Goal: Contribute content: Contribute content

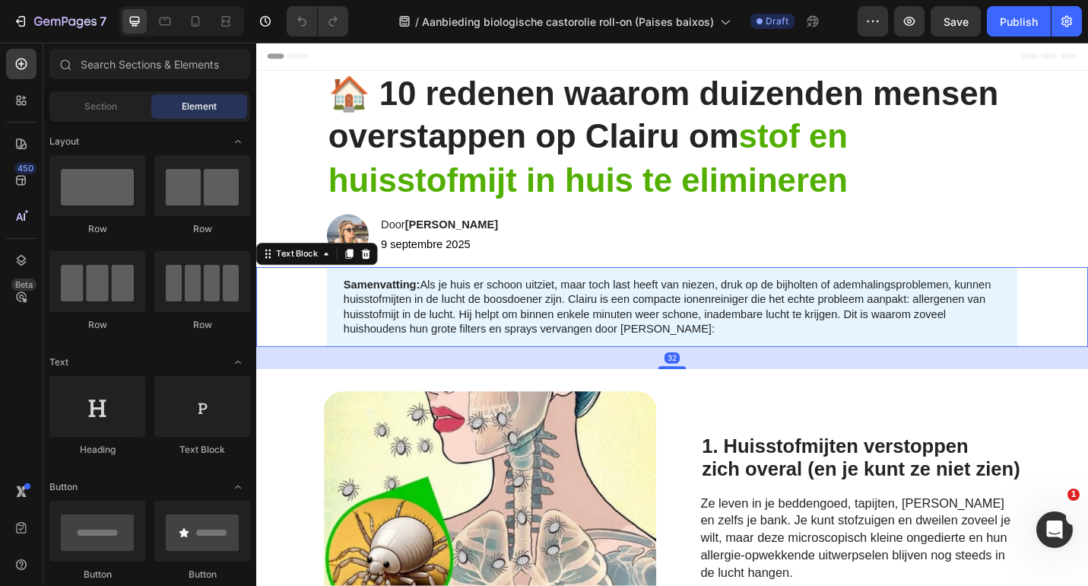
click at [336, 305] on div "Samenvatting: Als je huis er schoon uitziet, maar toch last heeft van niezen, d…" at bounding box center [713, 332] width 758 height 87
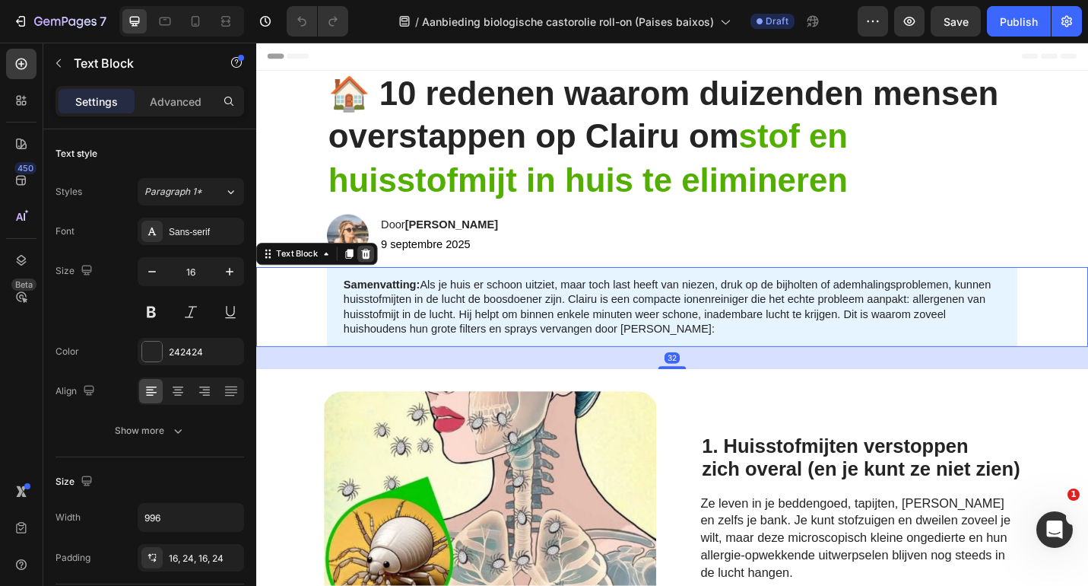
click at [373, 270] on icon at bounding box center [376, 274] width 12 height 12
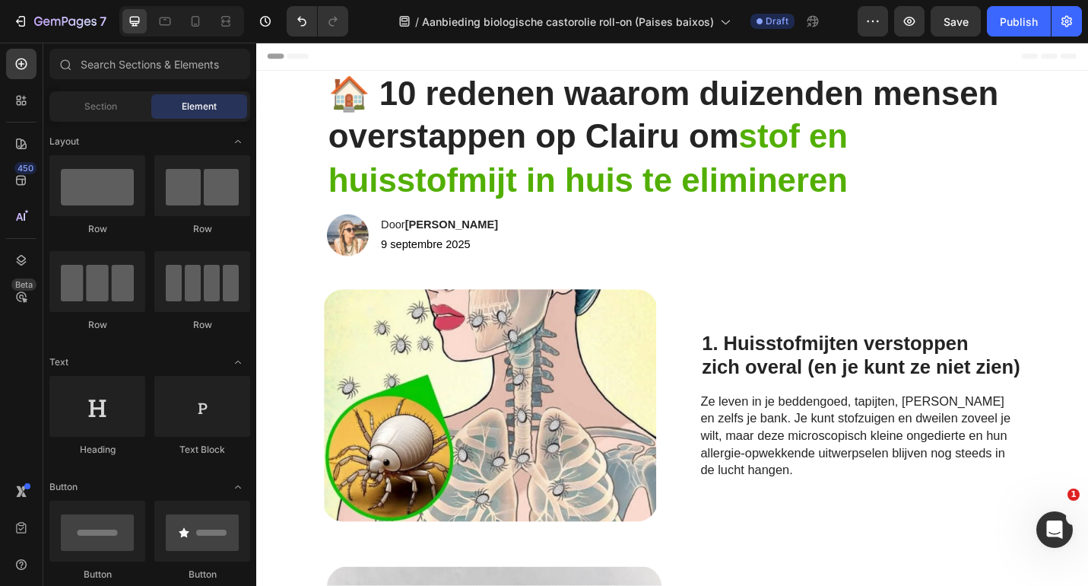
click at [598, 173] on strong "stof en huisstofmijt in huis te elimineren" at bounding box center [620, 169] width 570 height 87
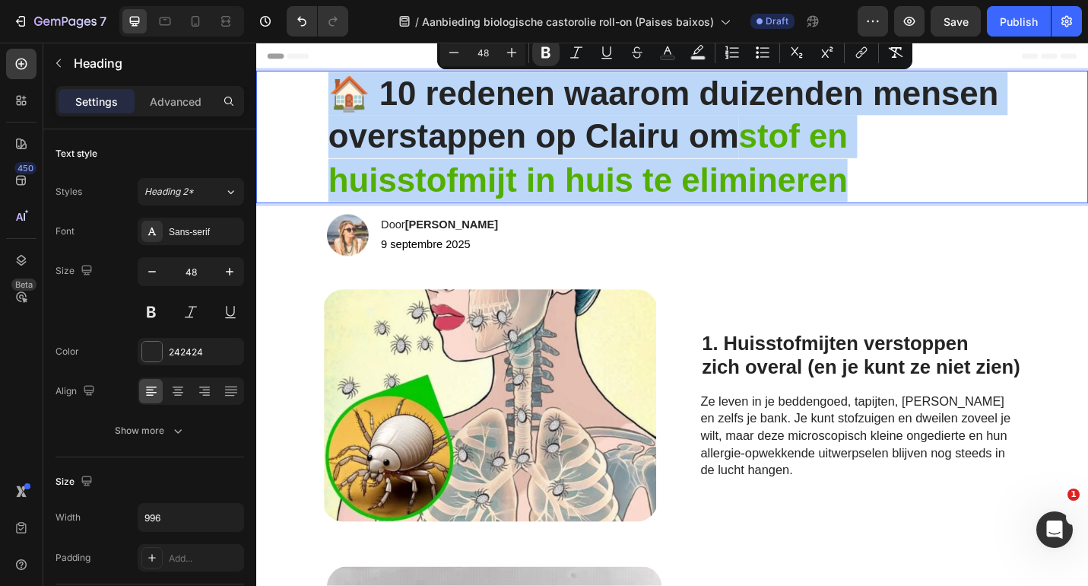
type input "11"
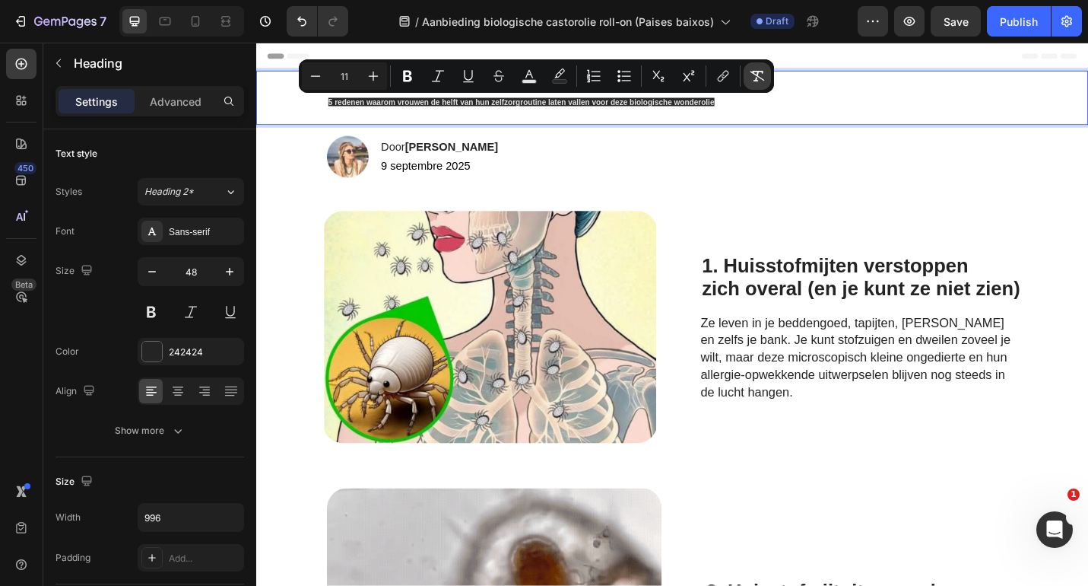
click at [757, 81] on icon "Editor contextual toolbar" at bounding box center [758, 76] width 14 height 11
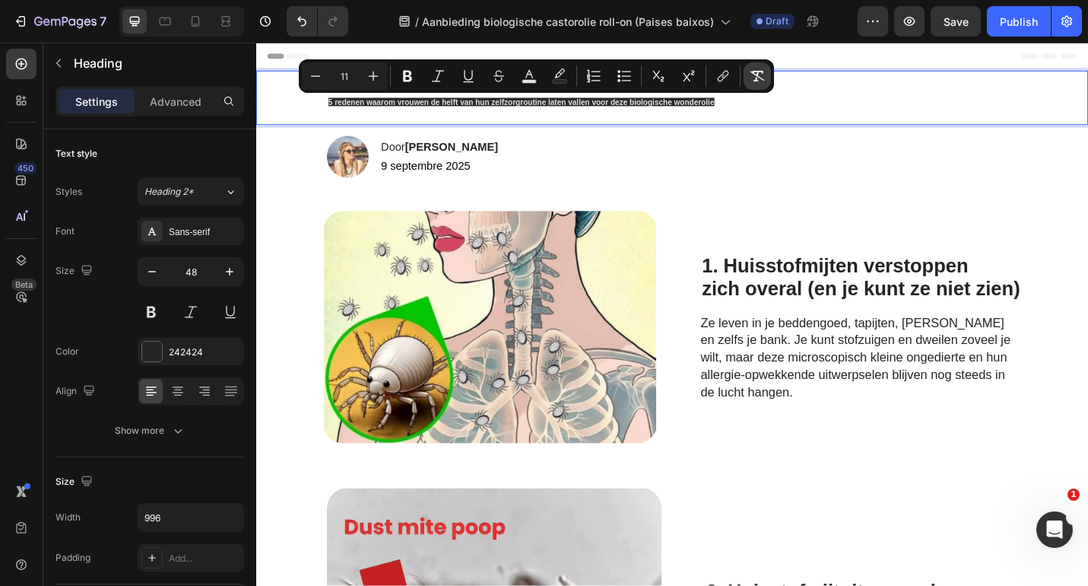
type input "48"
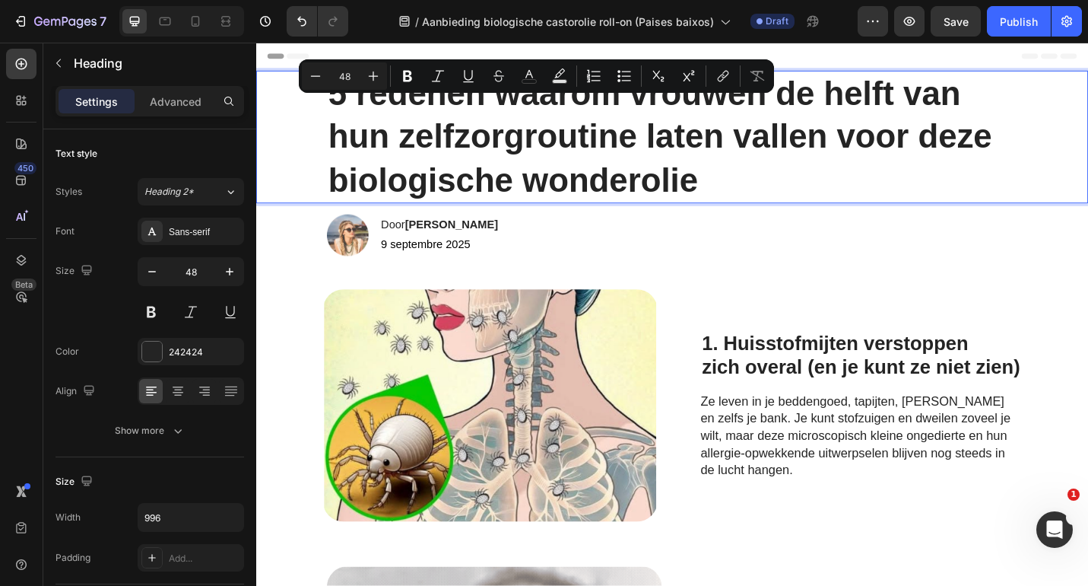
click at [783, 189] on p "5 redenen waarom vrouwen de helft van hun zelfzorgroutine laten vallen voor dez…" at bounding box center [712, 146] width 755 height 142
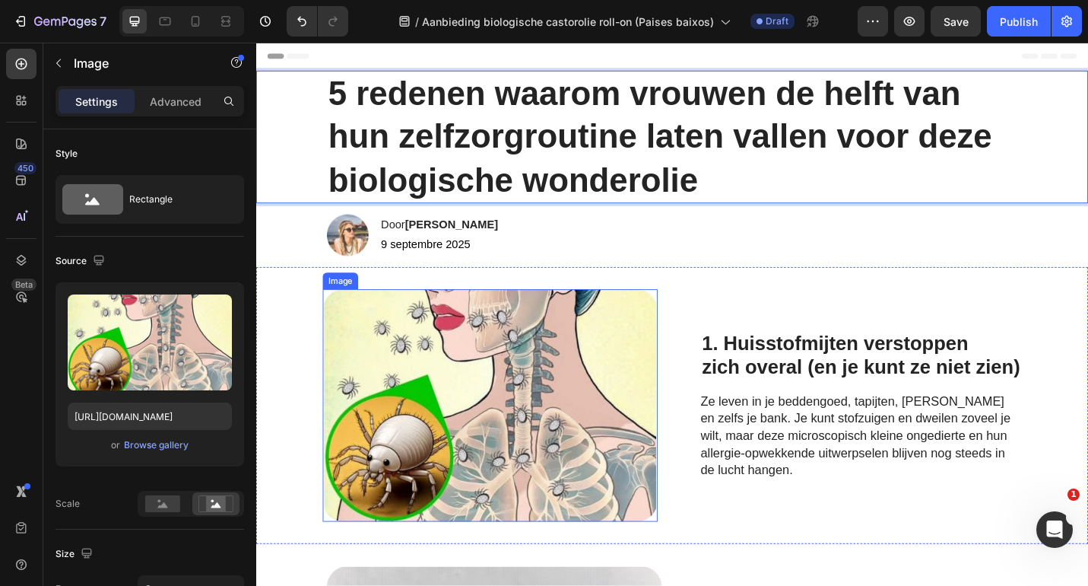
click at [481, 369] on img at bounding box center [512, 440] width 367 height 255
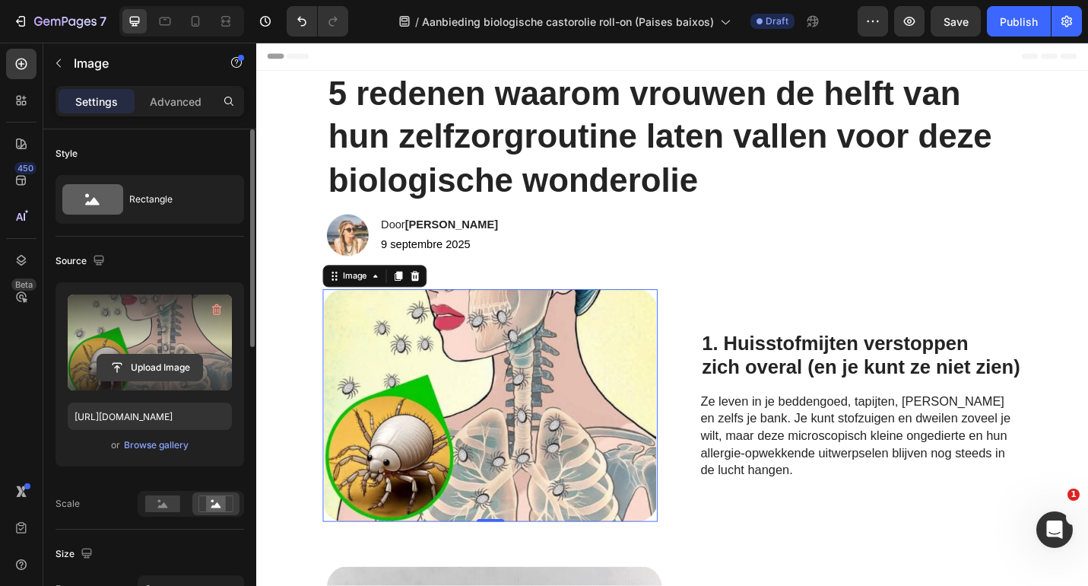
click at [169, 370] on input "file" at bounding box center [149, 367] width 105 height 26
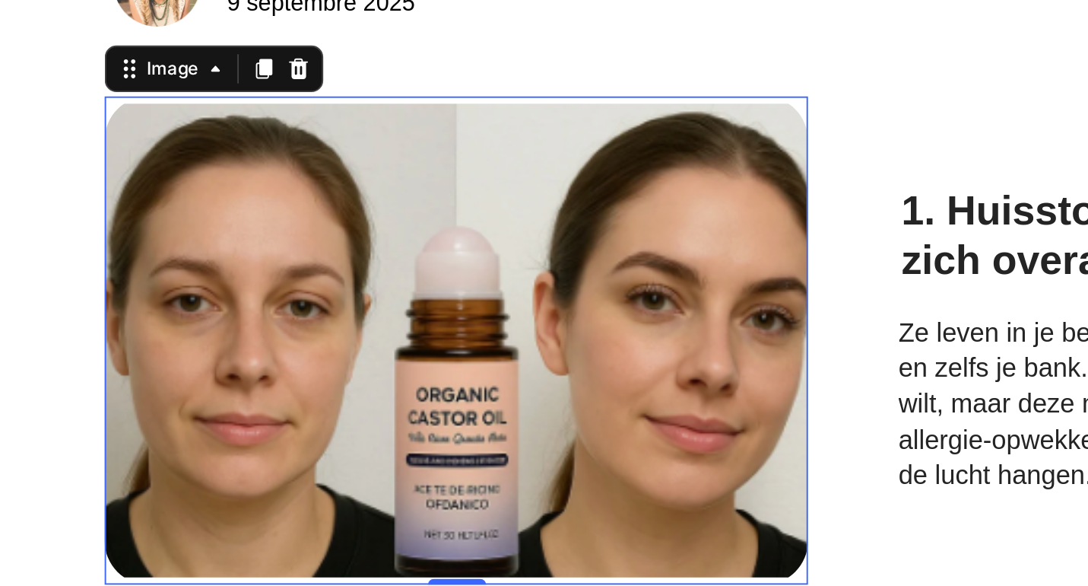
scroll to position [47, 0]
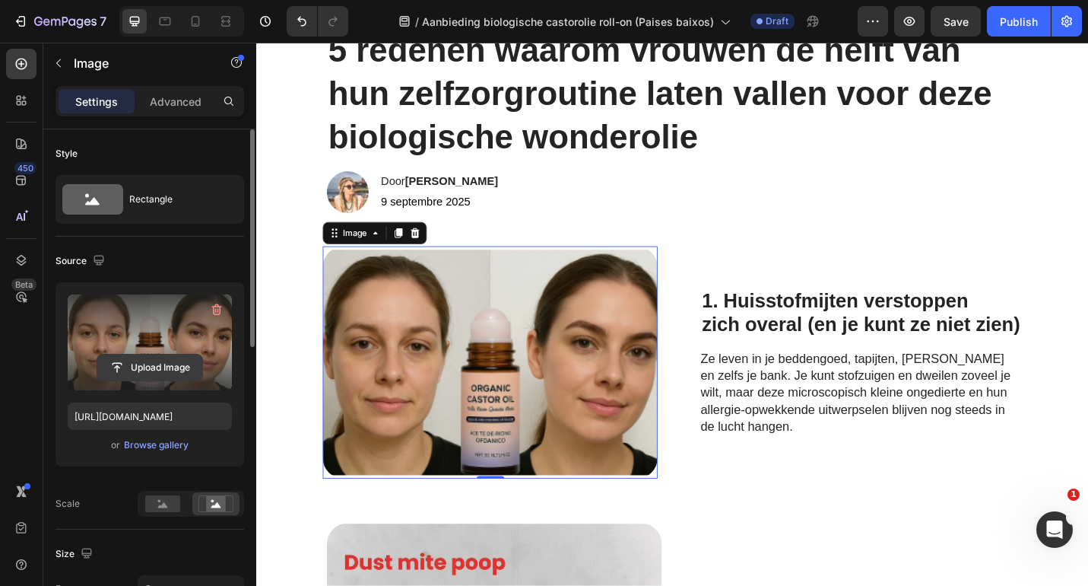
click at [152, 367] on input "file" at bounding box center [149, 367] width 105 height 26
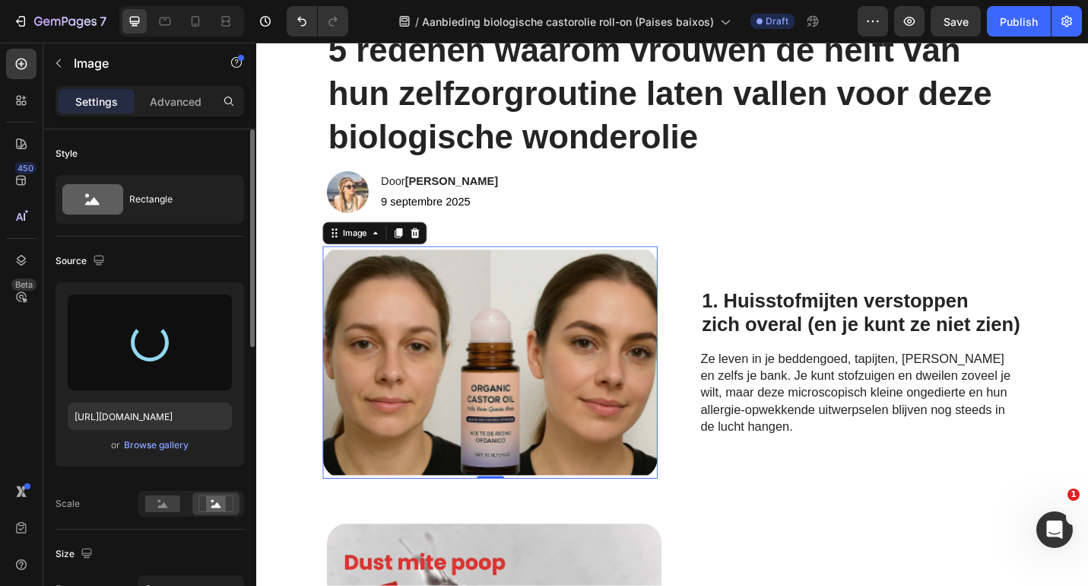
type input "[URL][DOMAIN_NAME]"
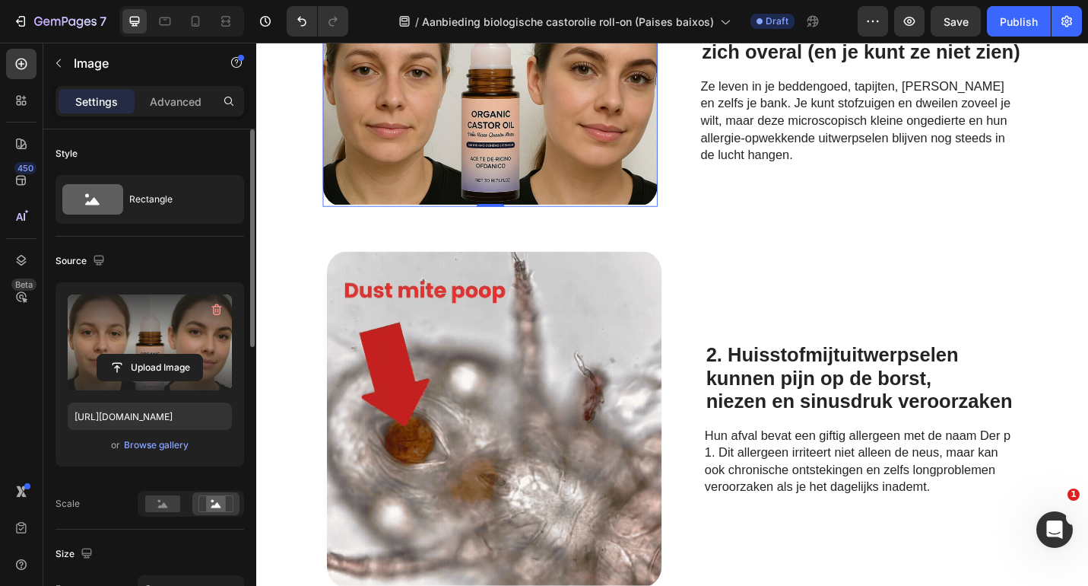
scroll to position [364, 0]
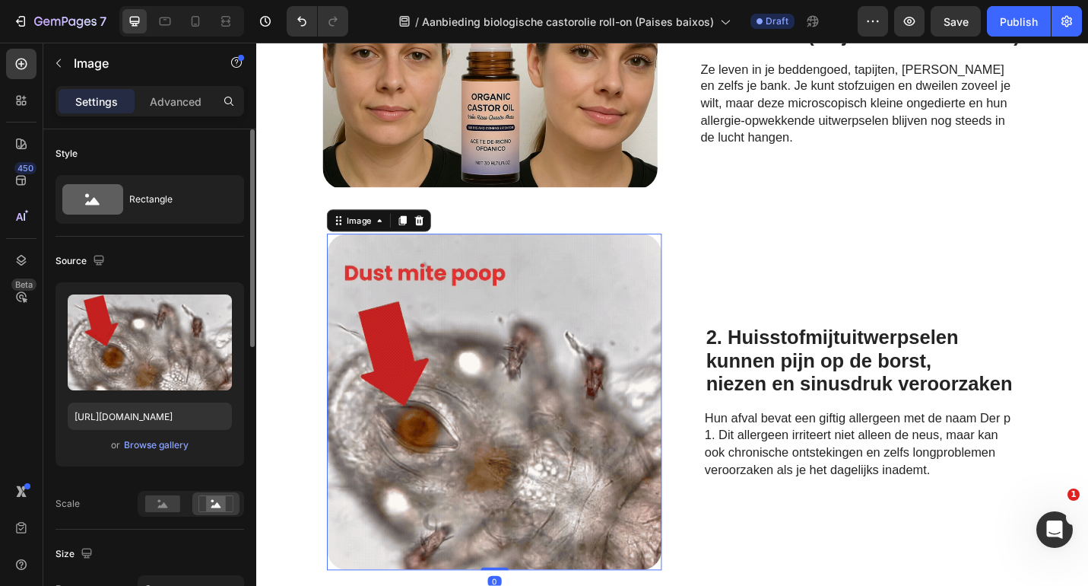
click at [443, 370] on img at bounding box center [517, 437] width 367 height 369
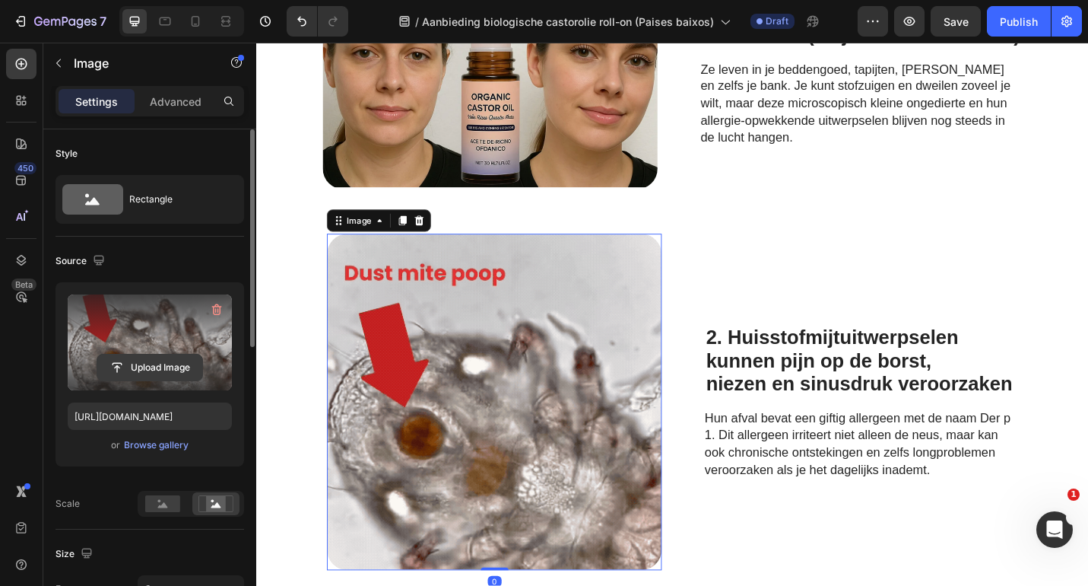
click at [145, 368] on input "file" at bounding box center [149, 367] width 105 height 26
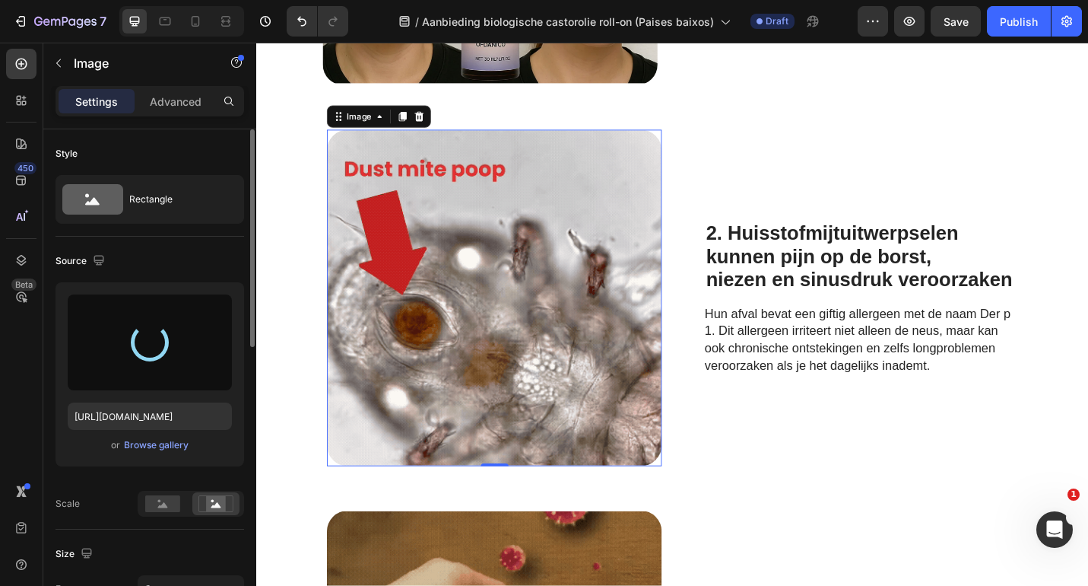
scroll to position [480, 0]
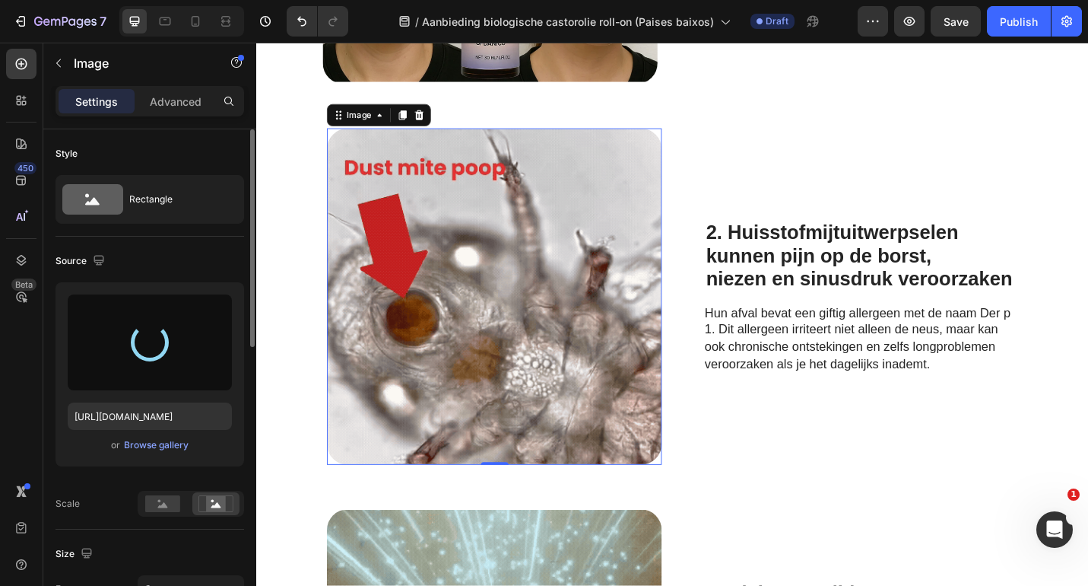
type input "[URL][DOMAIN_NAME]"
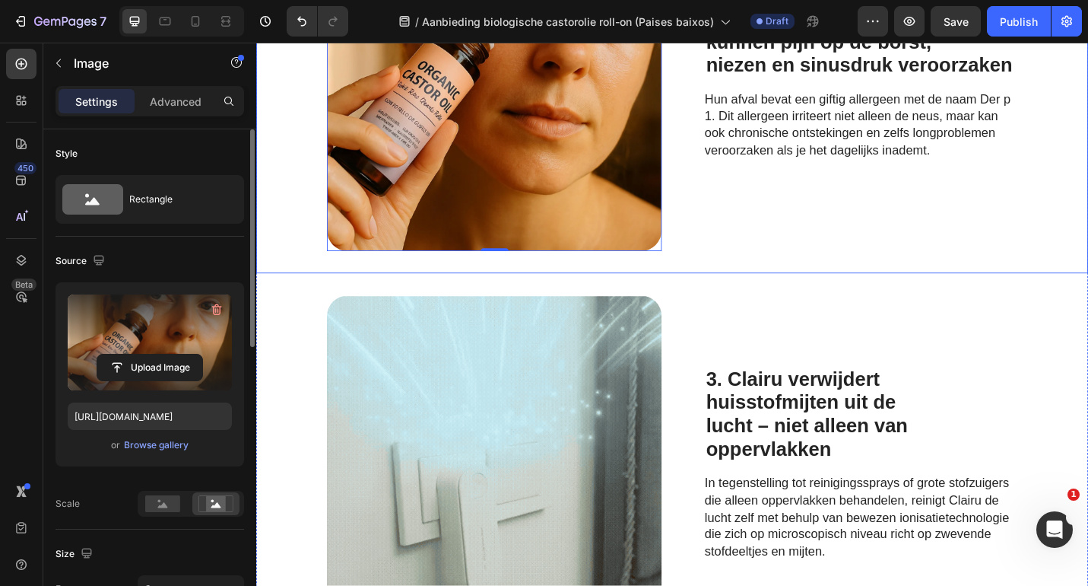
scroll to position [774, 0]
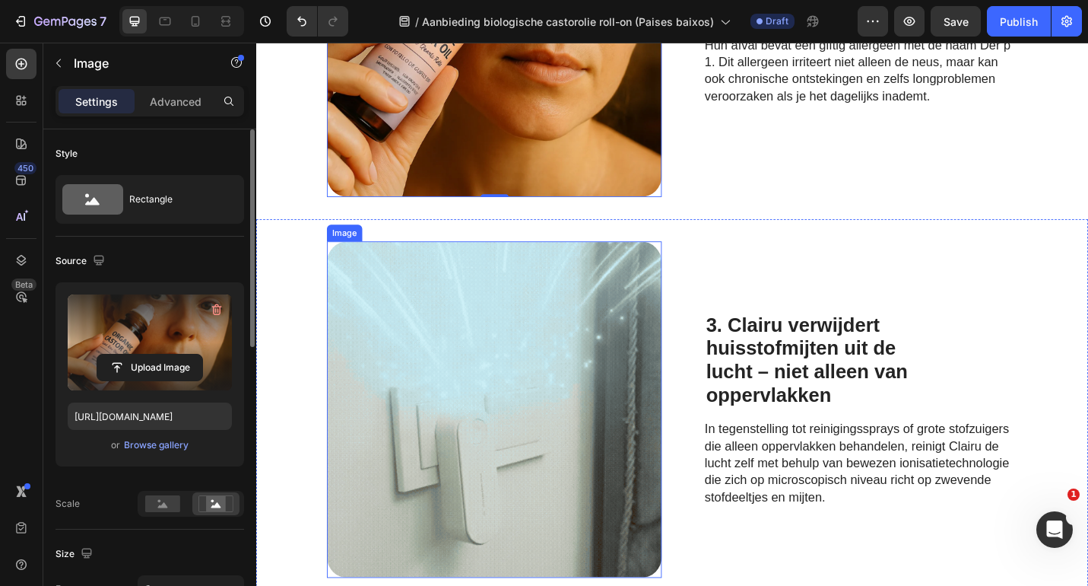
click at [618, 431] on img at bounding box center [517, 445] width 367 height 369
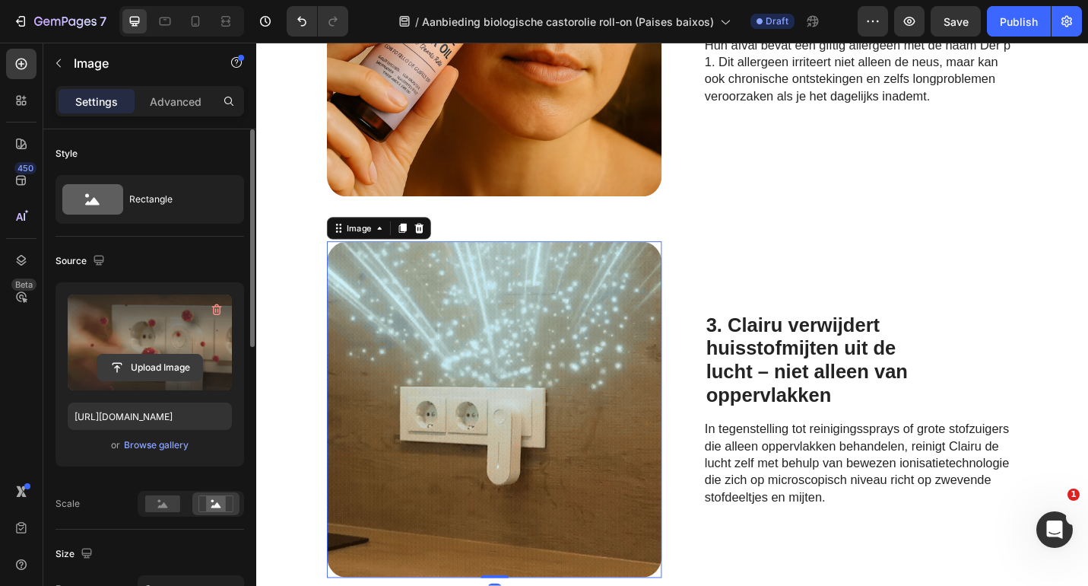
click at [145, 370] on input "file" at bounding box center [149, 367] width 105 height 26
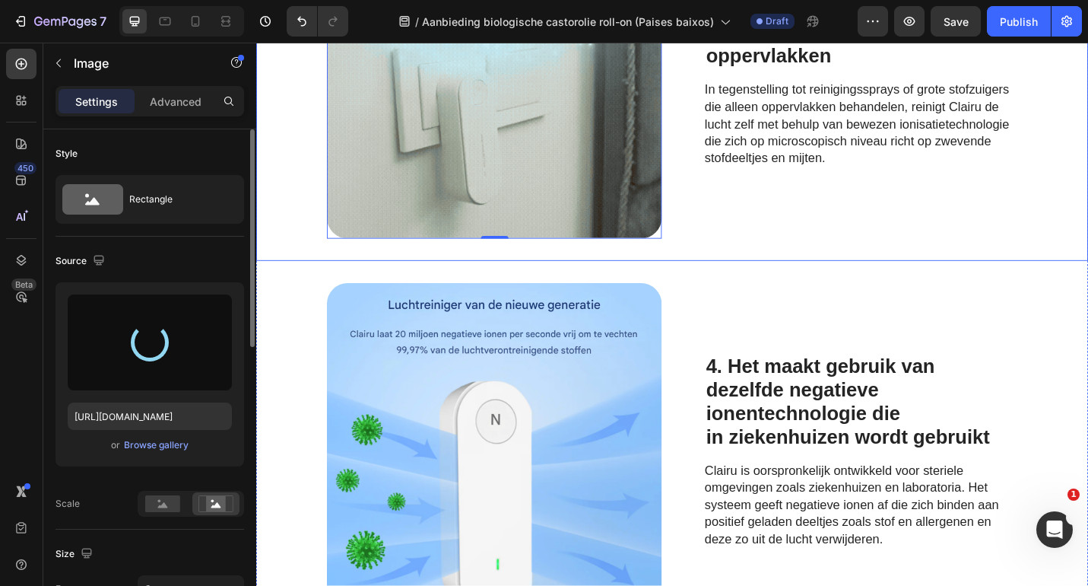
scroll to position [1148, 0]
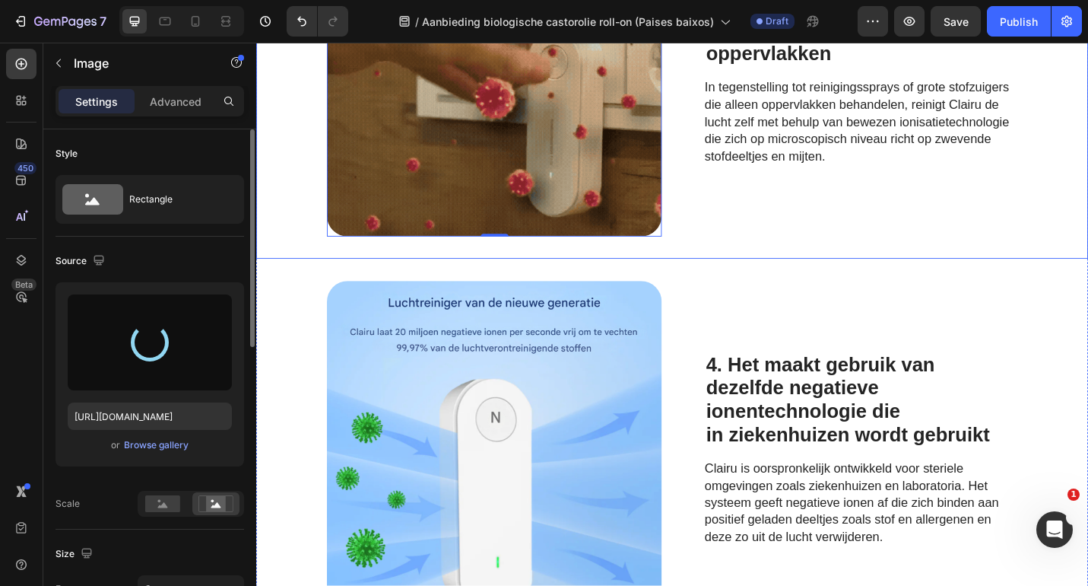
type input "[URL][DOMAIN_NAME]"
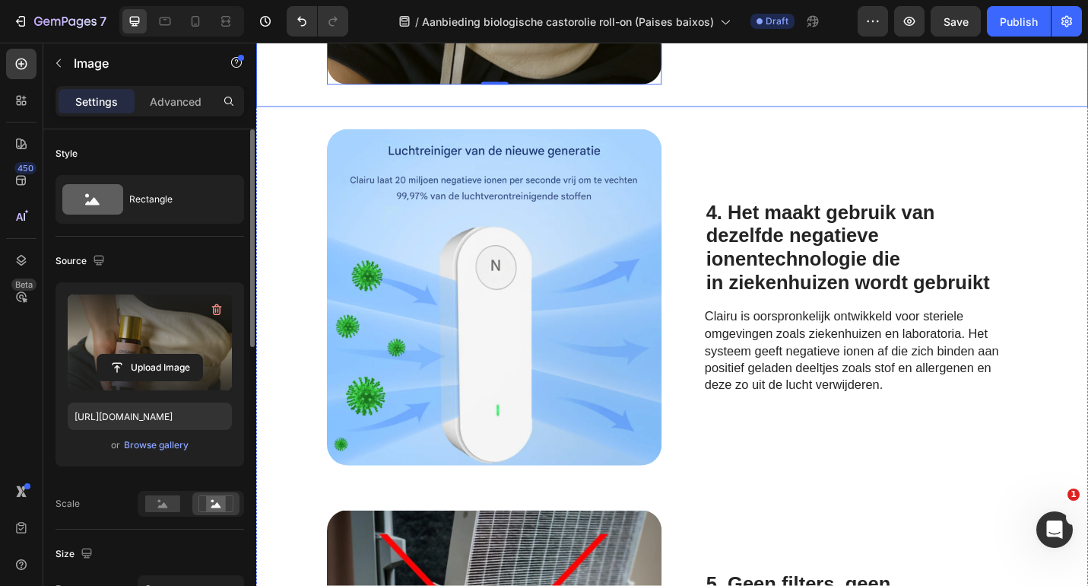
scroll to position [1352, 0]
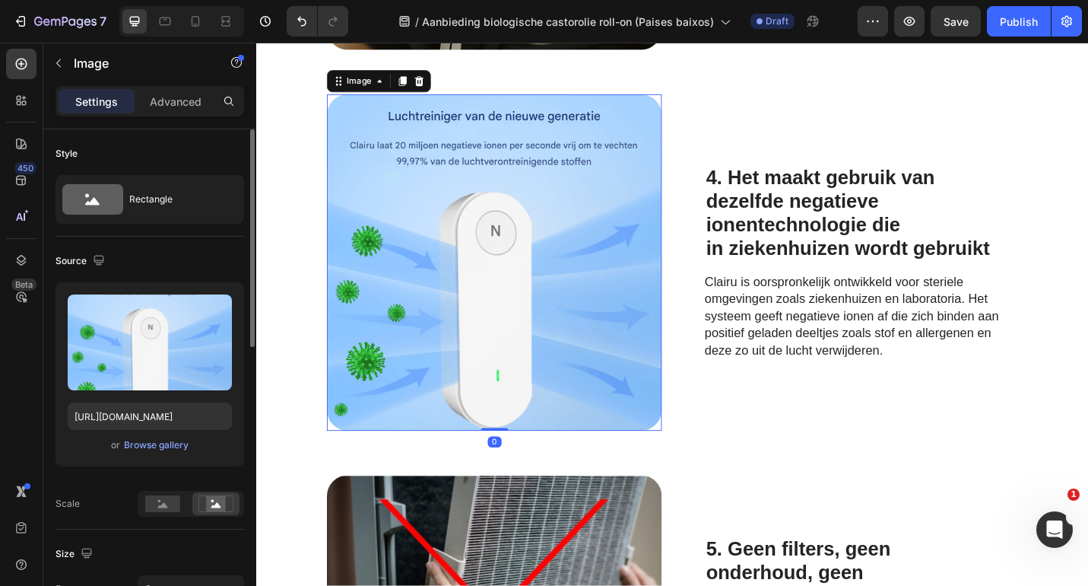
click at [574, 312] on img at bounding box center [517, 284] width 367 height 369
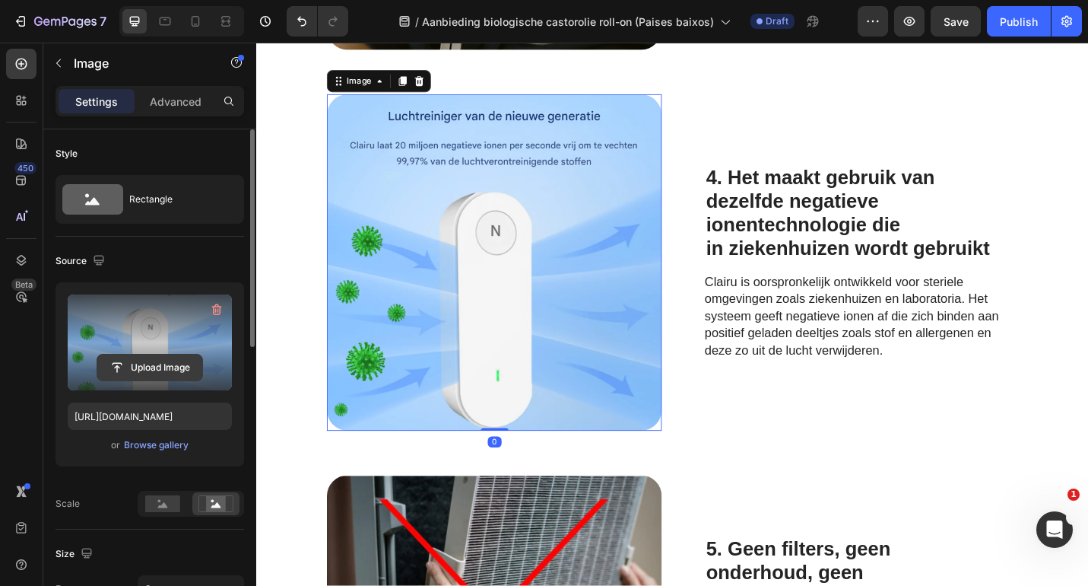
click at [159, 371] on input "file" at bounding box center [149, 367] width 105 height 26
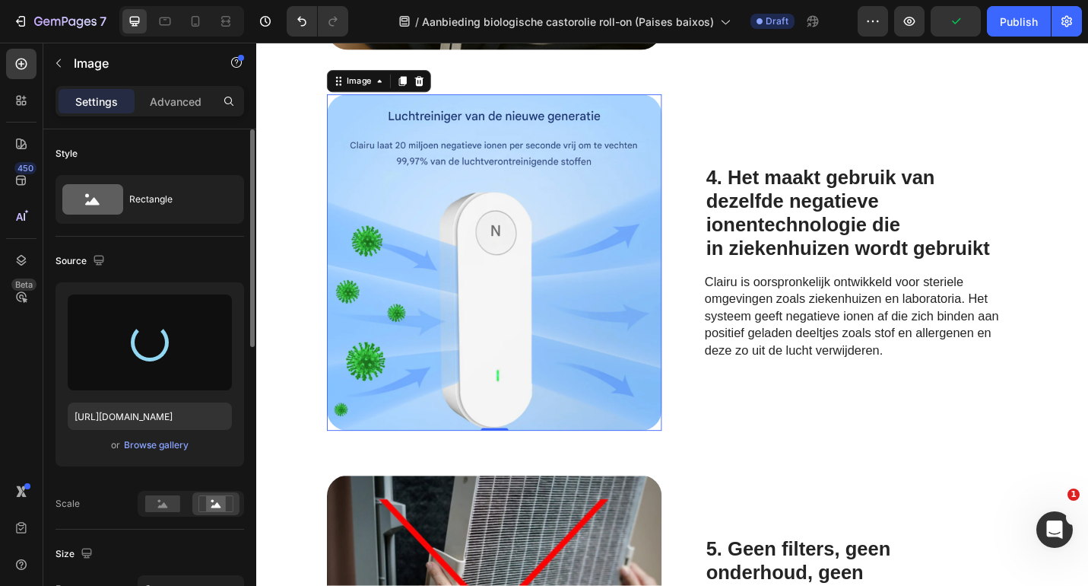
type input "[URL][DOMAIN_NAME]"
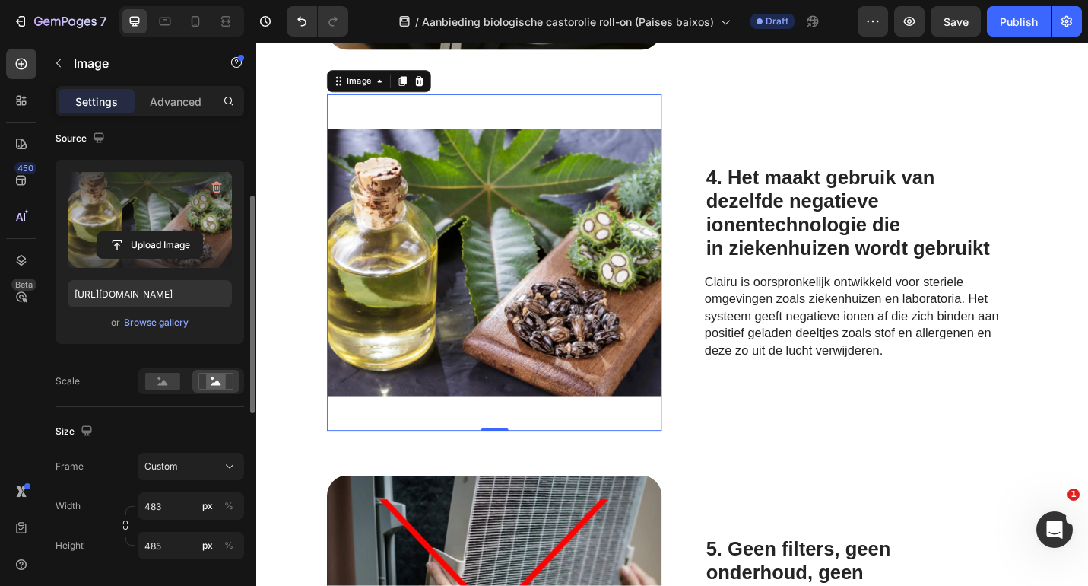
scroll to position [133, 0]
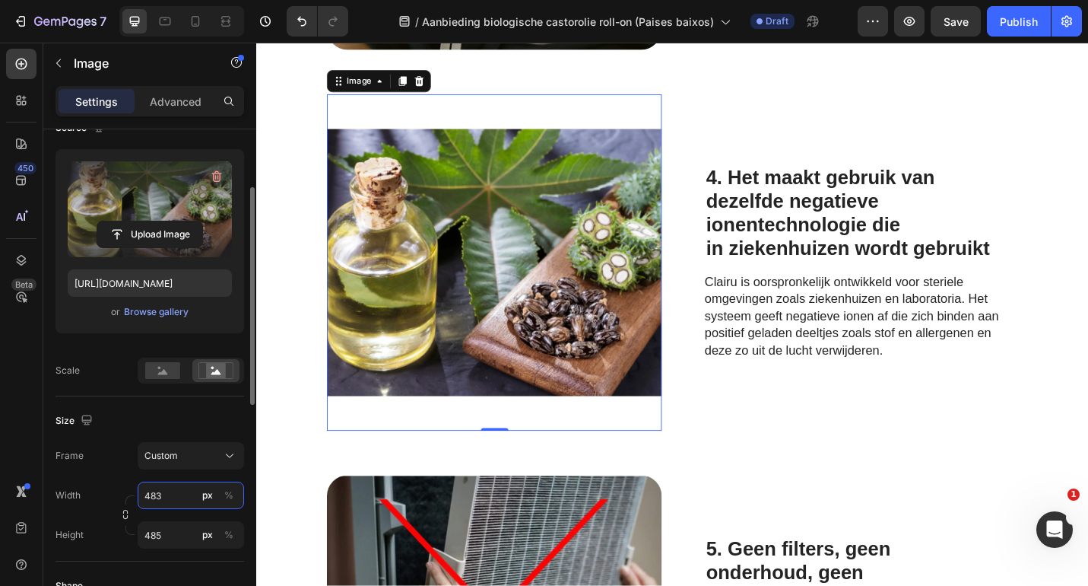
click at [160, 494] on input "483" at bounding box center [191, 494] width 106 height 27
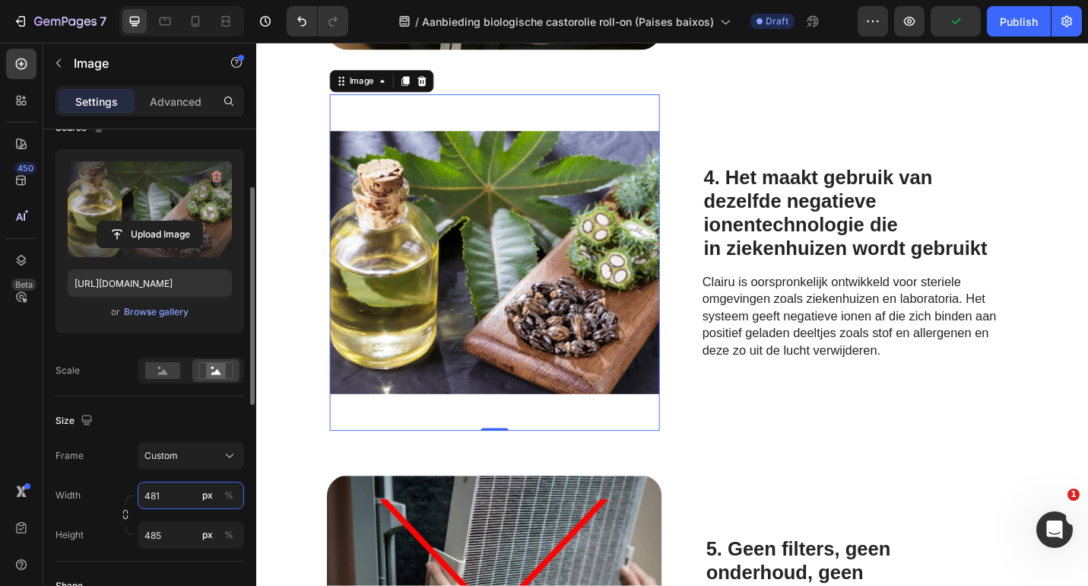
type input "482"
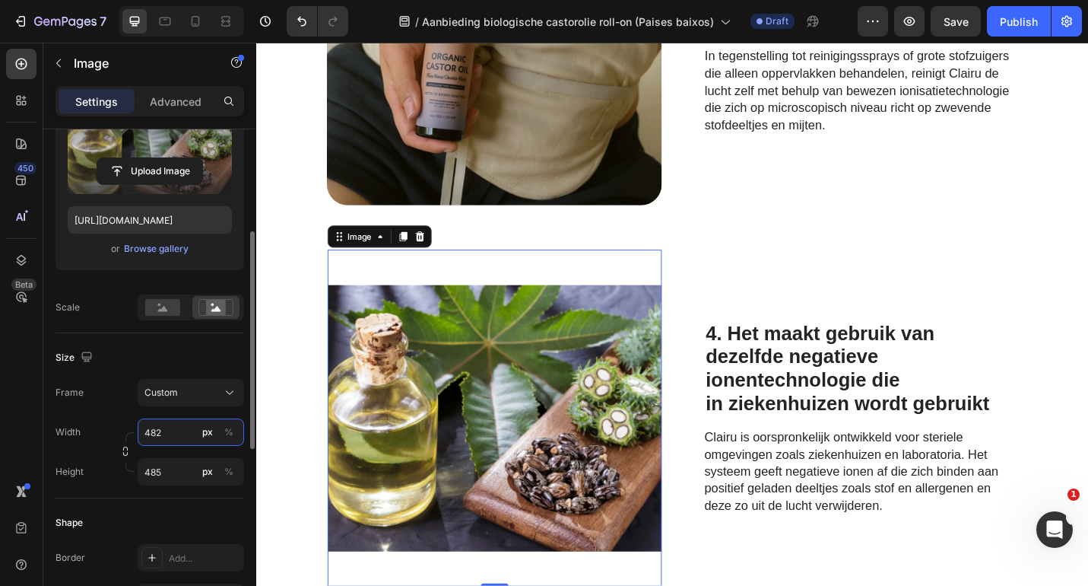
scroll to position [208, 0]
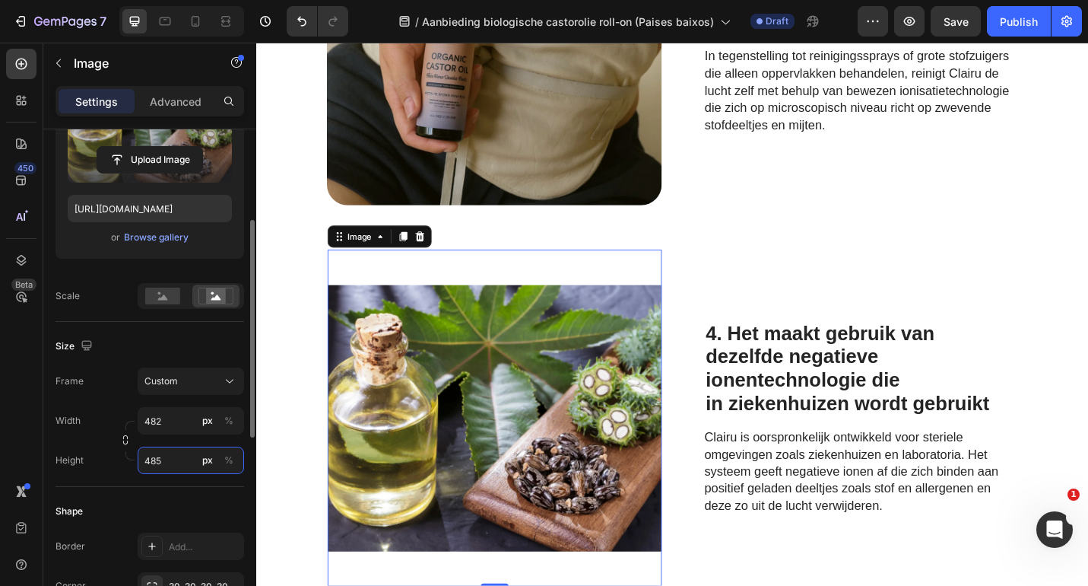
click at [167, 465] on input "485" at bounding box center [191, 459] width 106 height 27
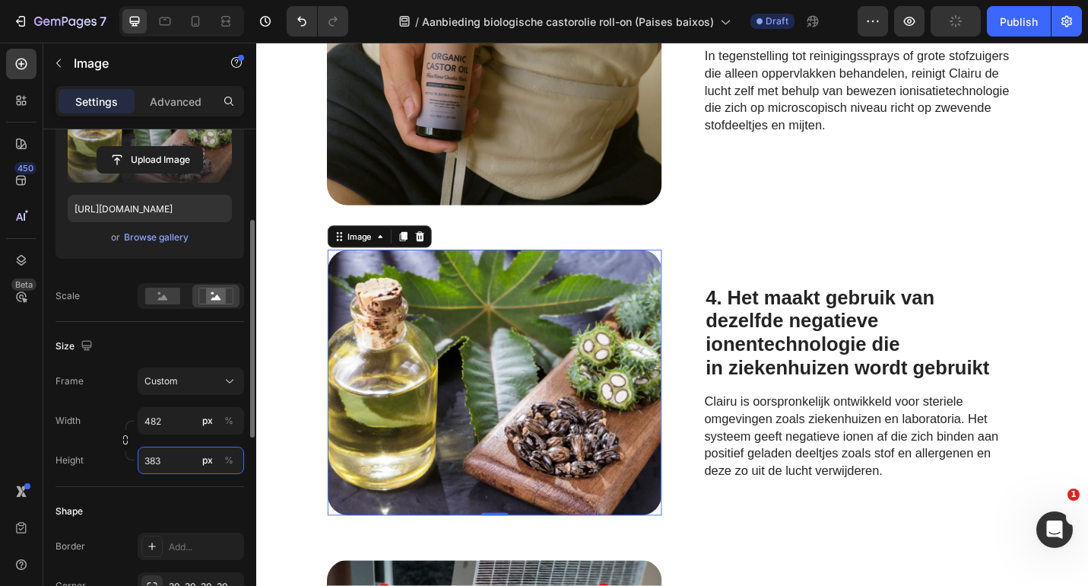
type input "384"
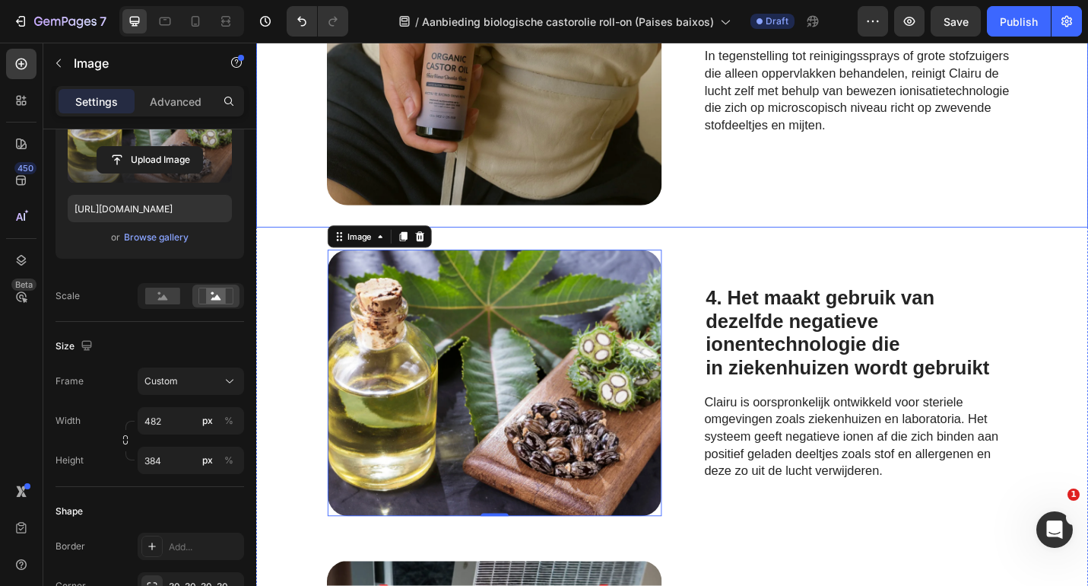
click at [713, 234] on div "Image 3. Clairu verwijdert huisstofmijten uit de lucht – niet alleen van opperv…" at bounding box center [712, 37] width 913 height 418
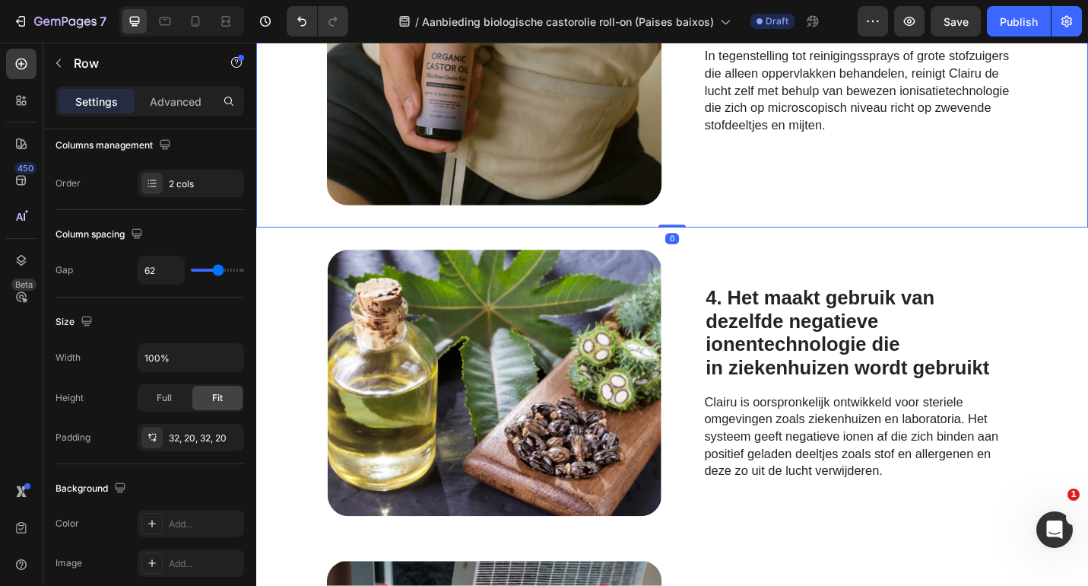
scroll to position [0, 0]
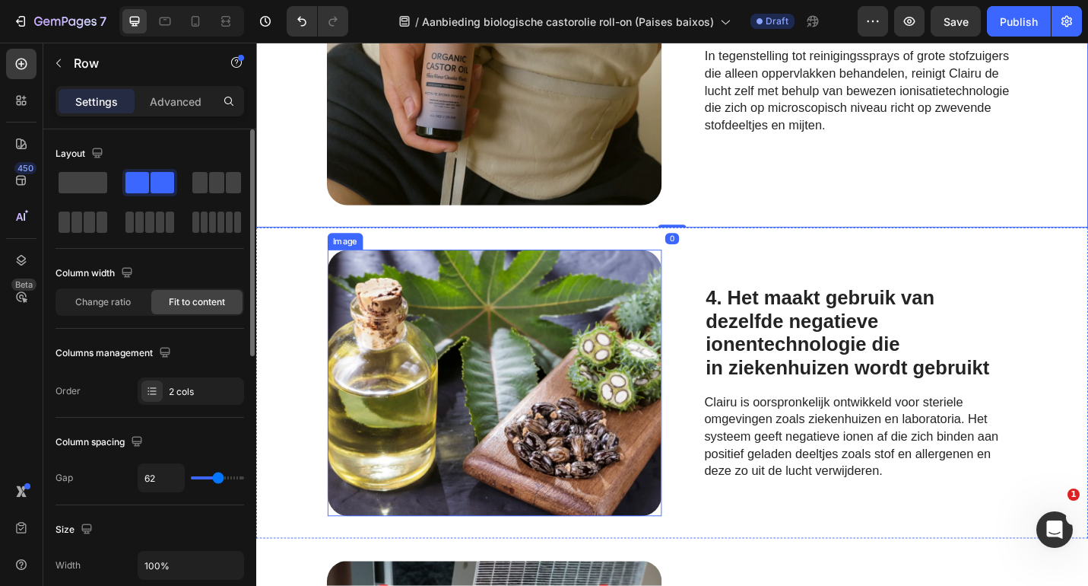
click at [650, 338] on img at bounding box center [518, 416] width 367 height 292
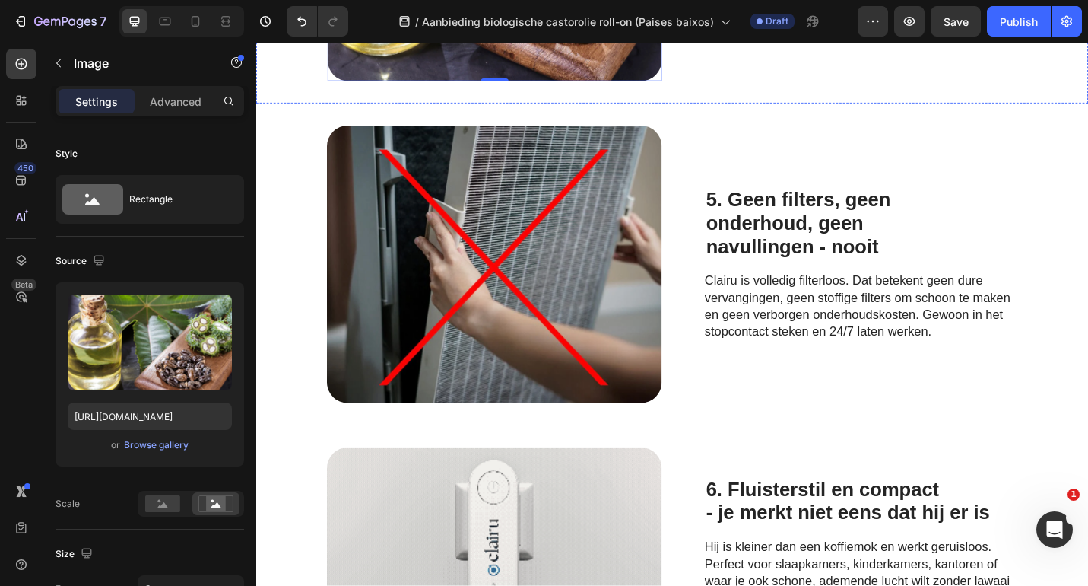
scroll to position [1663, 0]
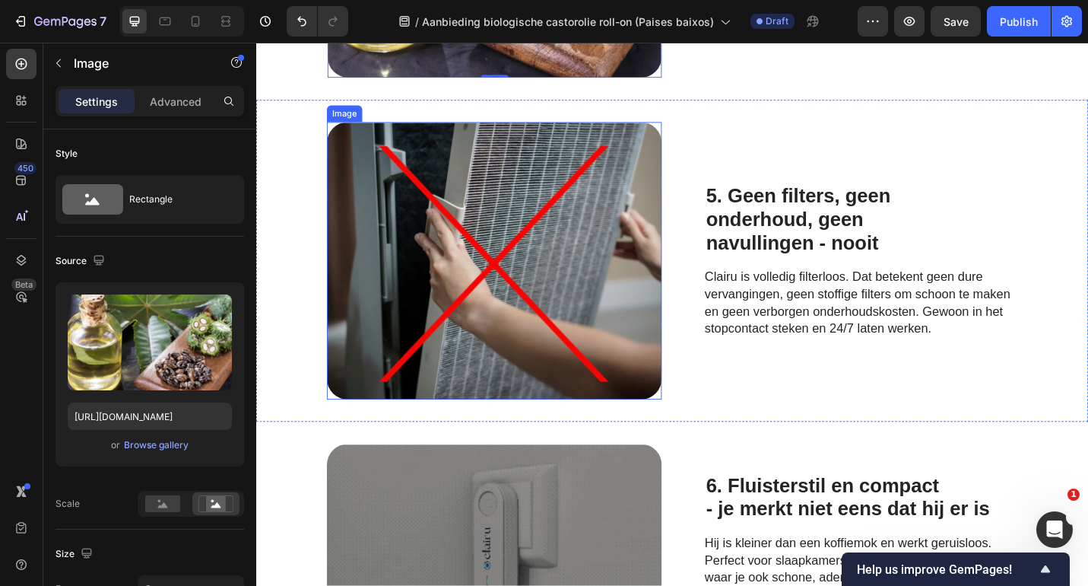
click at [508, 265] on img at bounding box center [517, 282] width 367 height 304
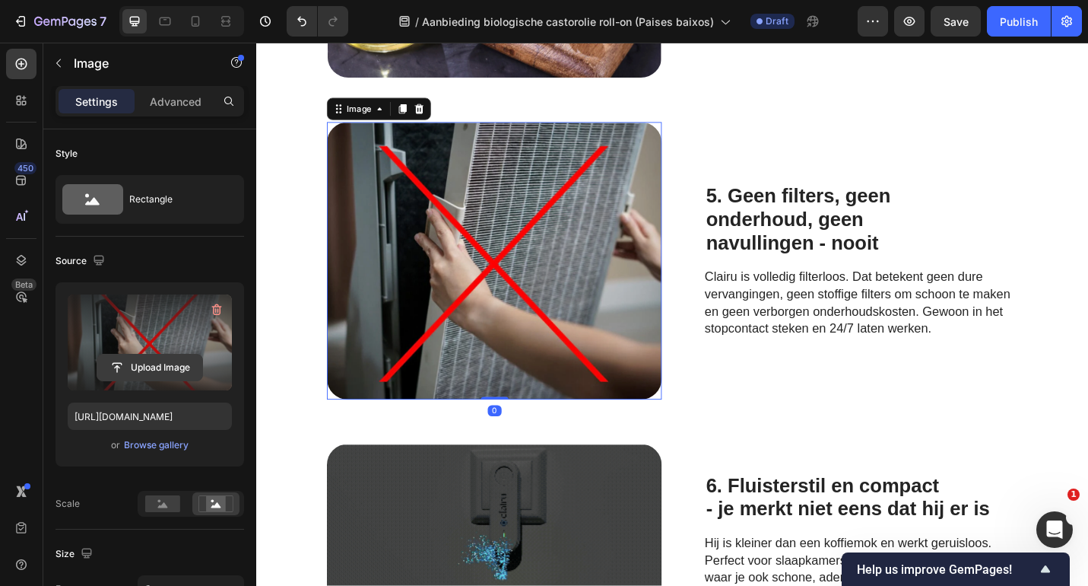
click at [141, 369] on input "file" at bounding box center [149, 367] width 105 height 26
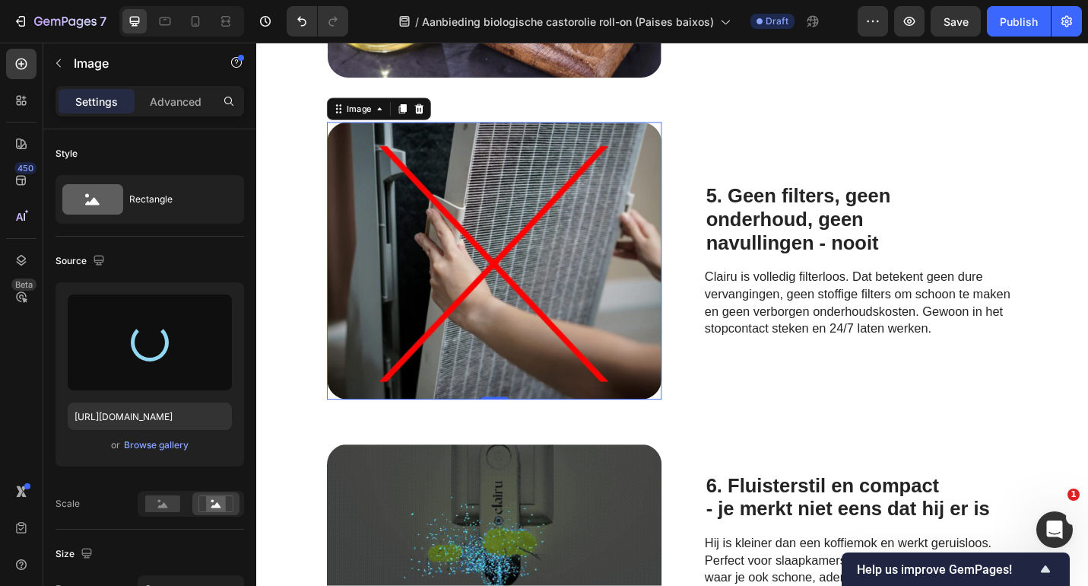
type input "[URL][DOMAIN_NAME]"
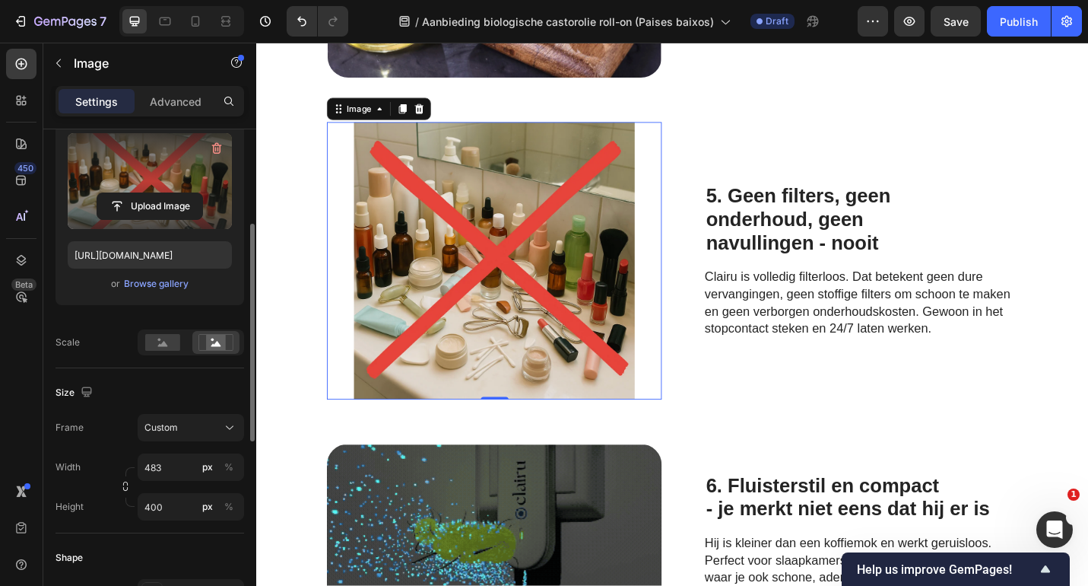
scroll to position [192, 0]
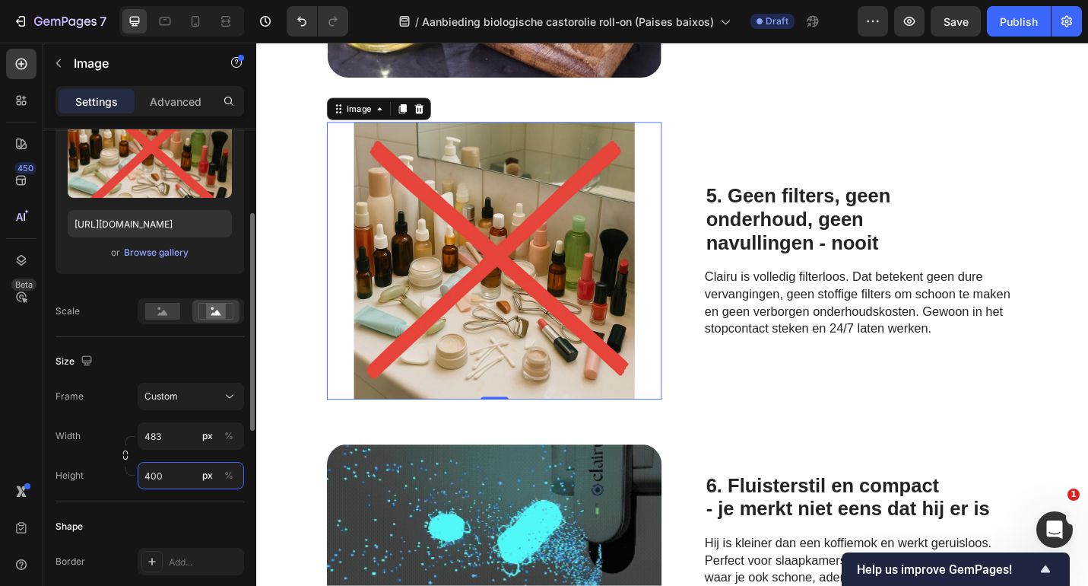
click at [168, 479] on input "400" at bounding box center [191, 475] width 106 height 27
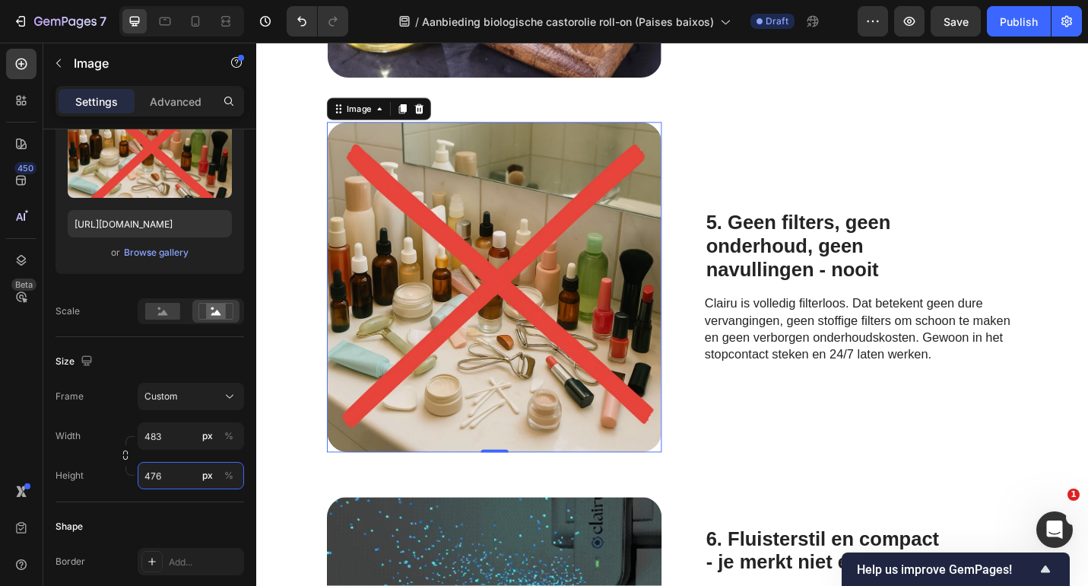
type input "477"
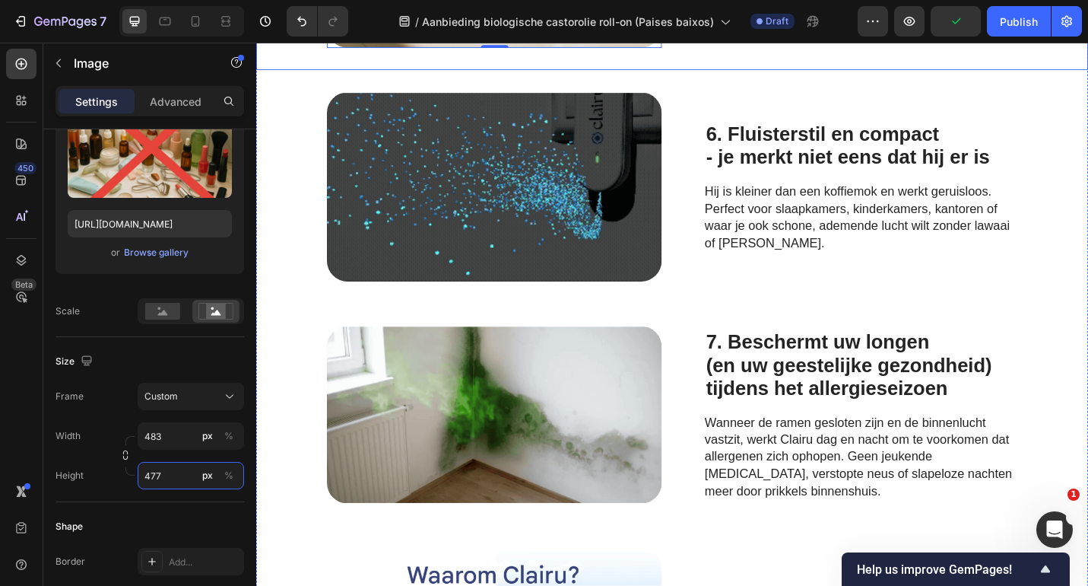
scroll to position [2109, 0]
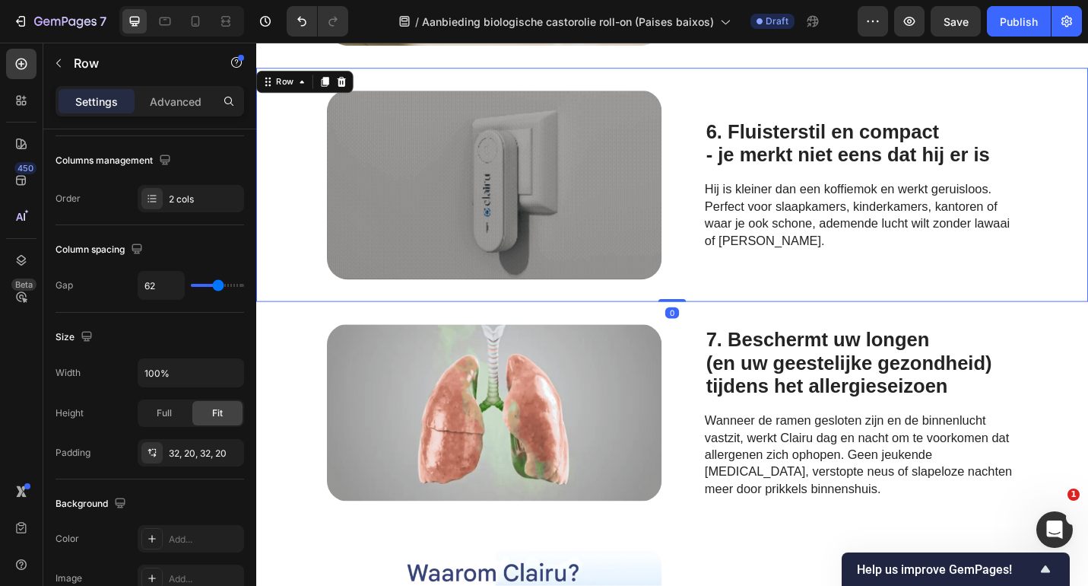
click at [1088, 119] on div "Image 6. Fluisterstil en compact - je merkt niet eens dat hij er is Heading Hij…" at bounding box center [712, 199] width 913 height 256
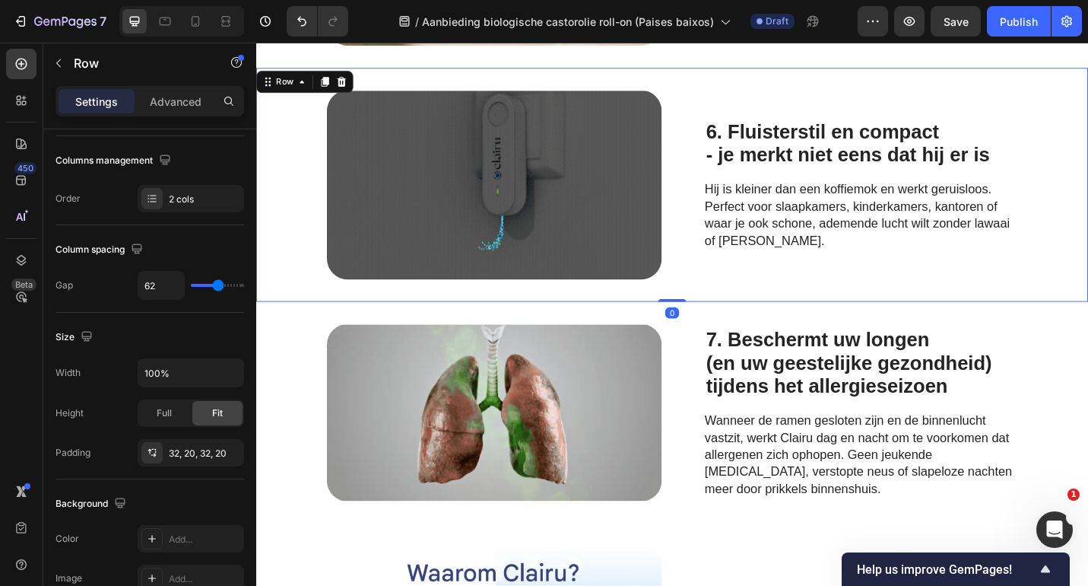
scroll to position [0, 0]
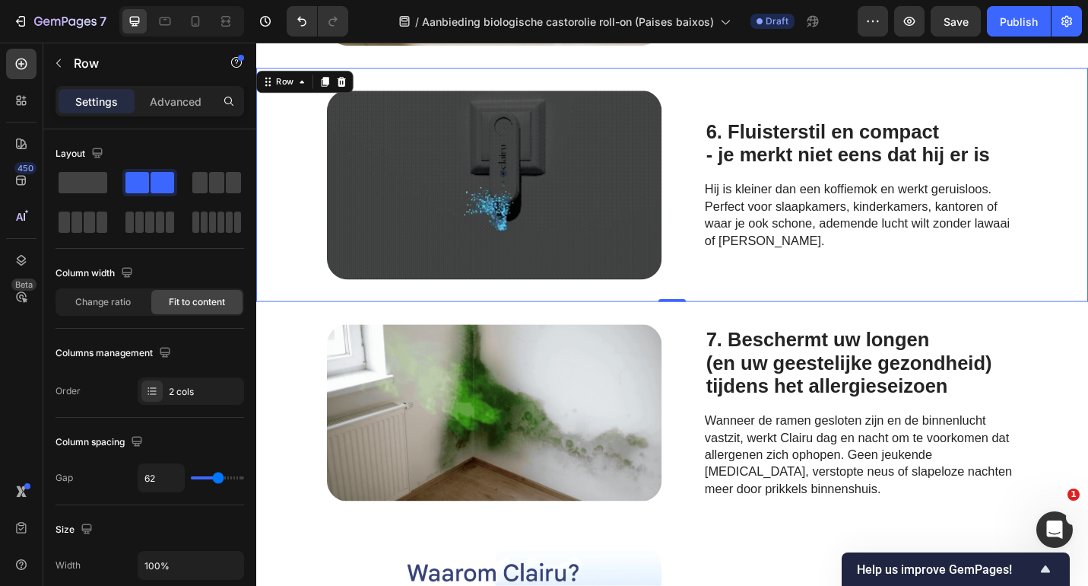
click at [800, 78] on div "Image 6. Fluisterstil en compact - je merkt niet eens dat hij er is Heading Hij…" at bounding box center [712, 199] width 913 height 256
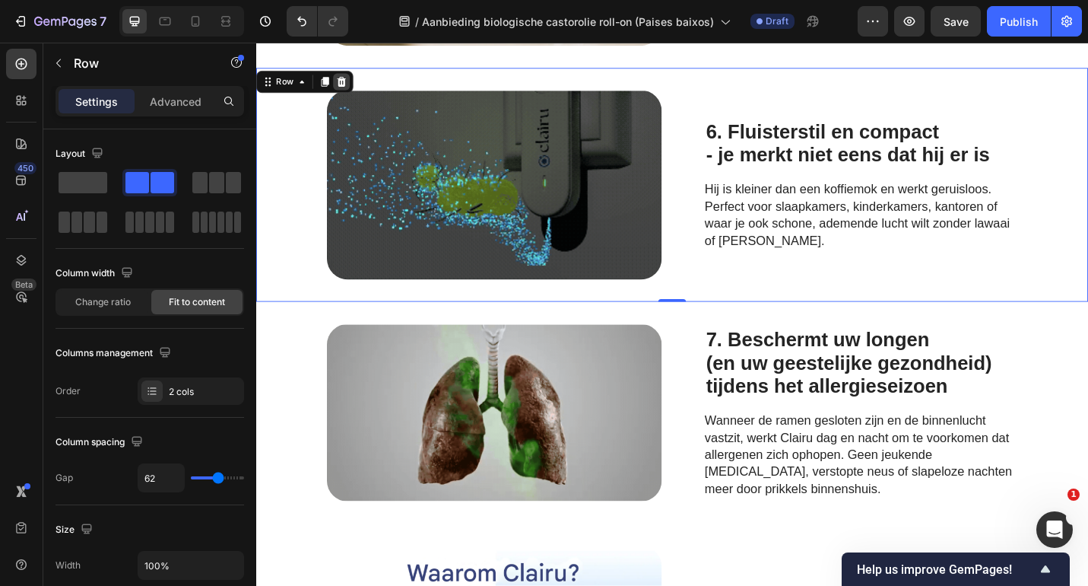
click at [351, 88] on icon at bounding box center [350, 86] width 10 height 11
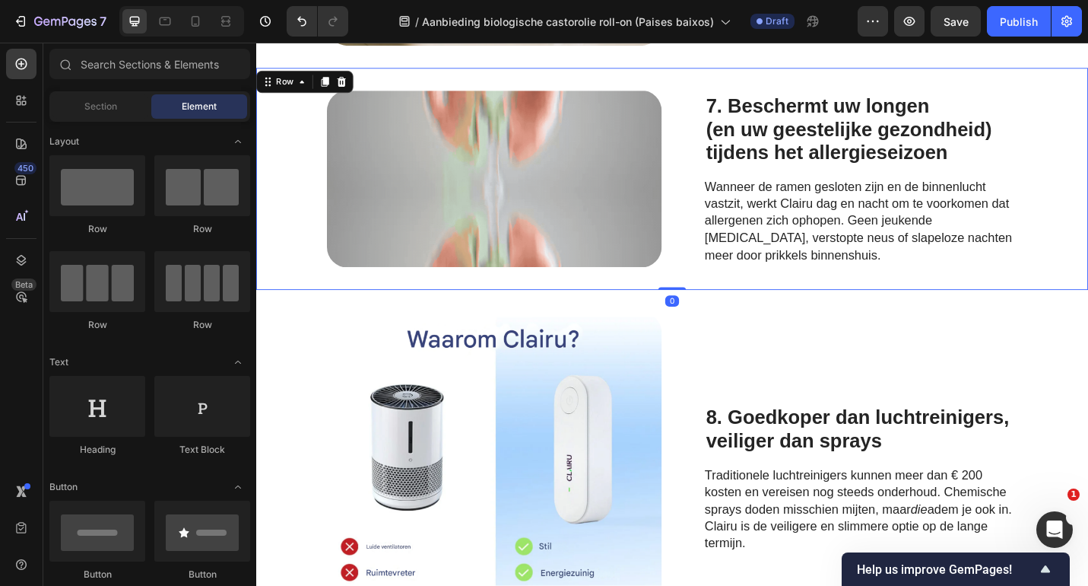
click at [336, 87] on div "Image 7. Beschermt uw longen (en uw geestelijke gezondheid) tijdens het allergi…" at bounding box center [712, 192] width 913 height 243
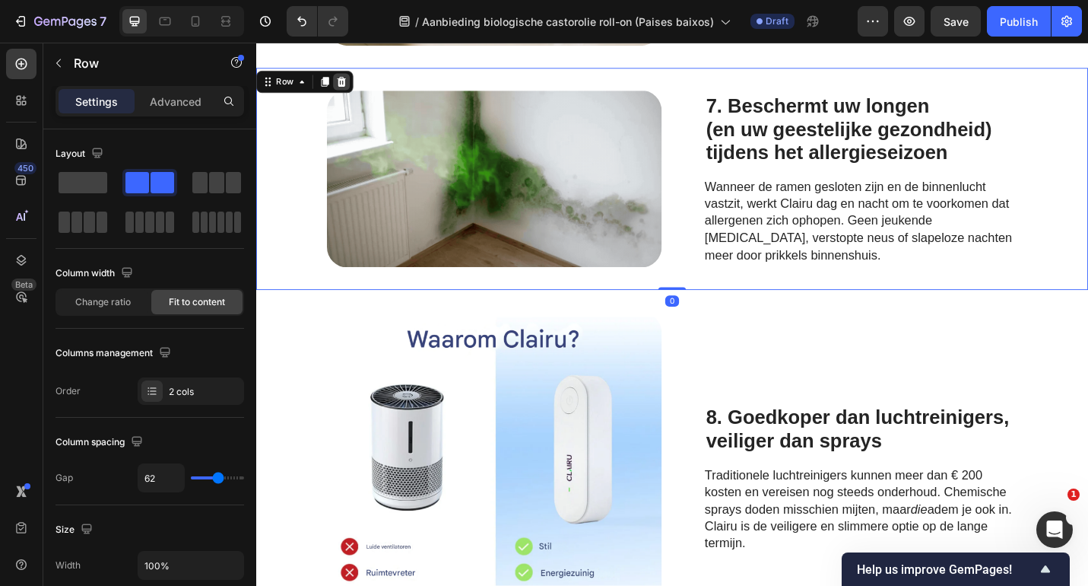
click at [356, 86] on div at bounding box center [350, 86] width 18 height 18
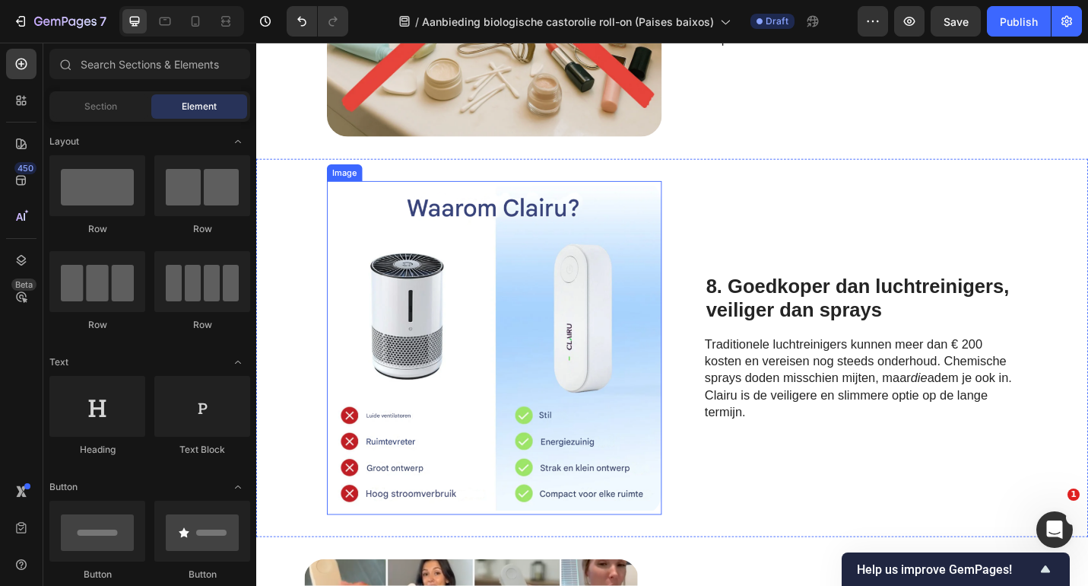
scroll to position [1968, 0]
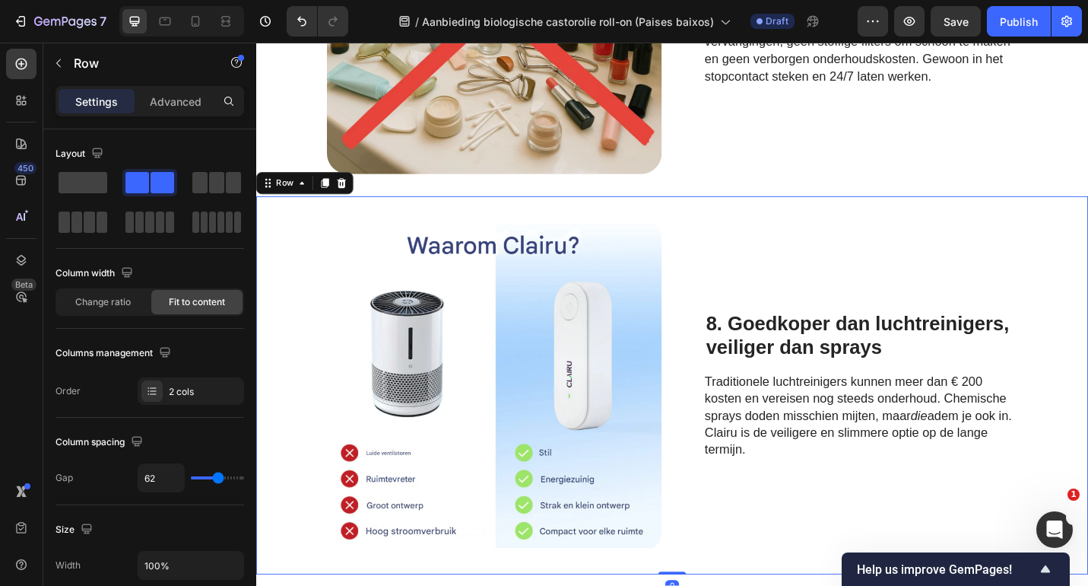
click at [737, 218] on div "Image 8. Goedkoper dan luchtreinigers, veiliger dan sprays Heading Traditionele…" at bounding box center [712, 418] width 913 height 415
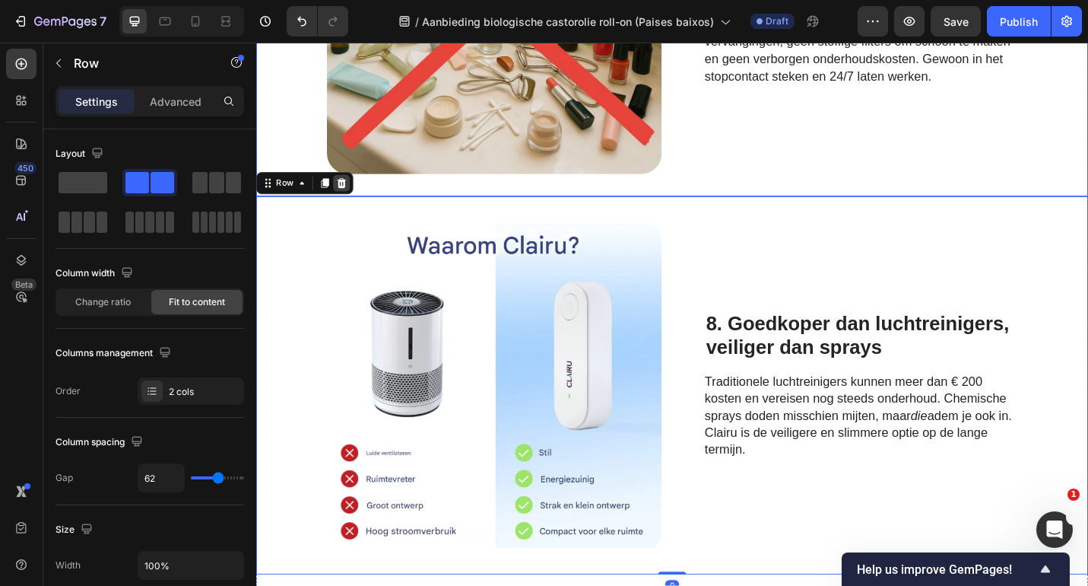
click at [354, 197] on icon at bounding box center [350, 197] width 12 height 12
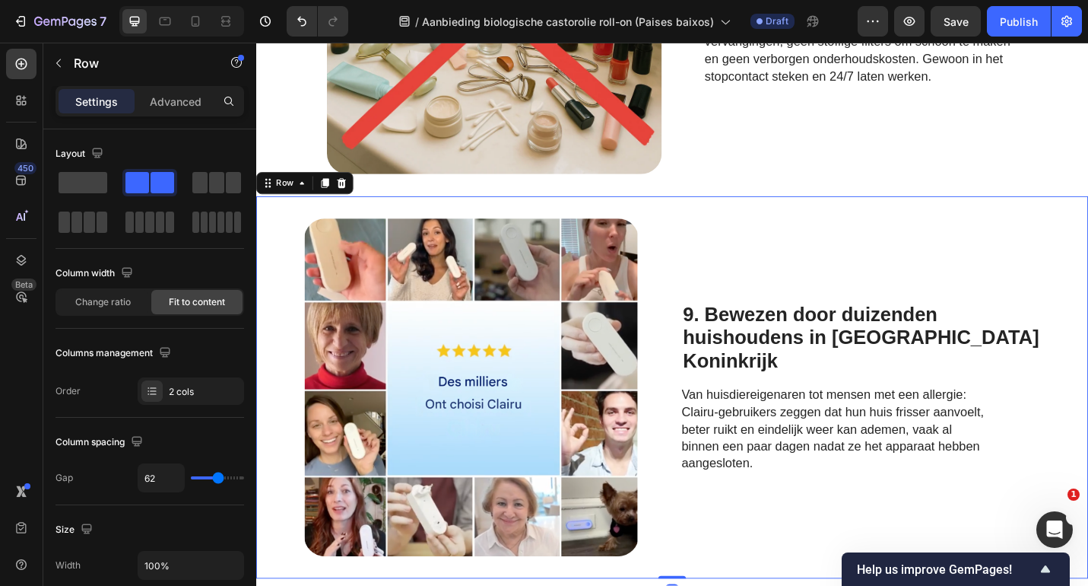
click at [648, 217] on div "Image 9. Bewezen door duizenden huishoudens in het Verenigd Koninkrijk Heading …" at bounding box center [712, 420] width 913 height 419
click at [345, 195] on icon at bounding box center [350, 197] width 12 height 12
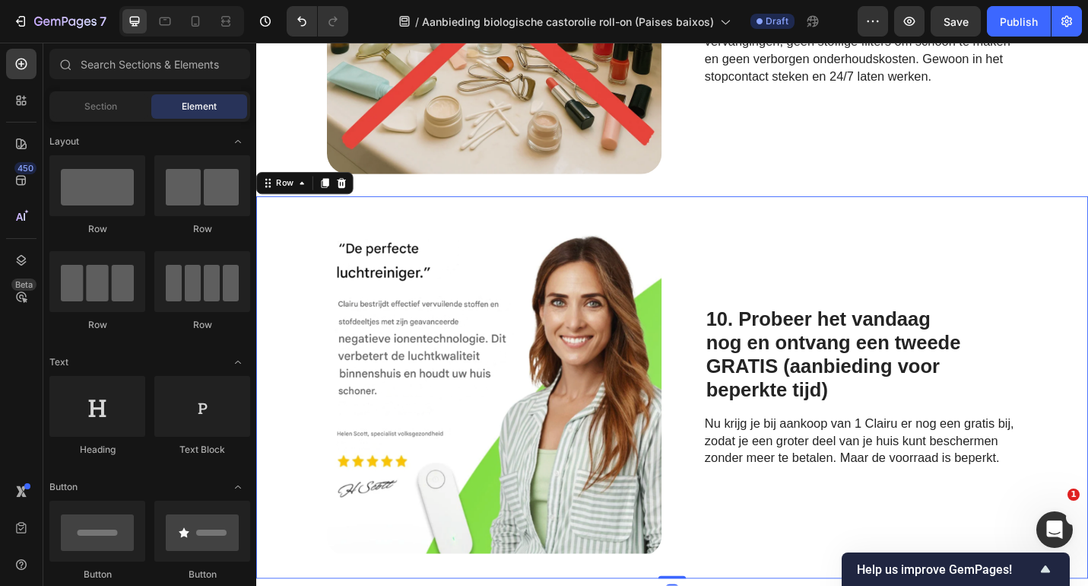
click at [553, 217] on div "Image 10. Probeer het vandaag nog en ontvang een tweede GRATIS (aanbieding voor…" at bounding box center [712, 420] width 913 height 419
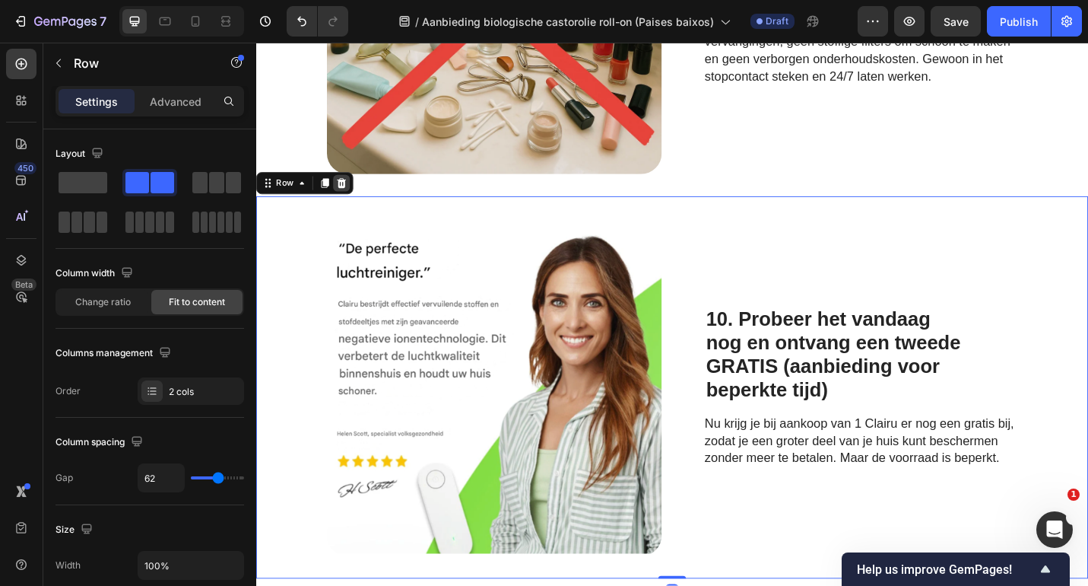
click at [355, 193] on icon at bounding box center [350, 197] width 12 height 12
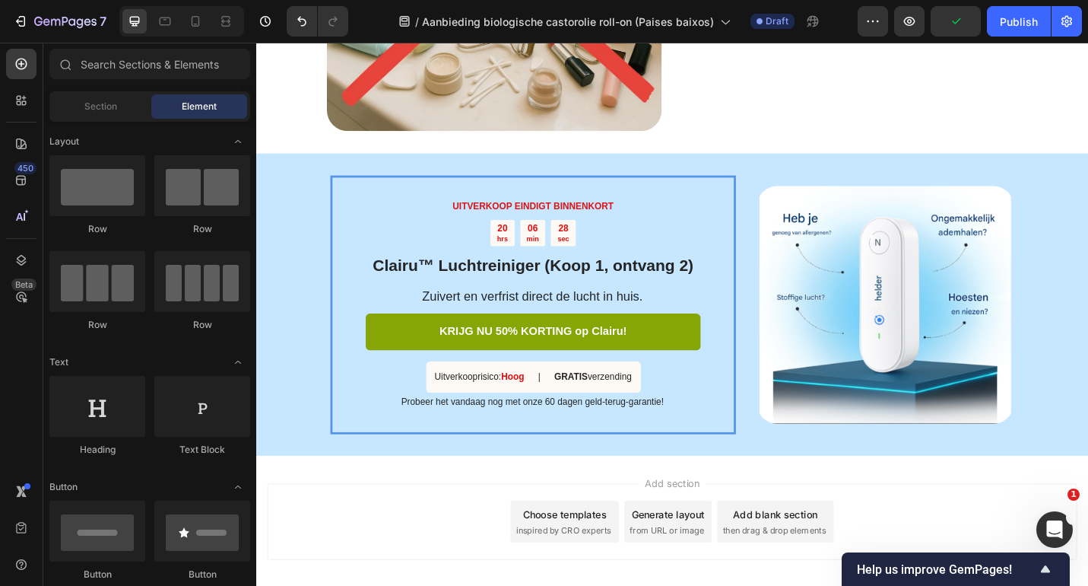
scroll to position [2007, 0]
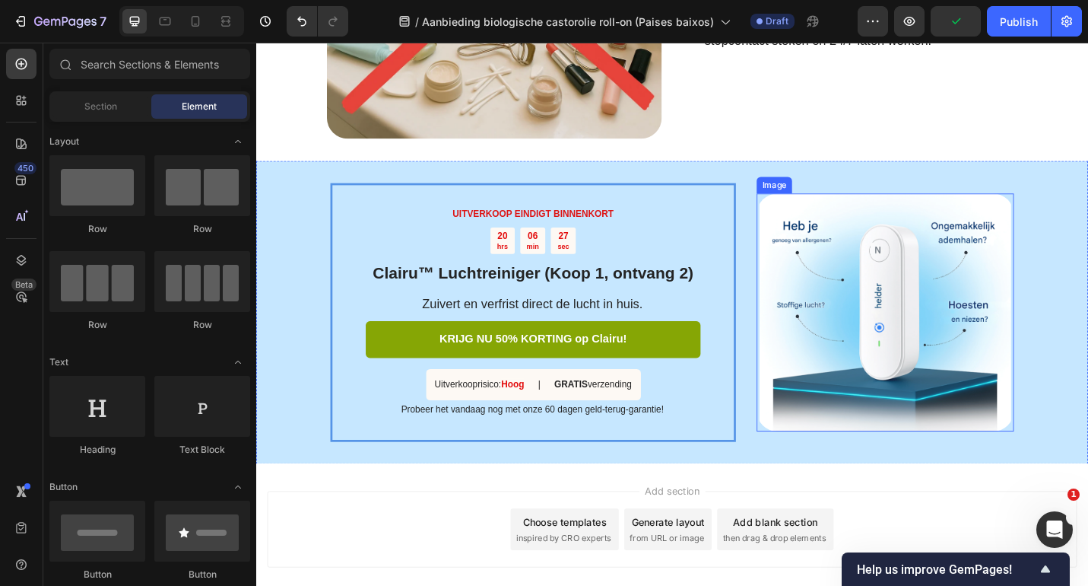
click at [850, 280] on img at bounding box center [946, 338] width 282 height 261
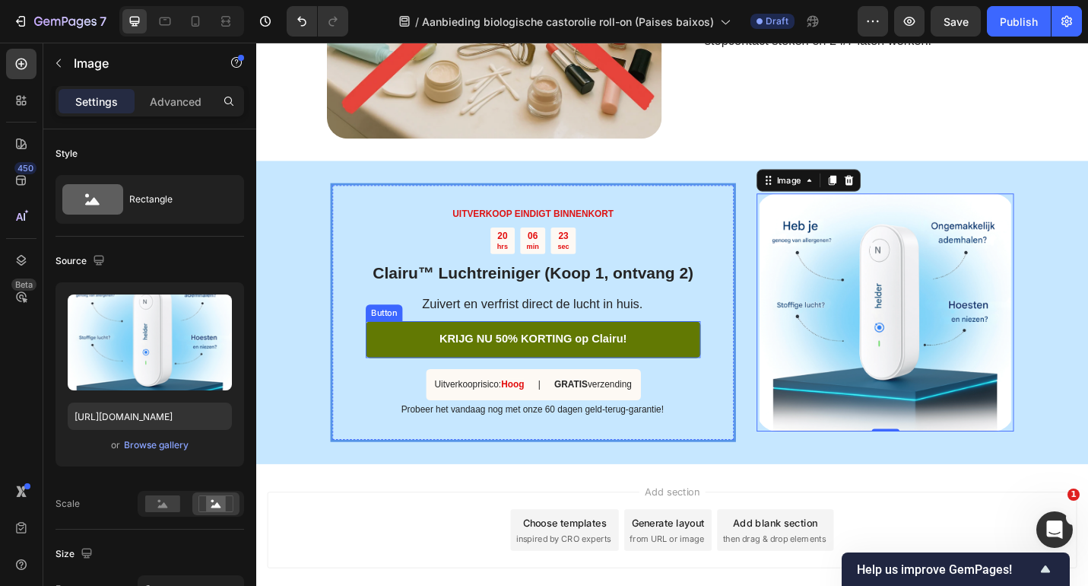
click at [427, 365] on link "KRIJG NU 50% KORTING op Clairu!" at bounding box center [560, 368] width 367 height 40
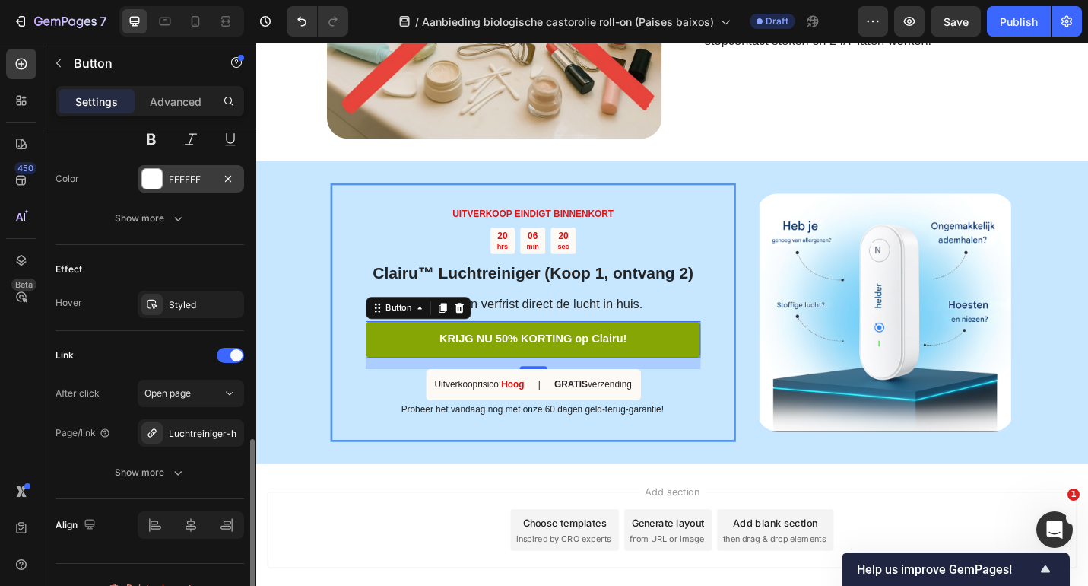
scroll to position [710, 0]
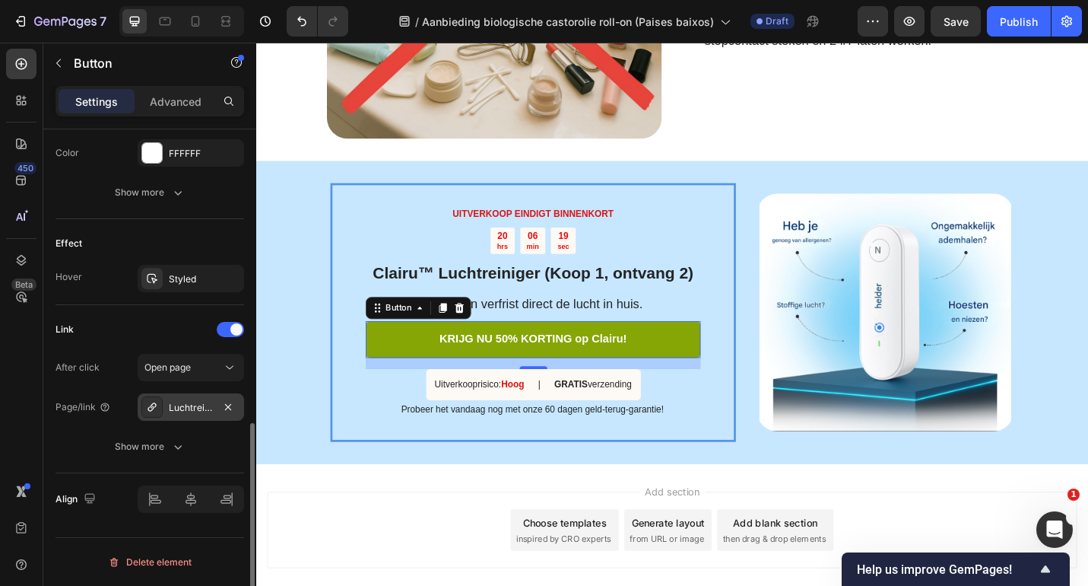
click at [181, 407] on div "Luchtreiniger-h" at bounding box center [191, 408] width 44 height 14
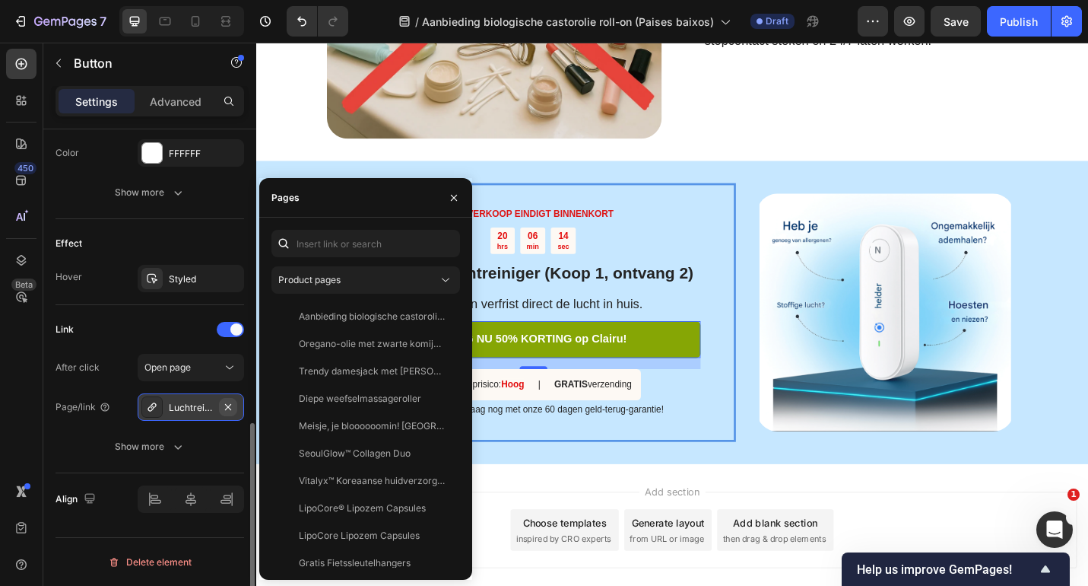
click at [229, 405] on icon "button" at bounding box center [228, 406] width 6 height 6
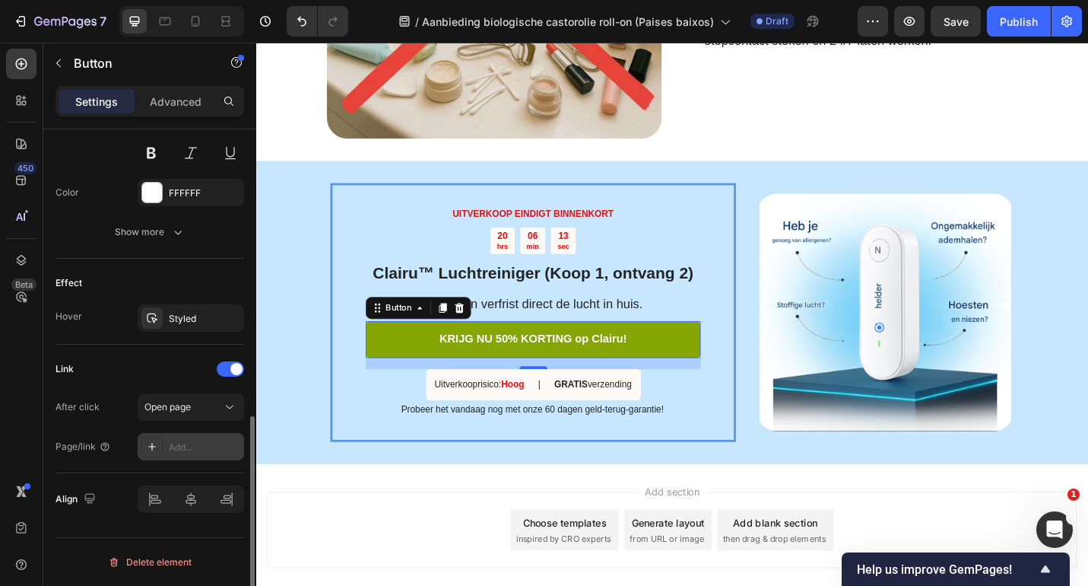
click at [177, 450] on div "Add..." at bounding box center [204, 447] width 71 height 14
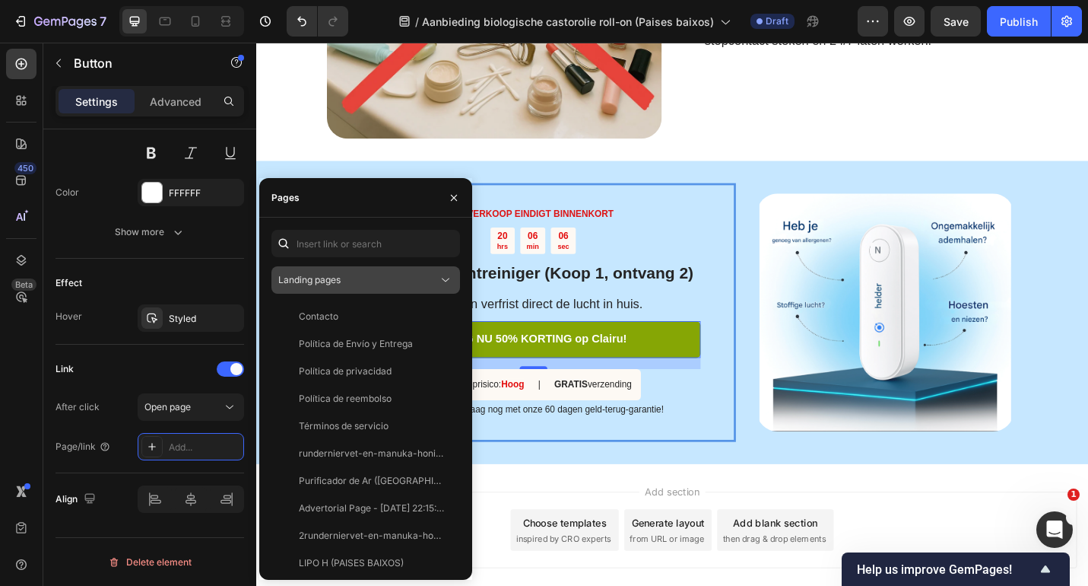
click at [401, 280] on div "Landing pages" at bounding box center [358, 280] width 160 height 14
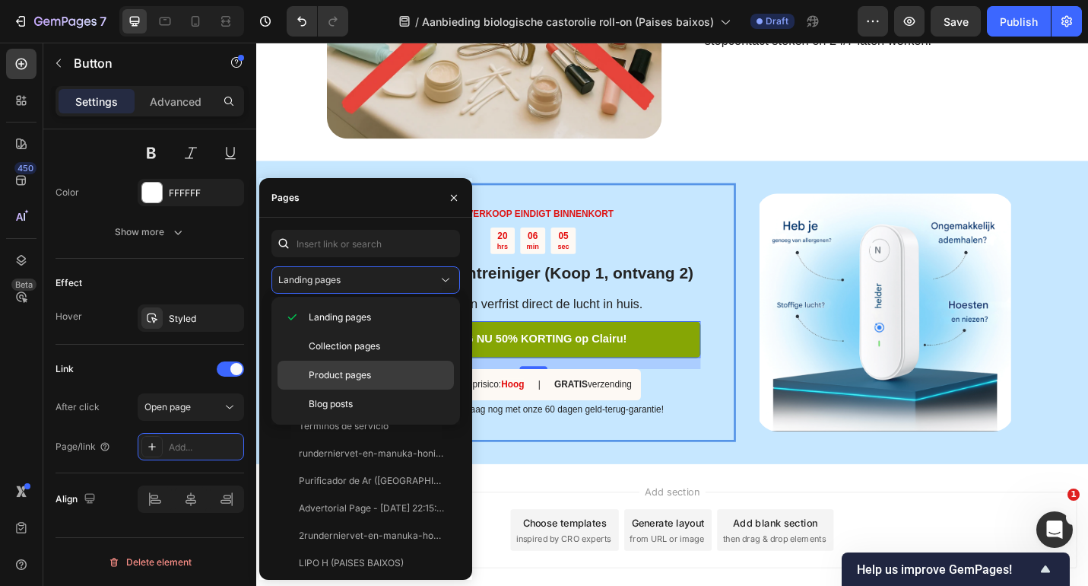
click at [373, 374] on p "Product pages" at bounding box center [378, 375] width 138 height 14
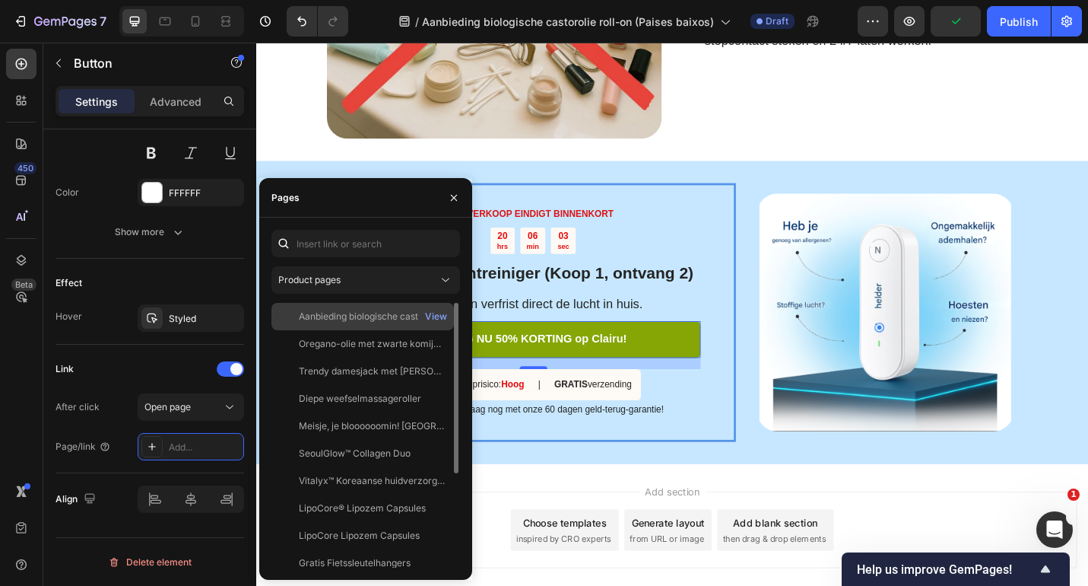
click at [377, 320] on div "Aanbieding biologische castorolie roll-on" at bounding box center [372, 317] width 146 height 14
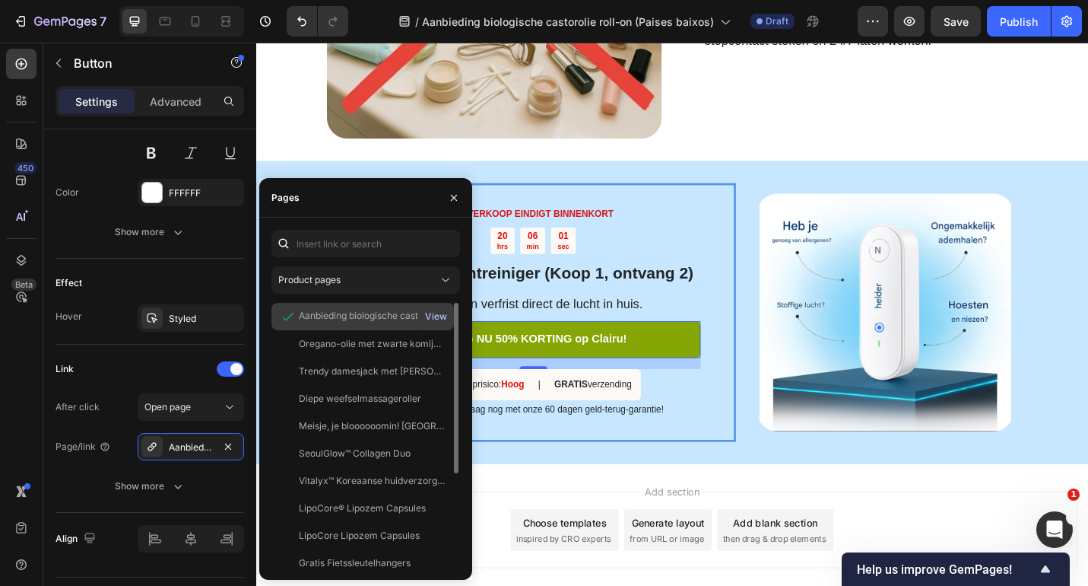
click at [440, 316] on div "View" at bounding box center [436, 317] width 22 height 14
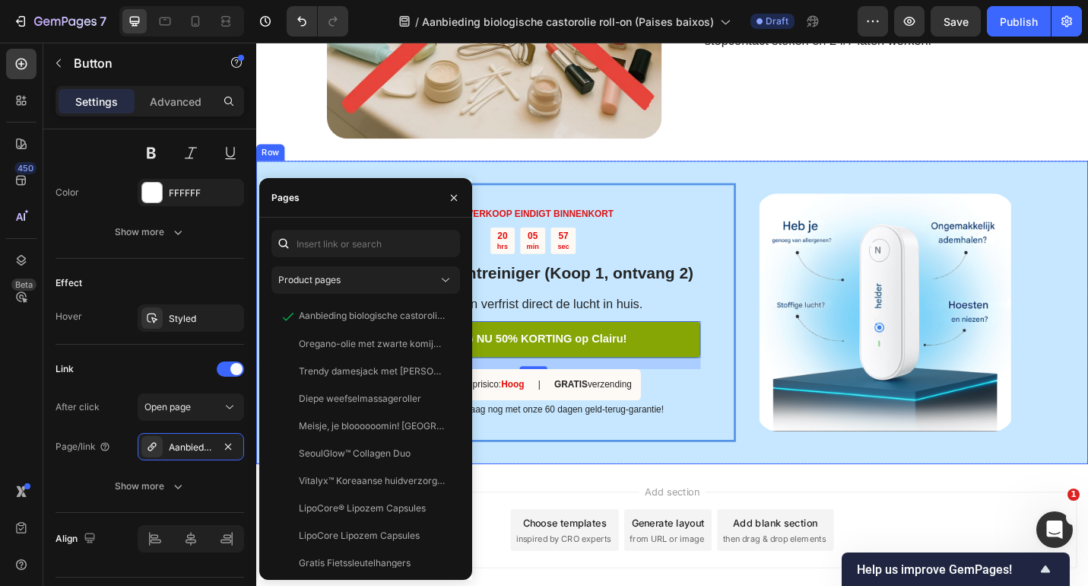
click at [647, 180] on div "UITVERKOOP EINDIGT BINNENKORT Text Block 20 hrs 05 min 57 sec Countdown Timer C…" at bounding box center [712, 339] width 913 height 332
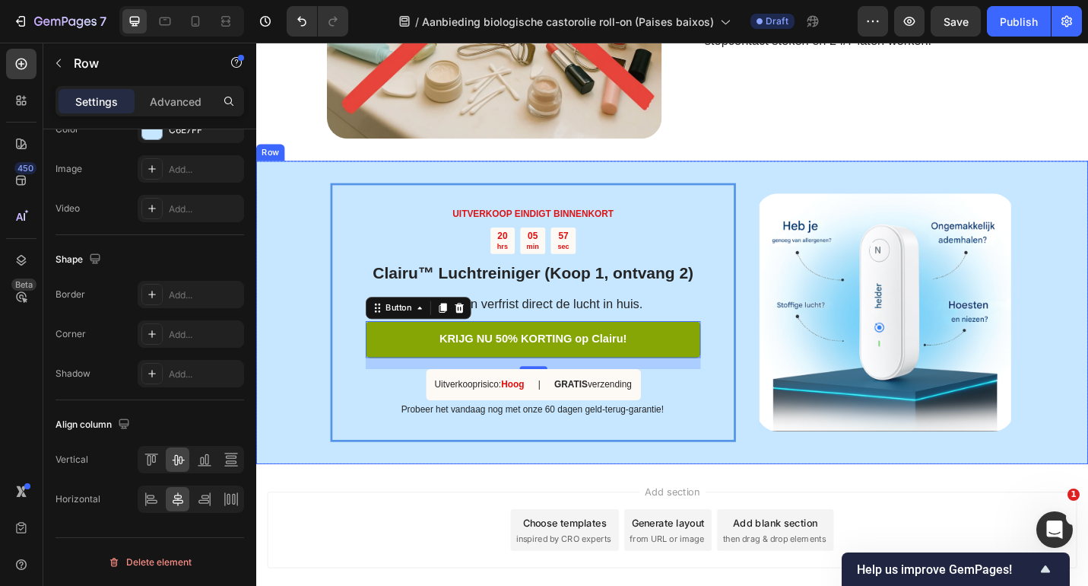
scroll to position [0, 0]
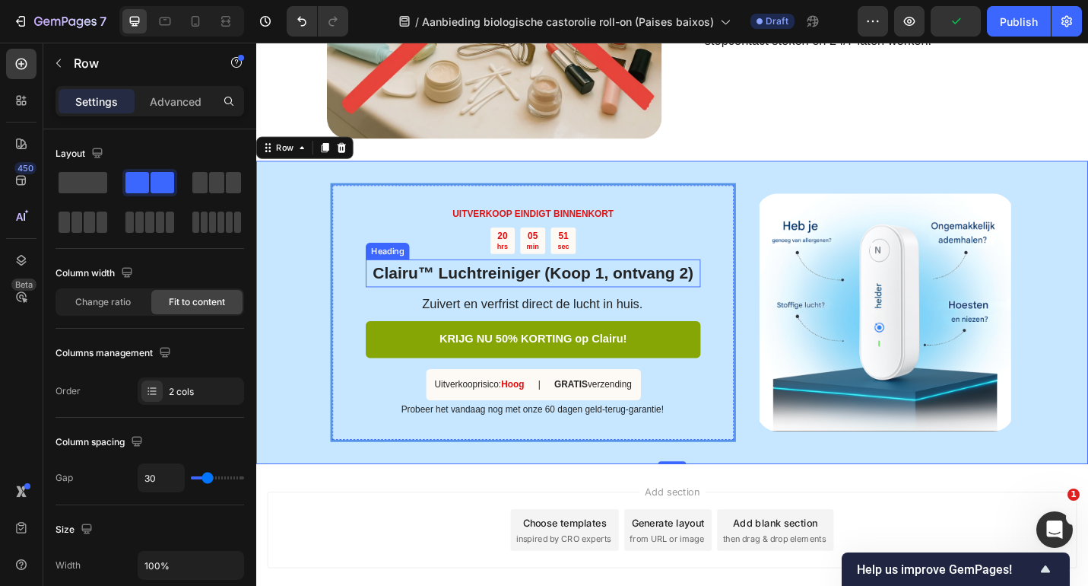
click at [599, 300] on strong "Clairu™ Luchtreiniger (Koop 1, ontvang 2)" at bounding box center [560, 296] width 352 height 20
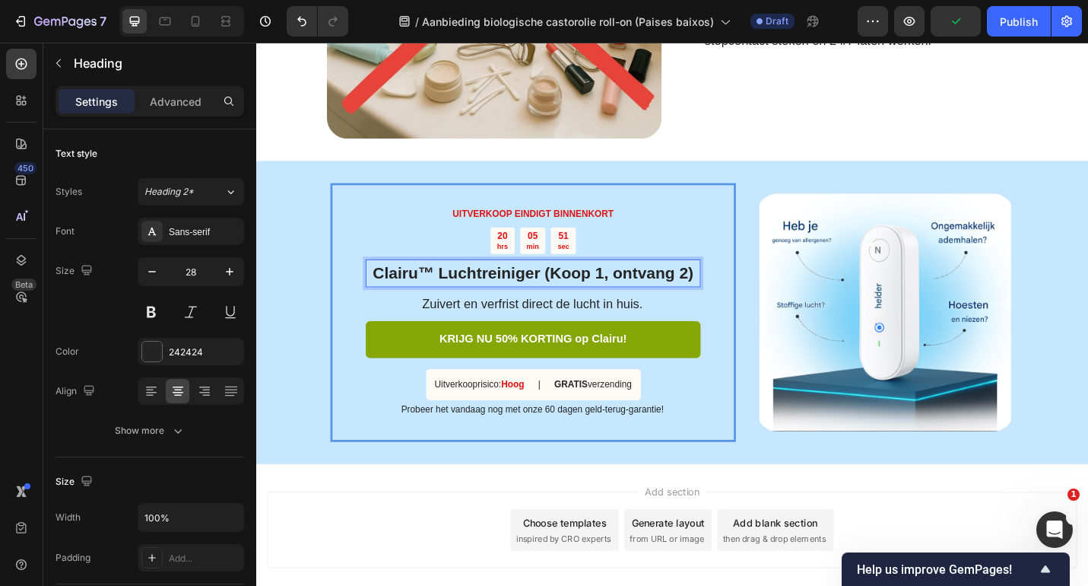
click at [599, 300] on strong "Clairu™ Luchtreiniger (Koop 1, ontvang 2)" at bounding box center [560, 296] width 352 height 20
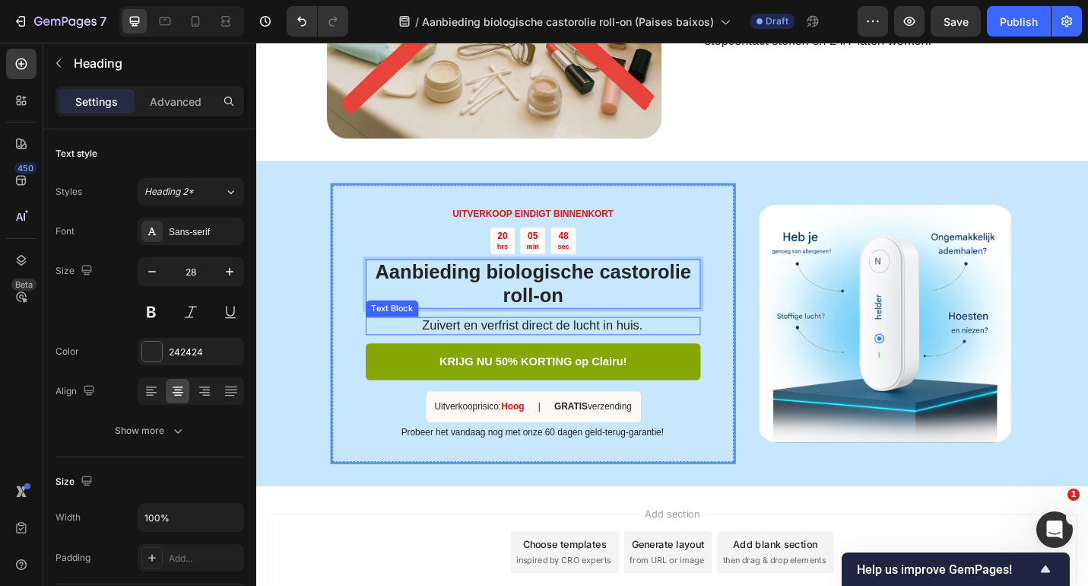
click at [530, 358] on span "Zuivert en verfrist direct de lucht in huis." at bounding box center [559, 352] width 242 height 15
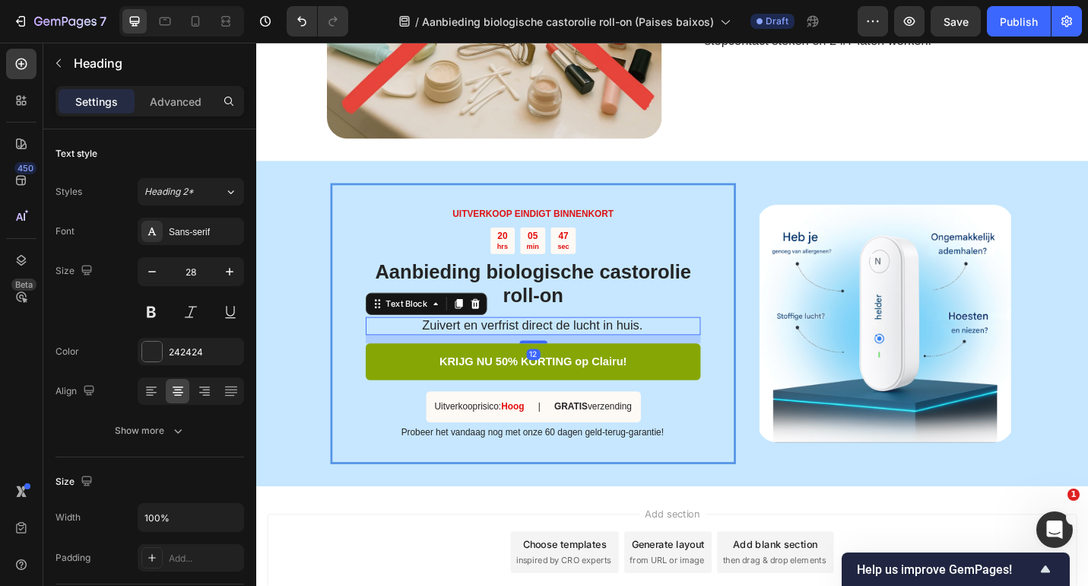
click at [530, 358] on span "Zuivert en verfrist direct de lucht in huis." at bounding box center [559, 352] width 242 height 15
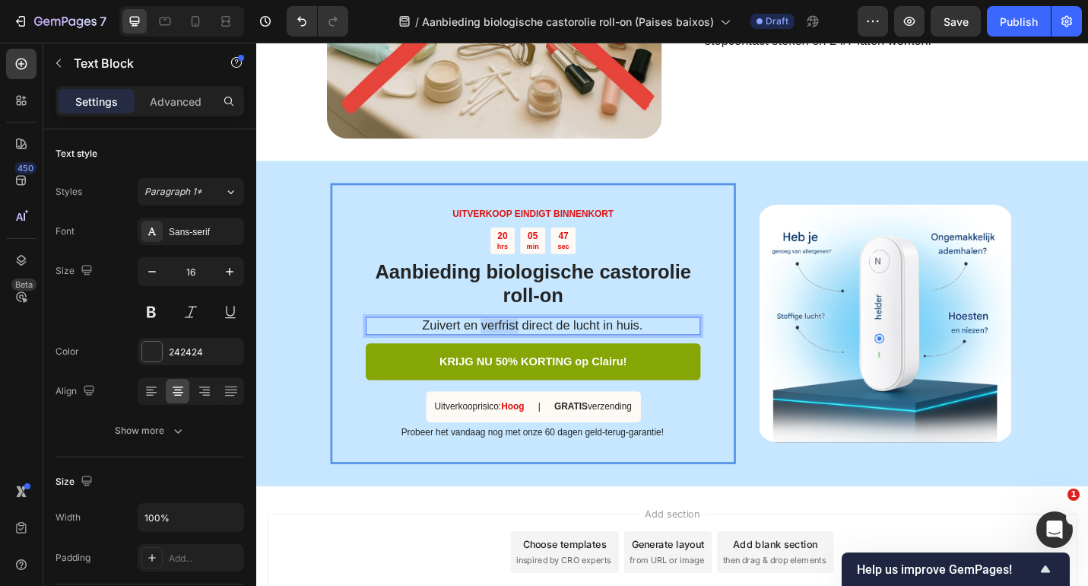
click at [530, 358] on span "Zuivert en verfrist direct de lucht in huis." at bounding box center [559, 352] width 242 height 15
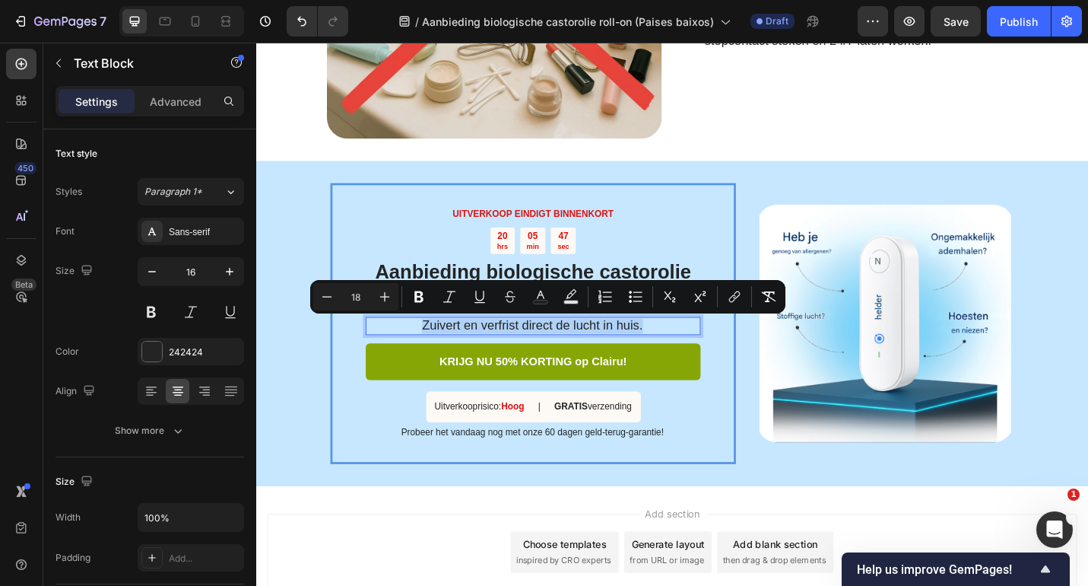
copy span "Zuivert en verfrist direct de lucht in huis."
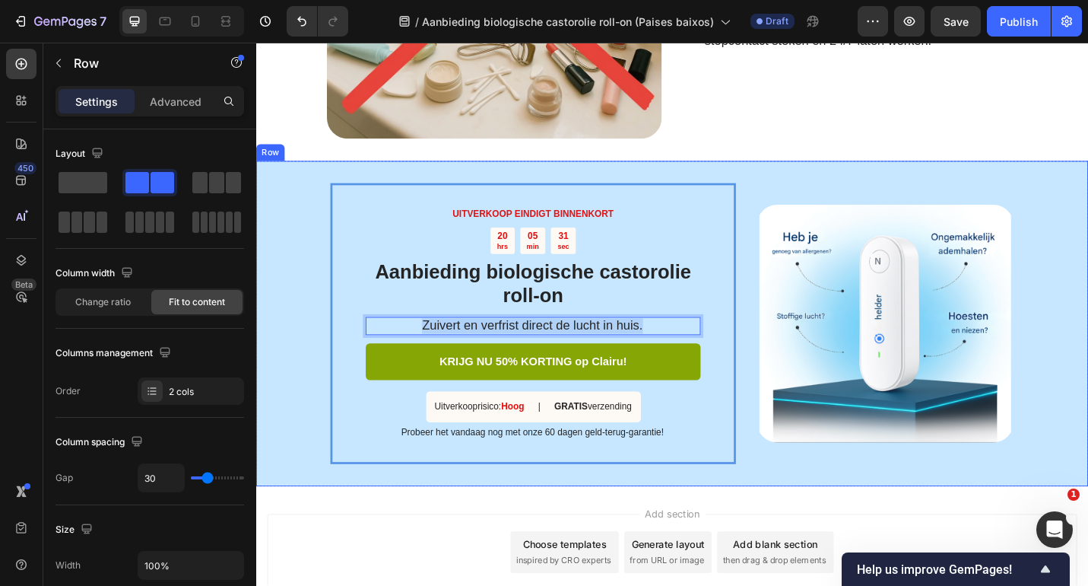
click at [879, 190] on div "UITVERKOOP EINDIGT BINNENKORT Text Block 20 hrs 05 min 31 sec Countdown Timer ⁠…" at bounding box center [712, 351] width 913 height 356
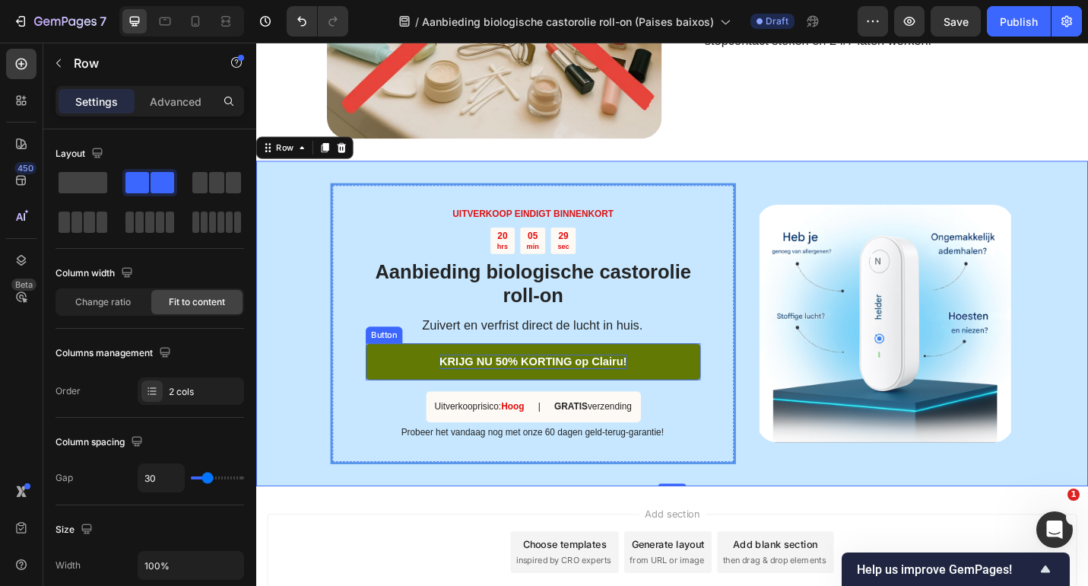
click at [656, 398] on strong "KRIJG NU 50% KORTING op Clairu!" at bounding box center [559, 392] width 205 height 13
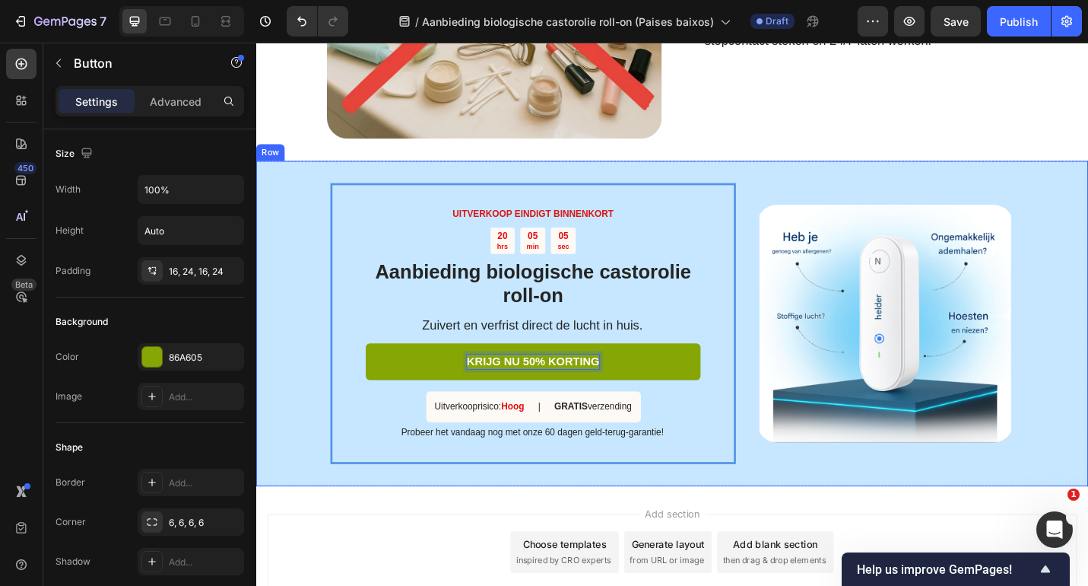
click at [863, 176] on div "UITVERKOOP EINDIGT BINNENKORT Text Block 20 hrs 05 min 05 sec Countdown Timer ⁠…" at bounding box center [712, 351] width 913 height 356
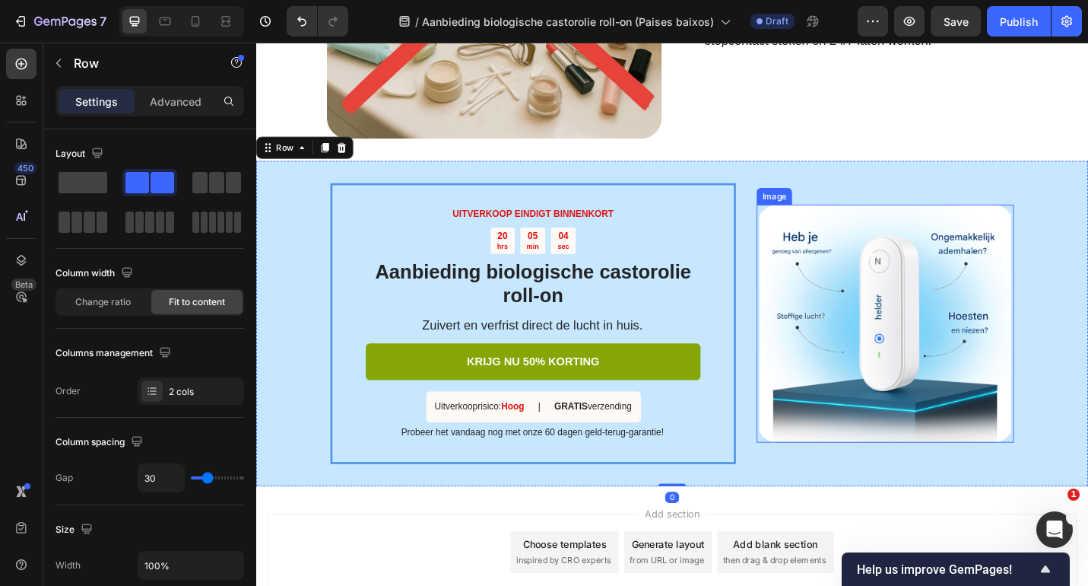
click at [912, 251] on img at bounding box center [946, 351] width 282 height 261
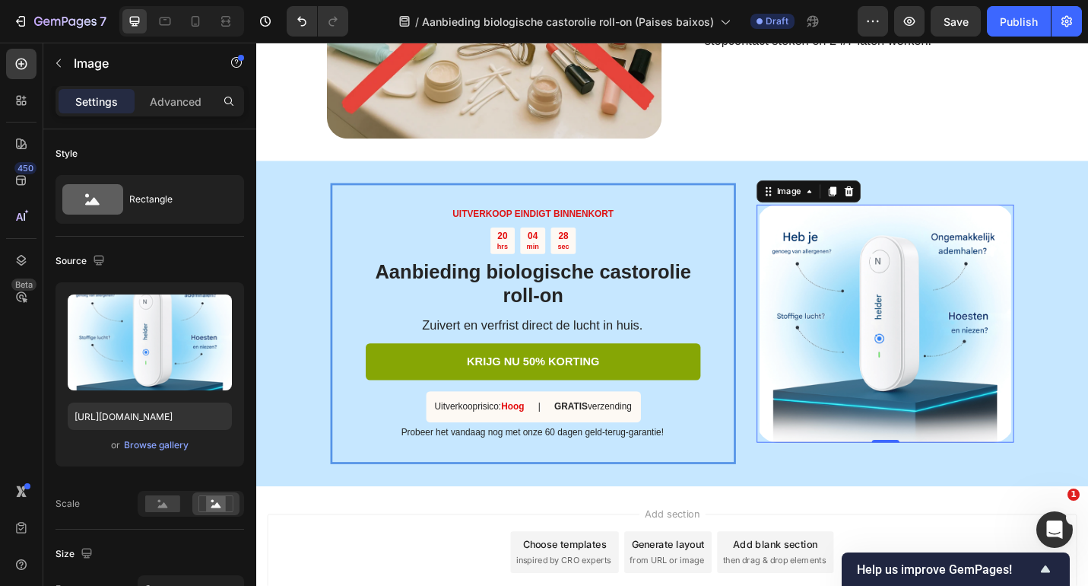
click at [950, 322] on img at bounding box center [946, 351] width 282 height 261
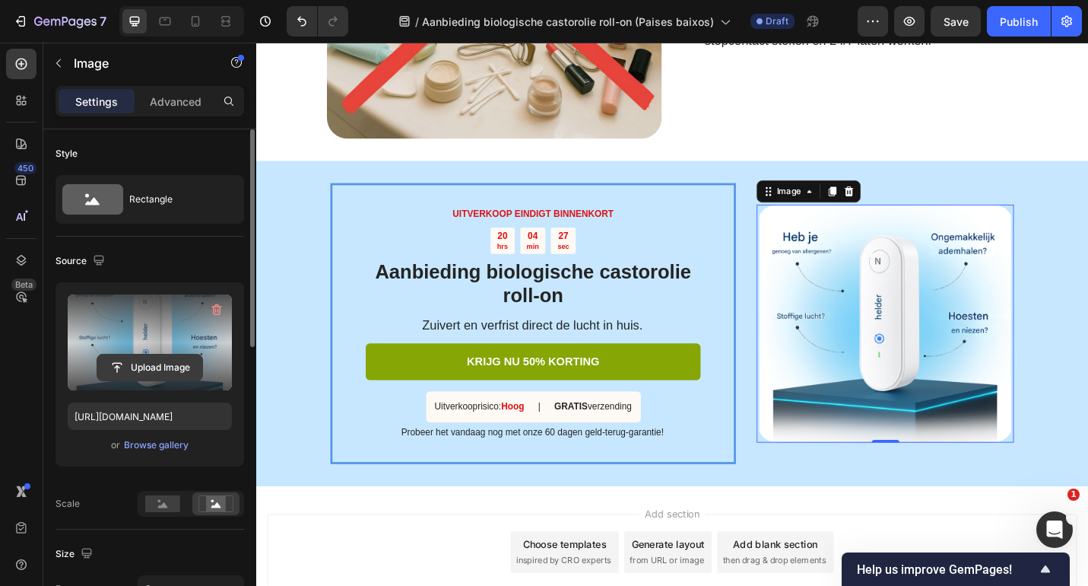
click at [174, 364] on input "file" at bounding box center [149, 367] width 105 height 26
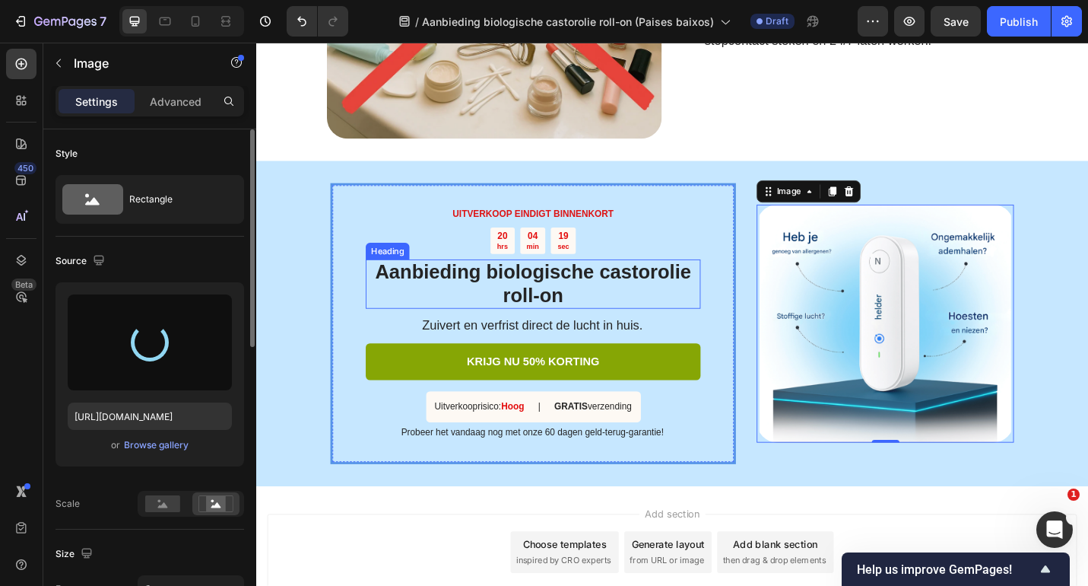
type input "[URL][DOMAIN_NAME]"
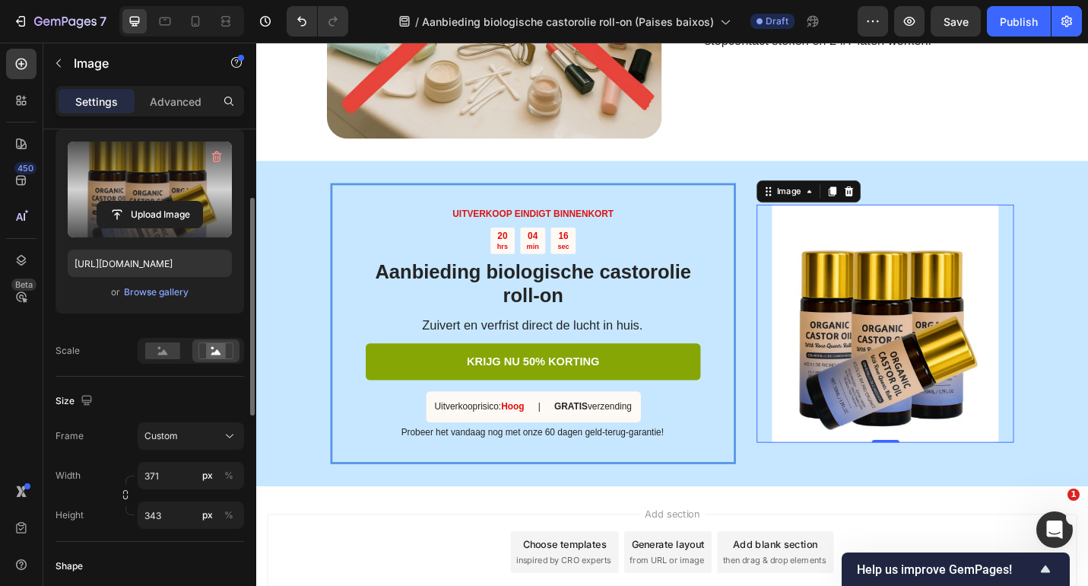
scroll to position [154, 0]
click at [189, 504] on input "343" at bounding box center [191, 513] width 106 height 27
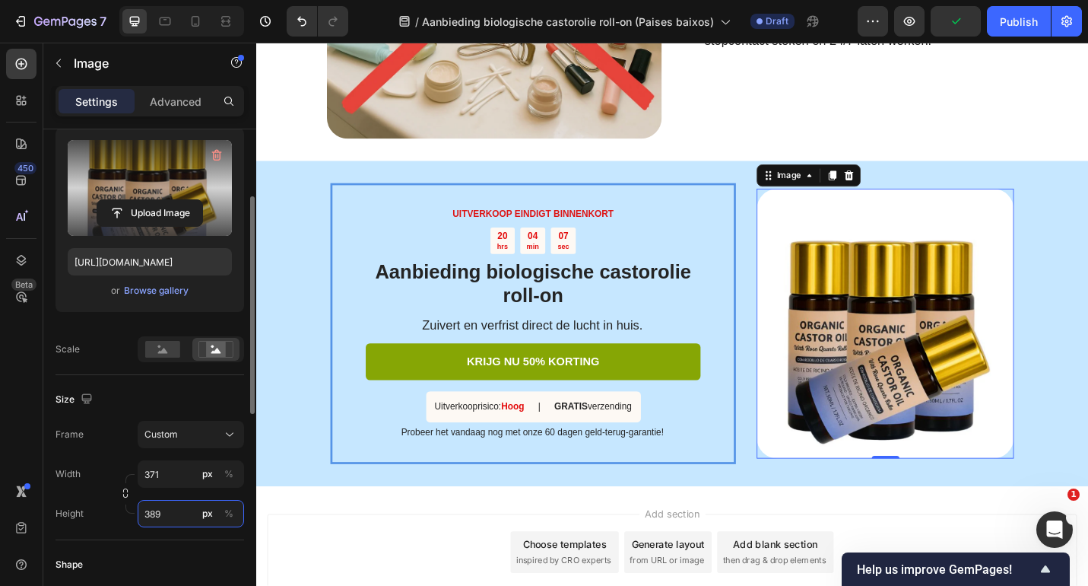
type input "388"
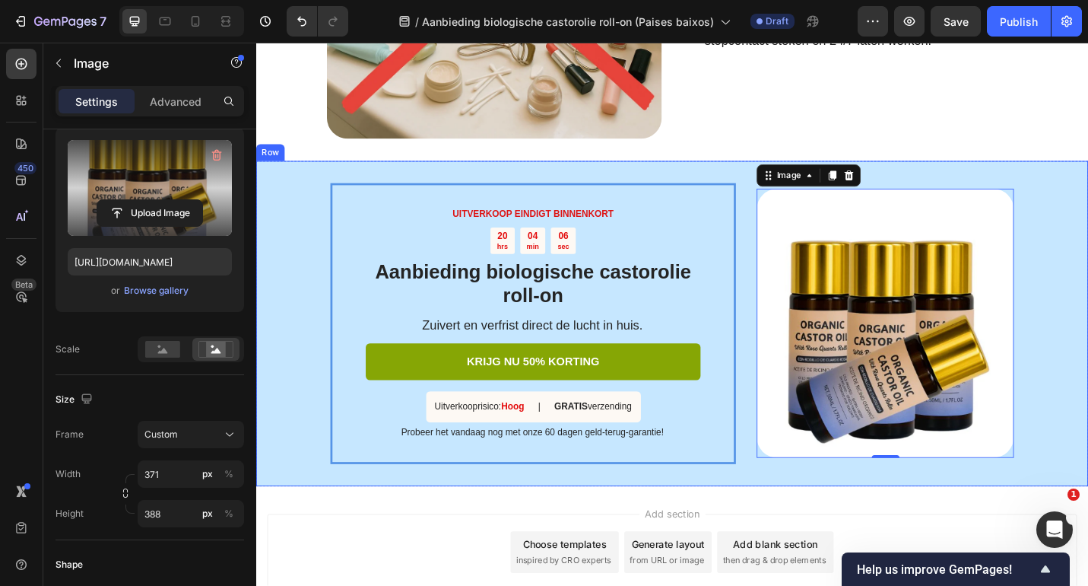
click at [306, 278] on div "UITVERKOOP EINDIGT BINNENKORT Text Block 20 hrs 04 min 06 sec Countdown Timer ⁠…" at bounding box center [712, 351] width 913 height 356
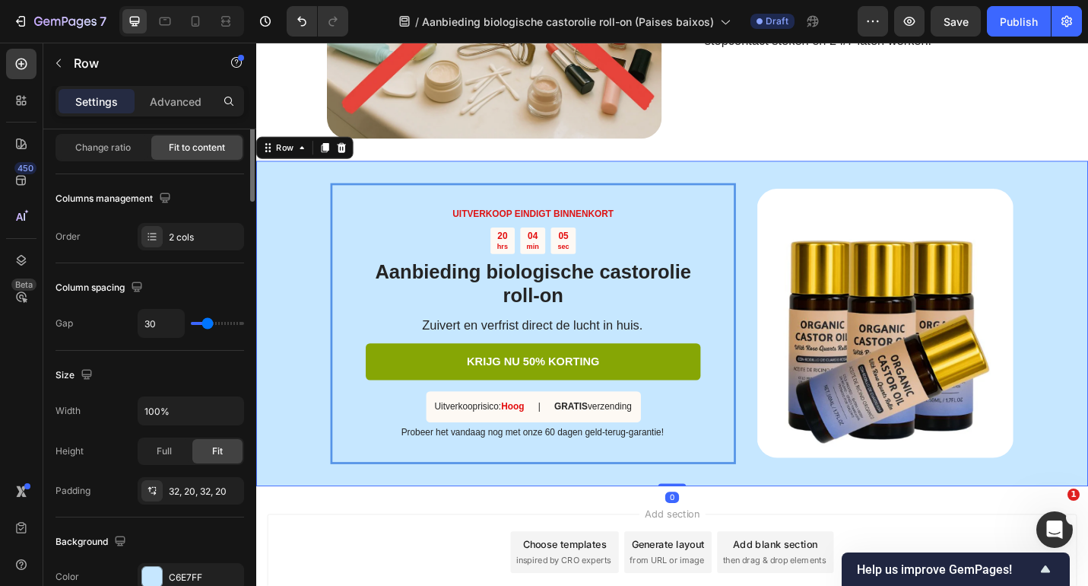
scroll to position [0, 0]
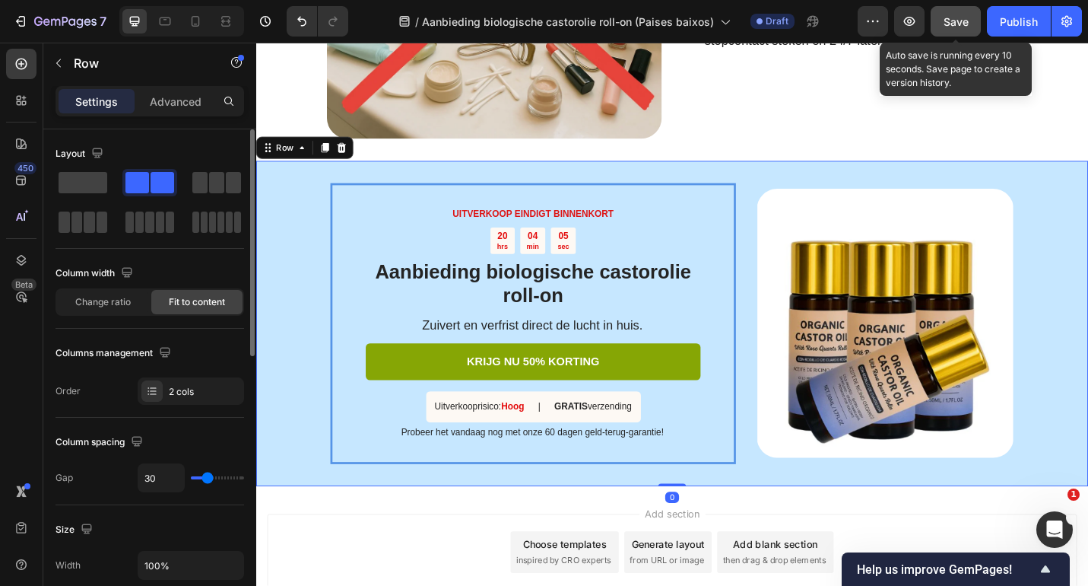
click at [964, 23] on span "Save" at bounding box center [956, 21] width 25 height 13
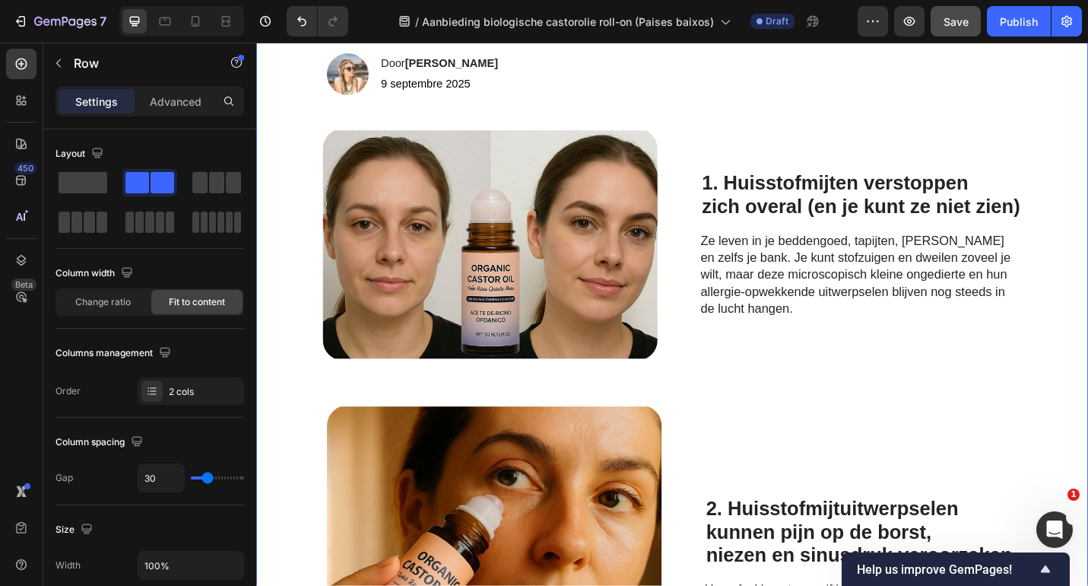
scroll to position [216, 0]
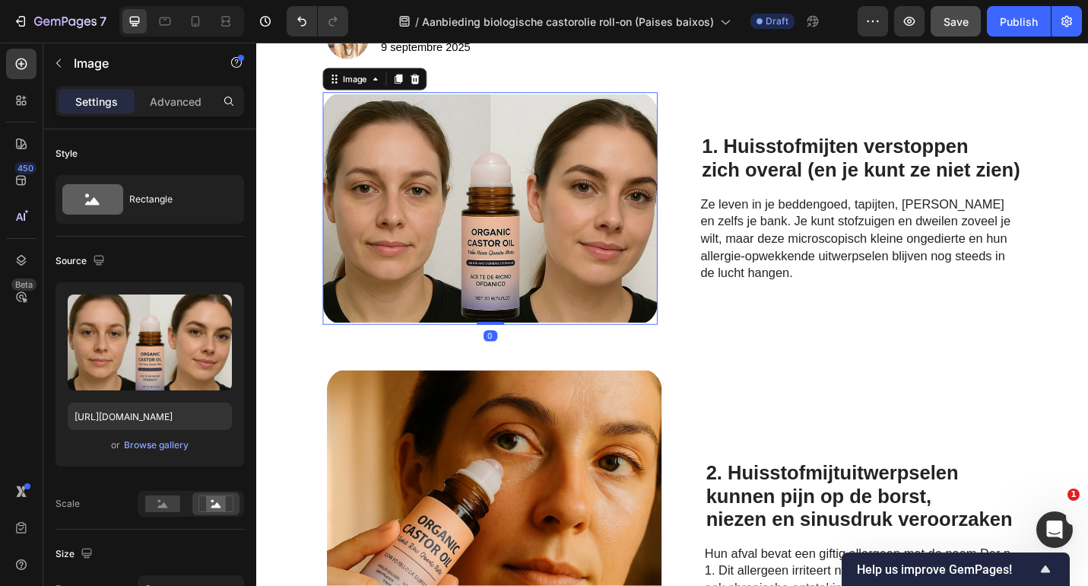
click at [604, 233] on img at bounding box center [512, 224] width 367 height 255
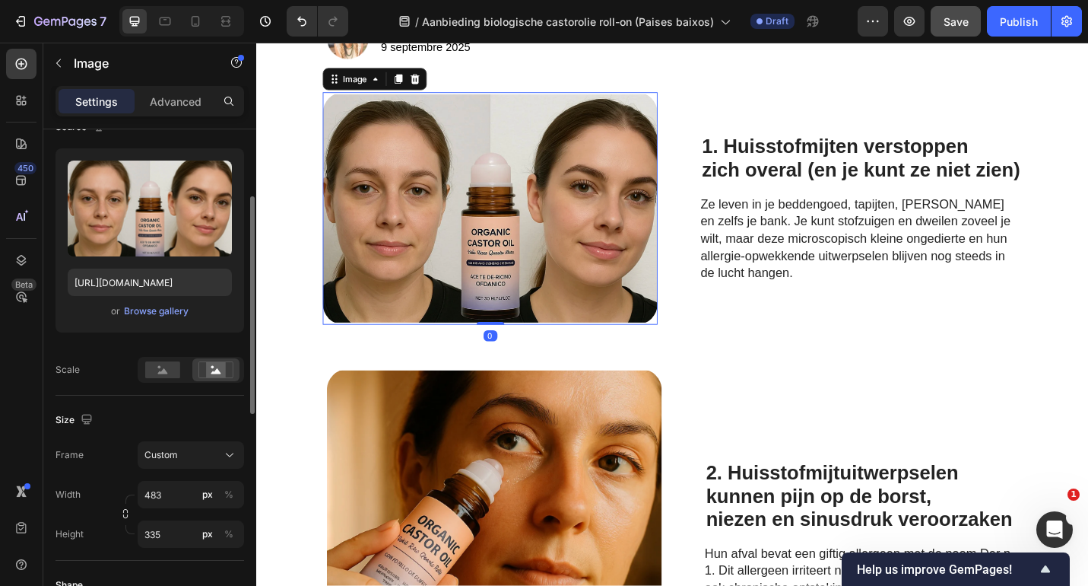
scroll to position [146, 0]
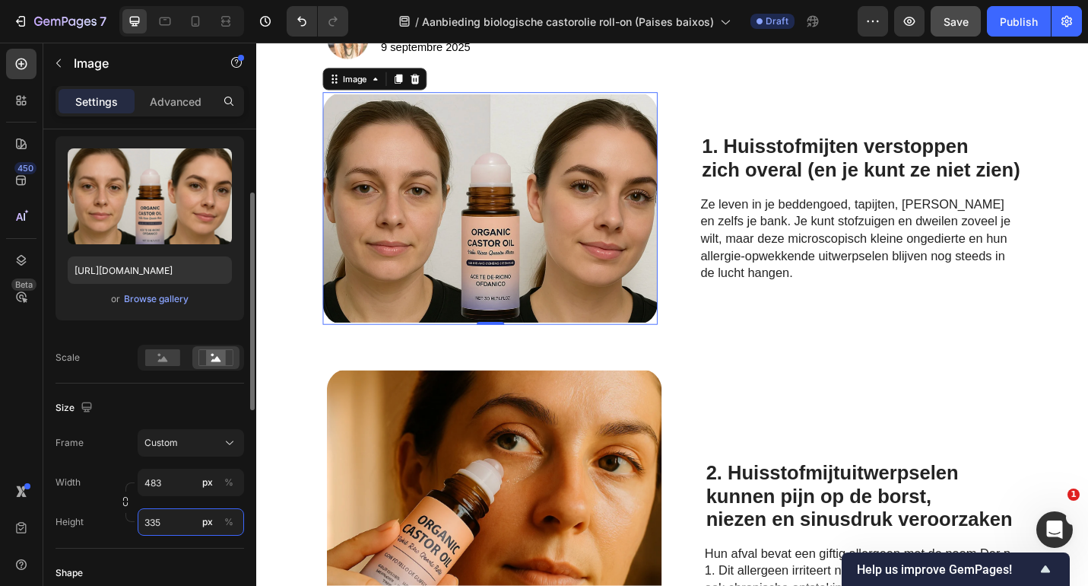
click at [178, 523] on input "335" at bounding box center [191, 521] width 106 height 27
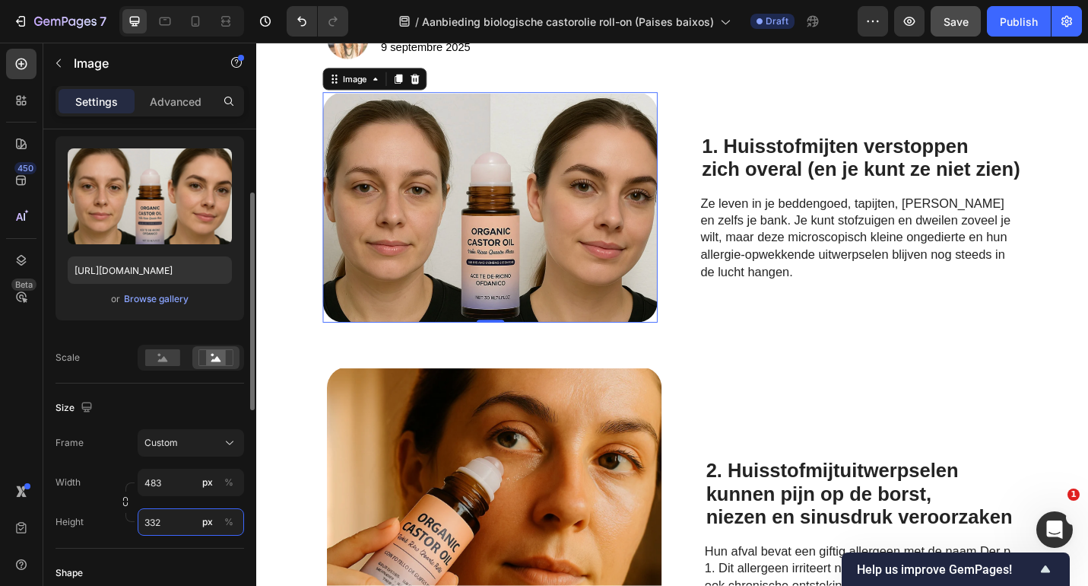
type input "331"
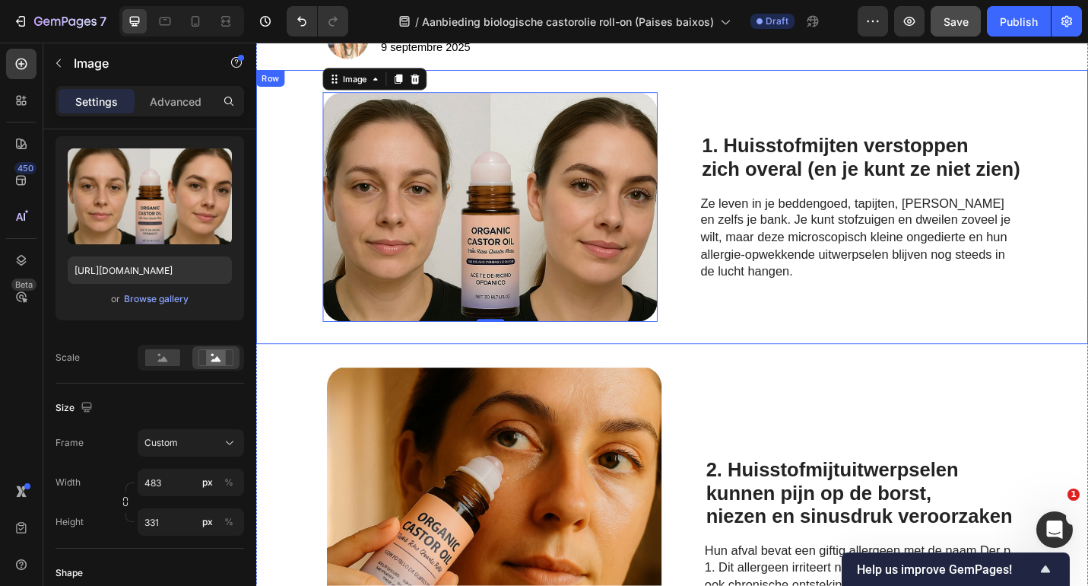
click at [307, 252] on div "Image 0 1. Huisstofmijten verstoppen zich overal (en je kunt ze niet zien) Head…" at bounding box center [712, 223] width 913 height 300
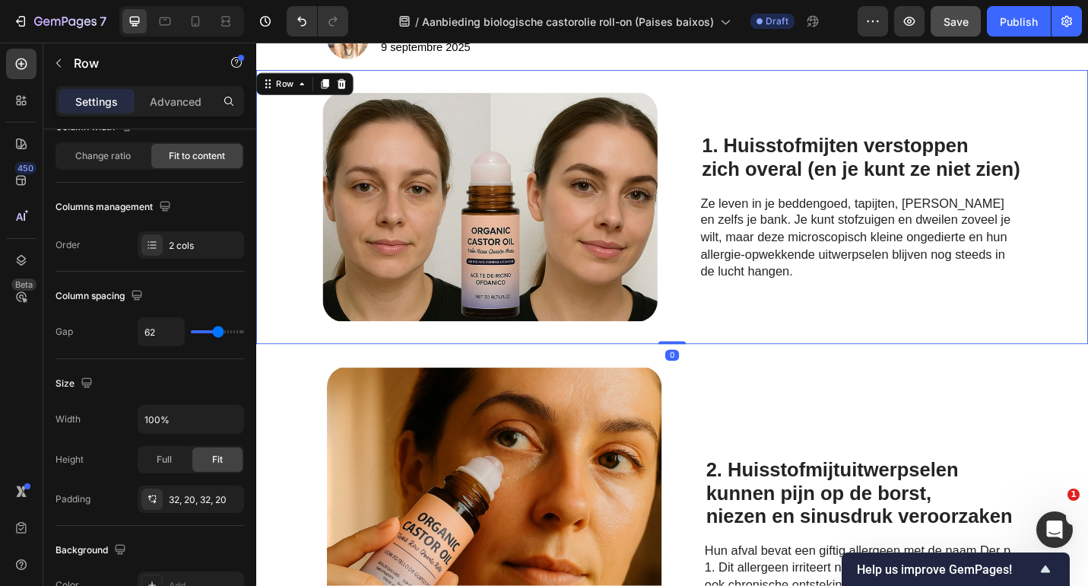
scroll to position [0, 0]
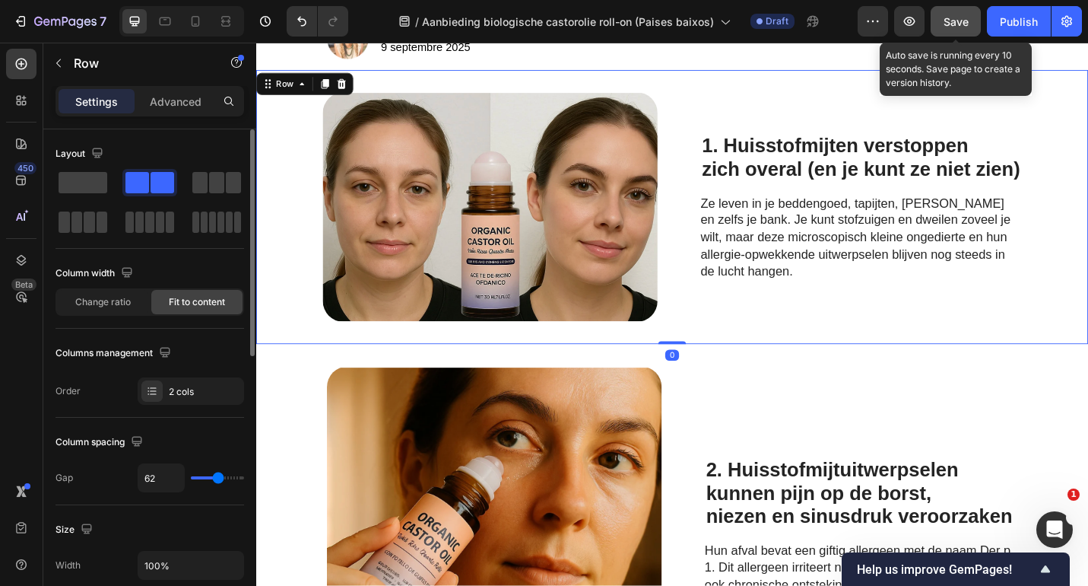
click at [959, 26] on span "Save" at bounding box center [956, 21] width 25 height 13
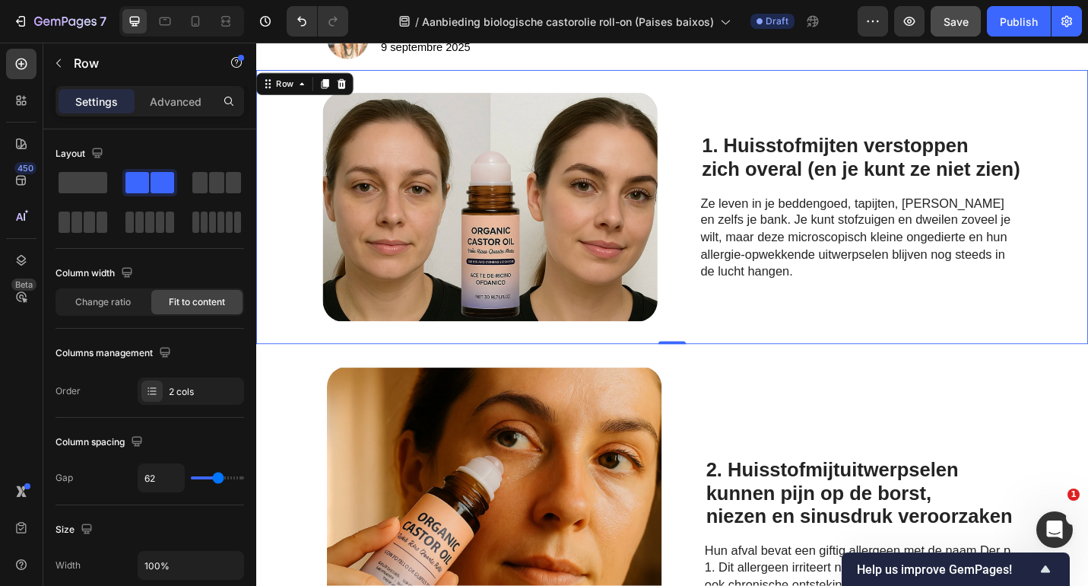
click at [847, 183] on strong "zich overal (en je kunt ze niet zien)" at bounding box center [919, 182] width 349 height 24
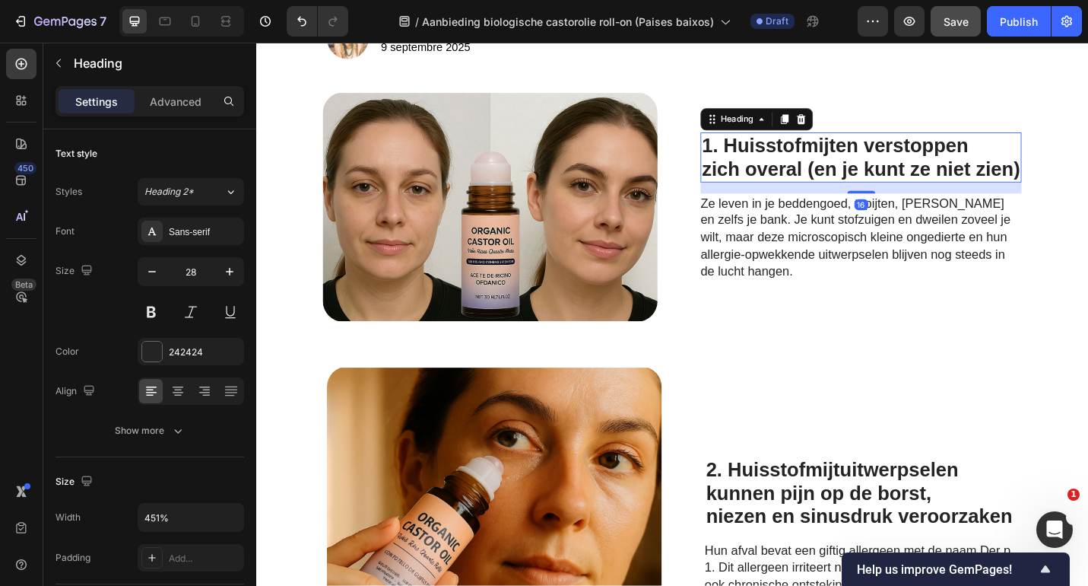
click at [847, 183] on strong "zich overal (en je kunt ze niet zien)" at bounding box center [919, 182] width 349 height 24
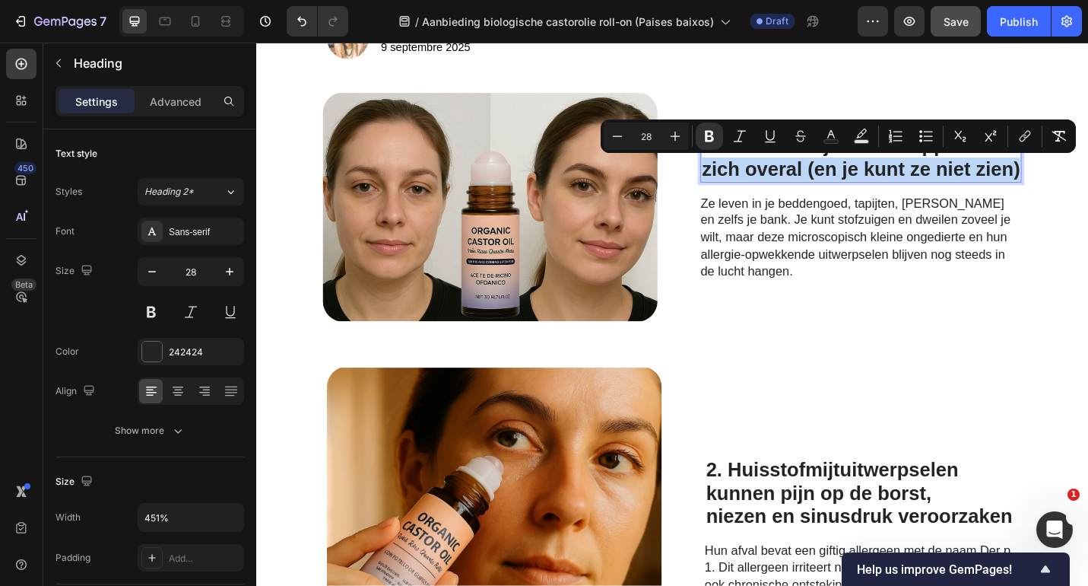
click at [847, 183] on strong "zich overal (en je kunt ze niet zien)" at bounding box center [919, 182] width 349 height 24
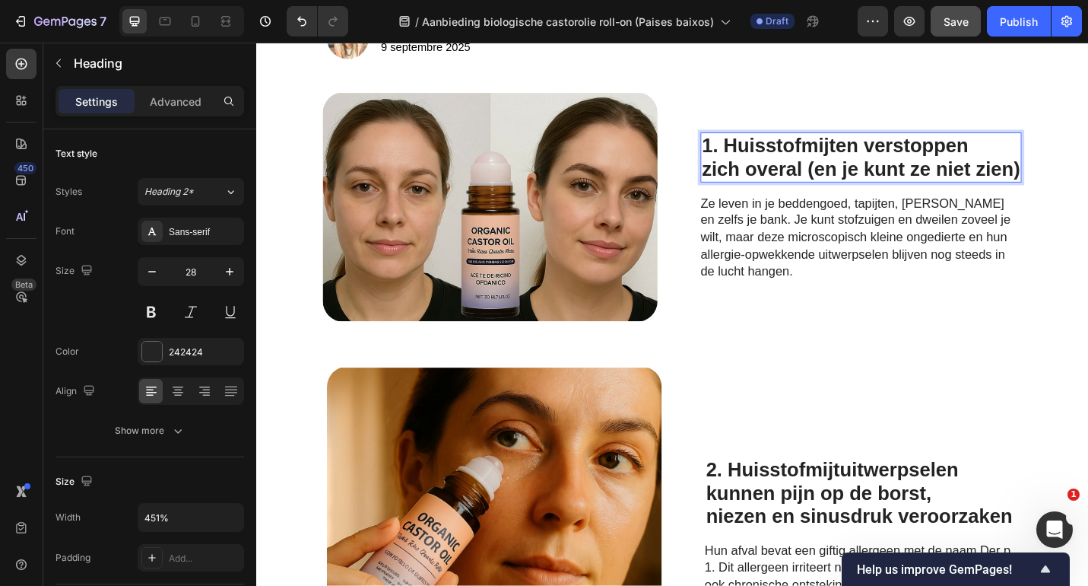
click at [847, 183] on strong "zich overal (en je kunt ze niet zien)" at bounding box center [919, 182] width 349 height 24
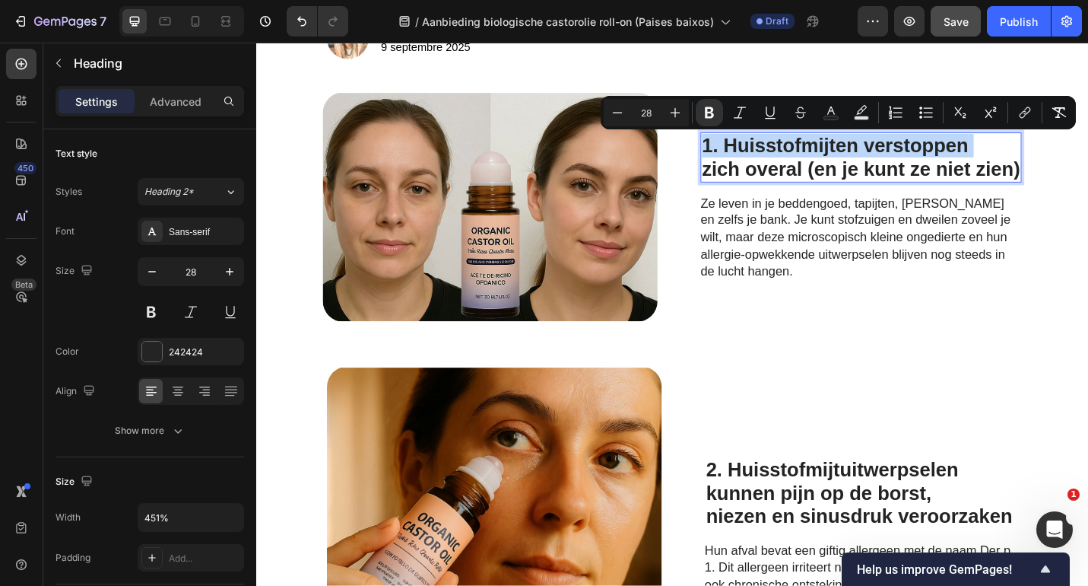
type input "11"
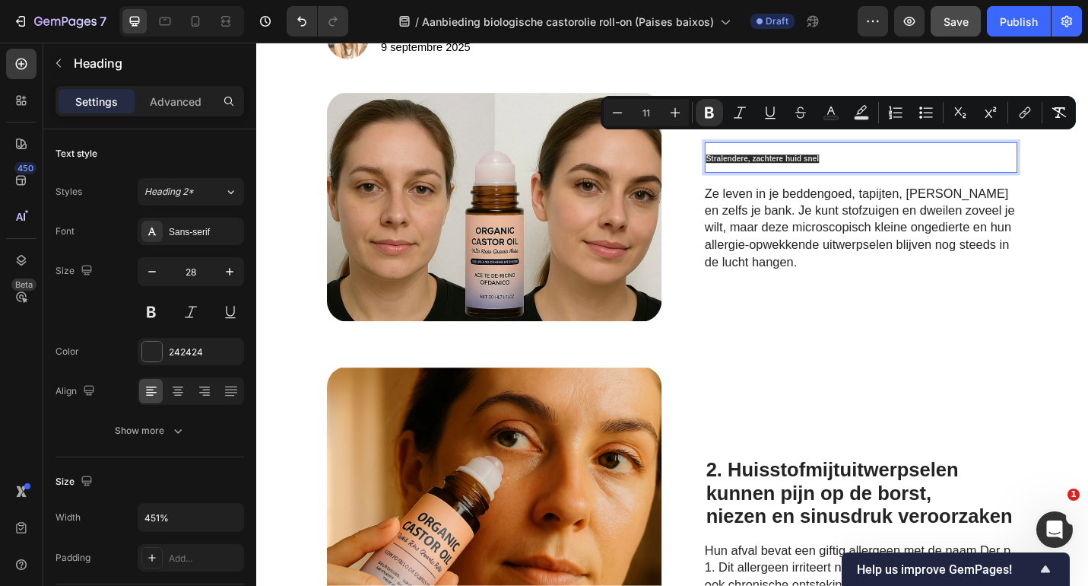
scroll to position [227, 0]
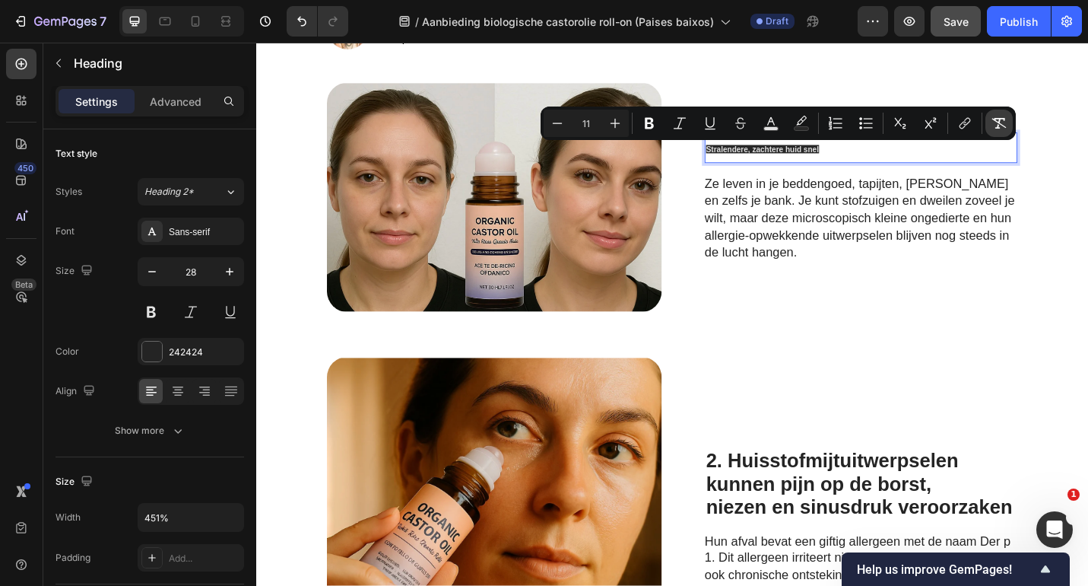
click at [1007, 122] on button "Remove Format" at bounding box center [999, 123] width 27 height 27
type input "28"
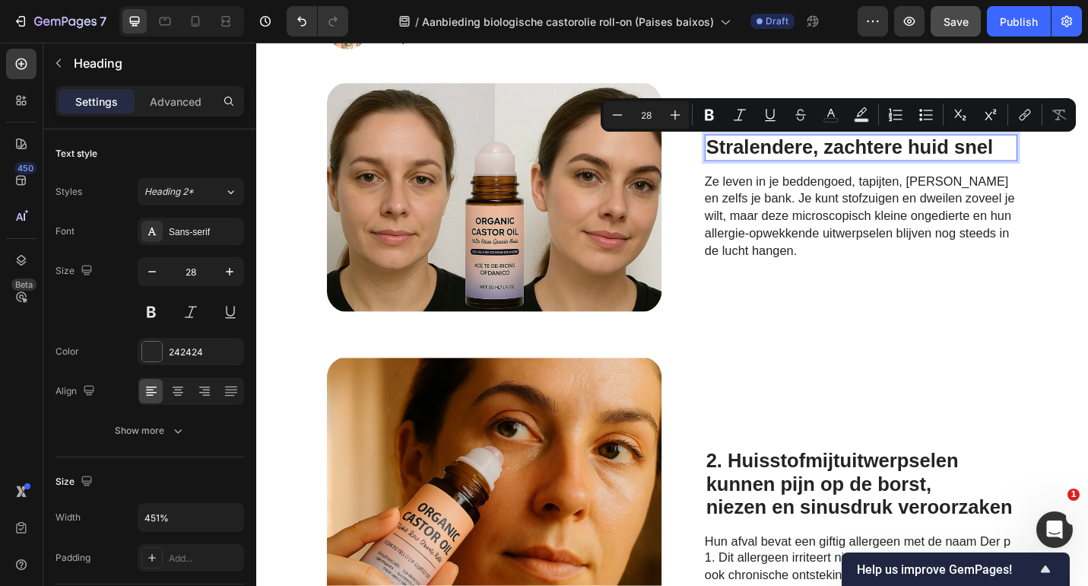
click at [851, 214] on span "Ze leven in je beddengoed, tapijten, [PERSON_NAME] en zelfs je bank. Je kunt st…" at bounding box center [918, 233] width 340 height 91
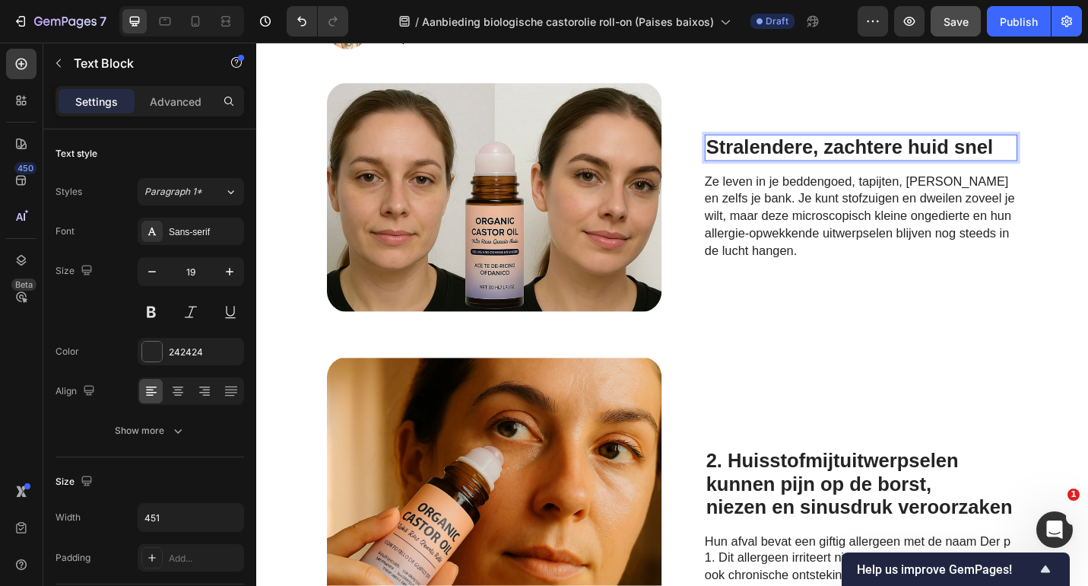
click at [851, 214] on span "Ze leven in je beddengoed, tapijten, [PERSON_NAME] en zelfs je bank. Je kunt st…" at bounding box center [918, 233] width 340 height 91
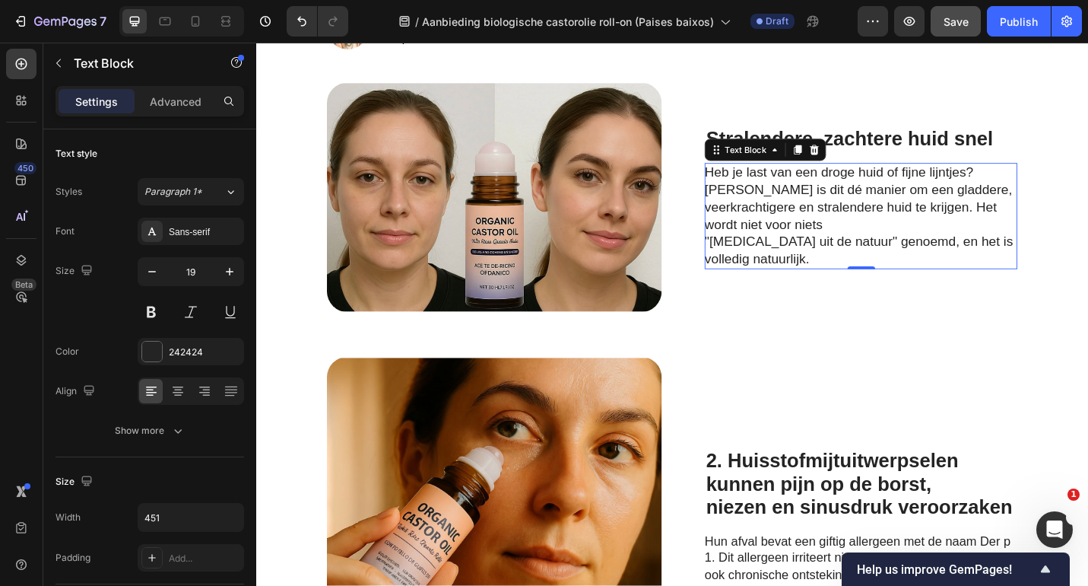
click at [809, 504] on strong "2. Huisstofmijtuitwerpselen" at bounding box center [888, 501] width 277 height 24
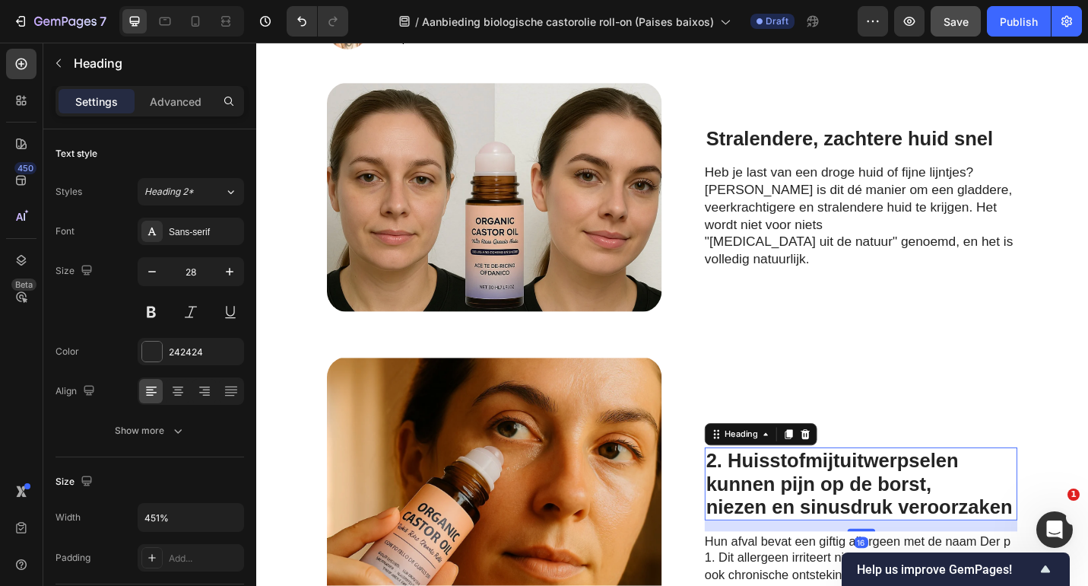
click at [809, 504] on strong "2. Huisstofmijtuitwerpselen" at bounding box center [888, 501] width 277 height 24
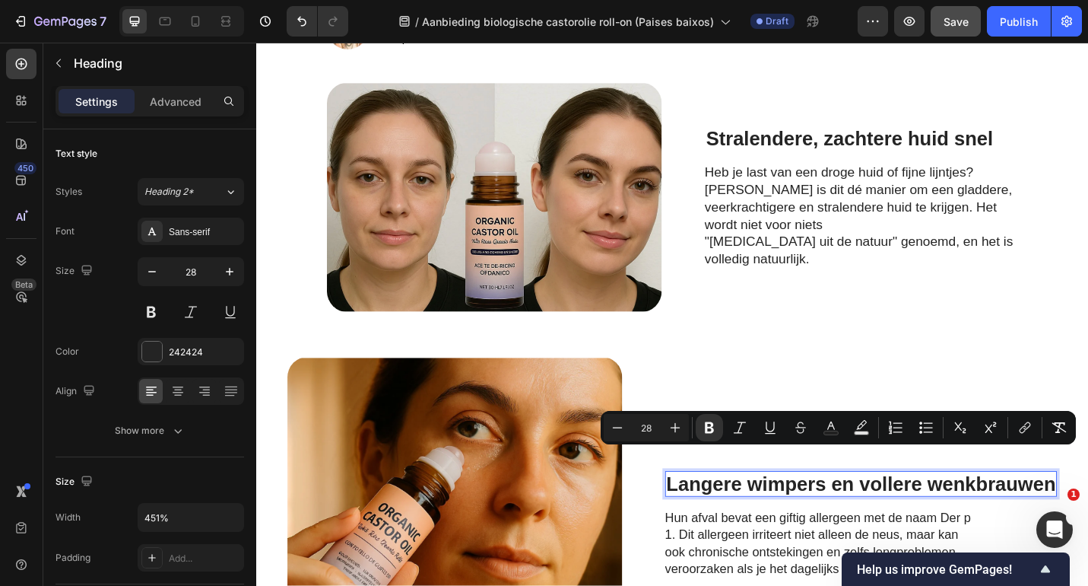
scroll to position [252, 0]
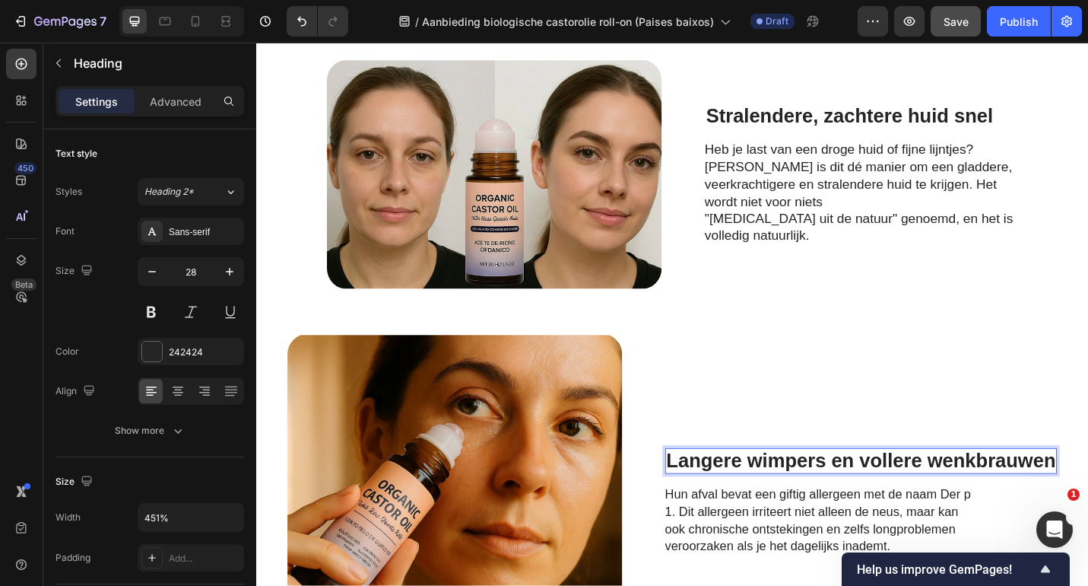
click at [917, 503] on strong "Langere wimpers en vollere wenkbrauwen" at bounding box center [920, 502] width 427 height 24
click at [980, 498] on strong "Langere wimpers en vollere wenkbrauwen" at bounding box center [920, 502] width 427 height 24
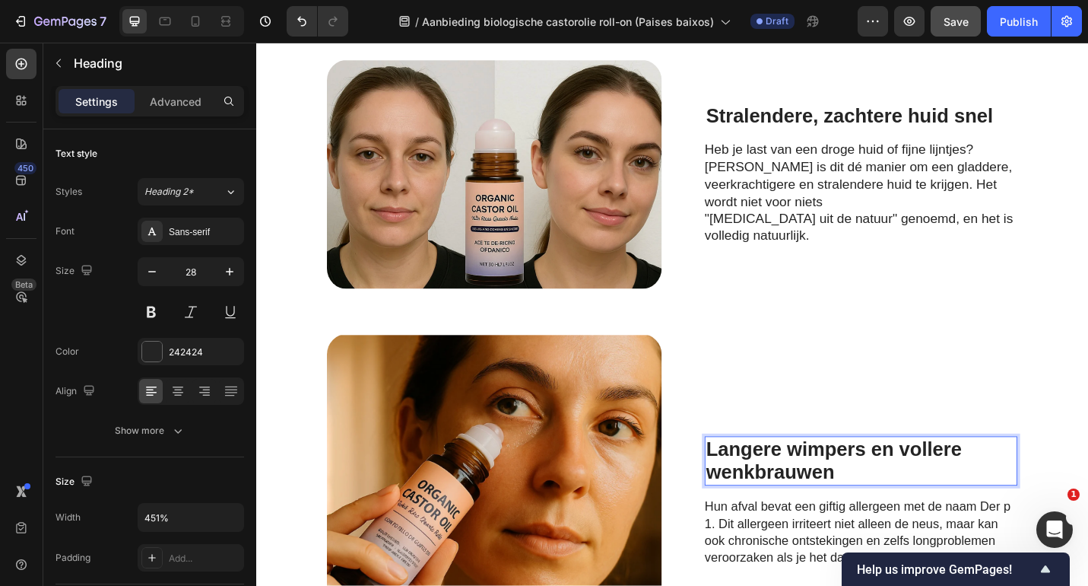
scroll to position [239, 0]
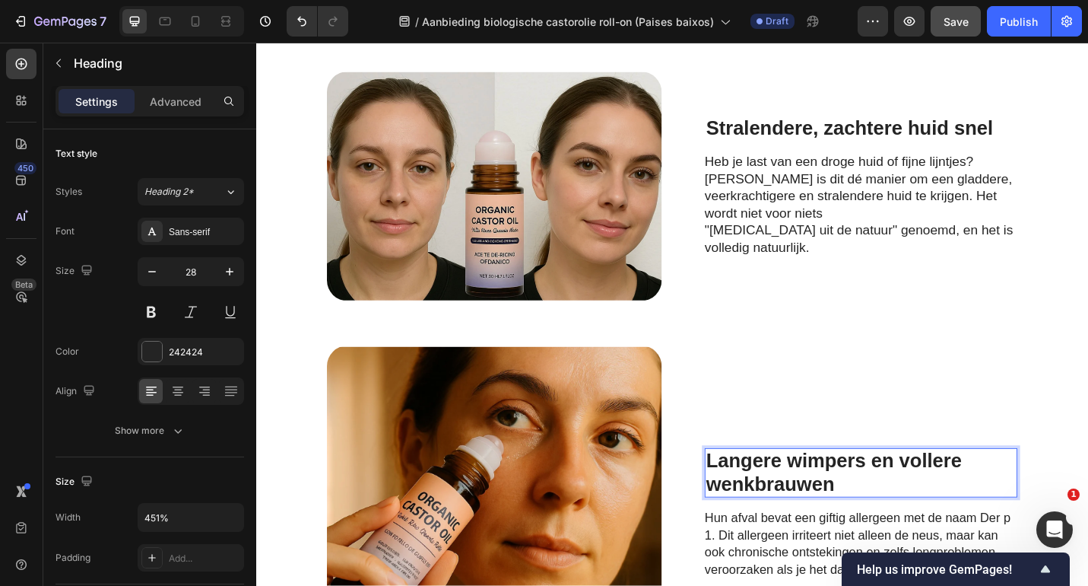
click at [948, 508] on strong "Langere wimpers en vollere" at bounding box center [890, 502] width 281 height 24
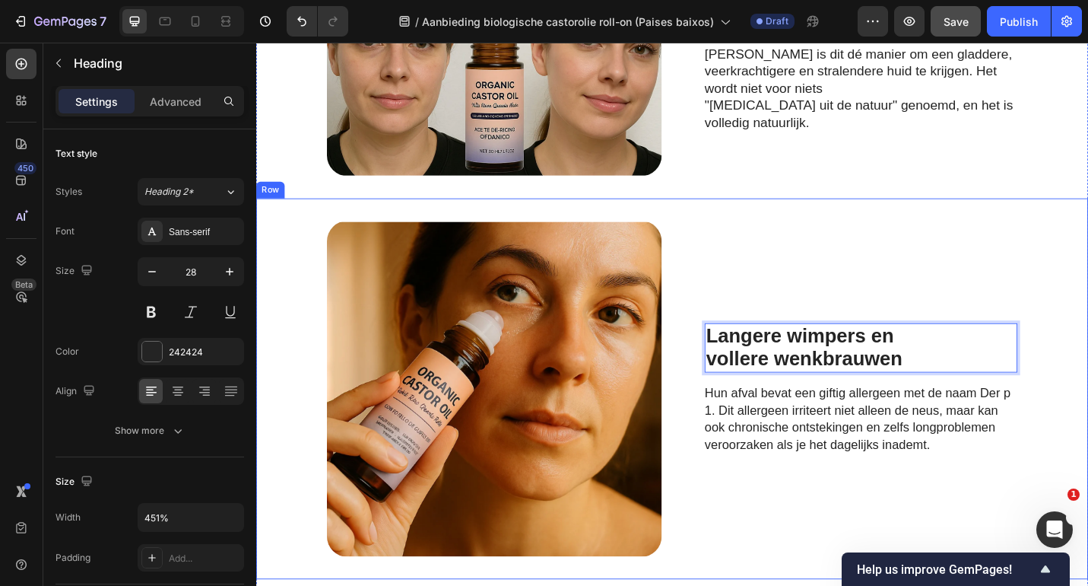
scroll to position [434, 0]
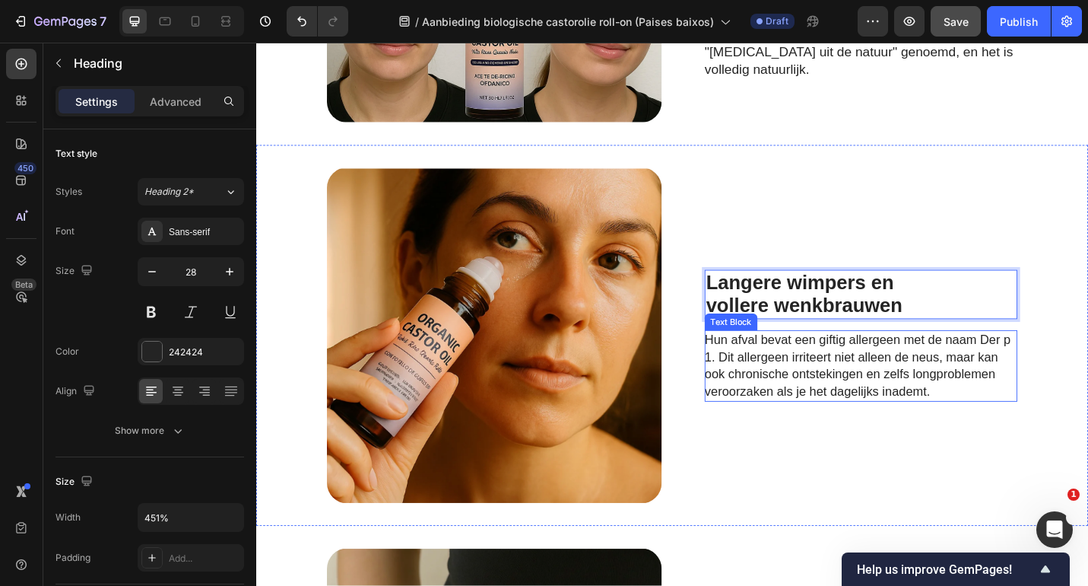
click at [862, 434] on p "Hun afval bevat een giftig allergeen met de naam Der p 1. Dit allergeen irritee…" at bounding box center [919, 397] width 342 height 75
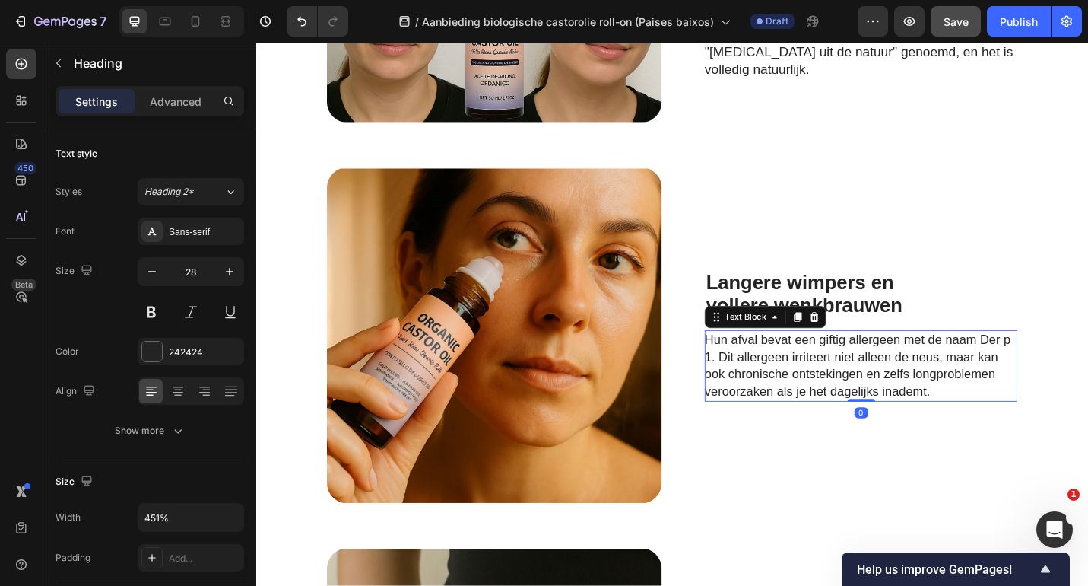
click at [862, 434] on p "Hun afval bevat een giftig allergeen met de naam Der p 1. Dit allergeen irritee…" at bounding box center [919, 397] width 342 height 75
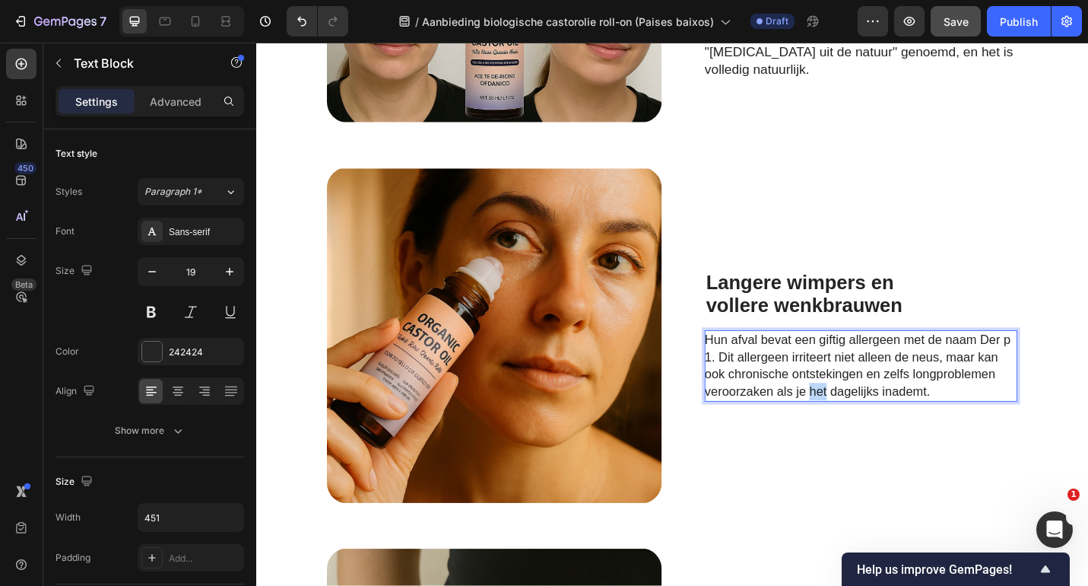
click at [862, 434] on p "Hun afval bevat een giftig allergeen met de naam Der p 1. Dit allergeen irritee…" at bounding box center [919, 397] width 342 height 75
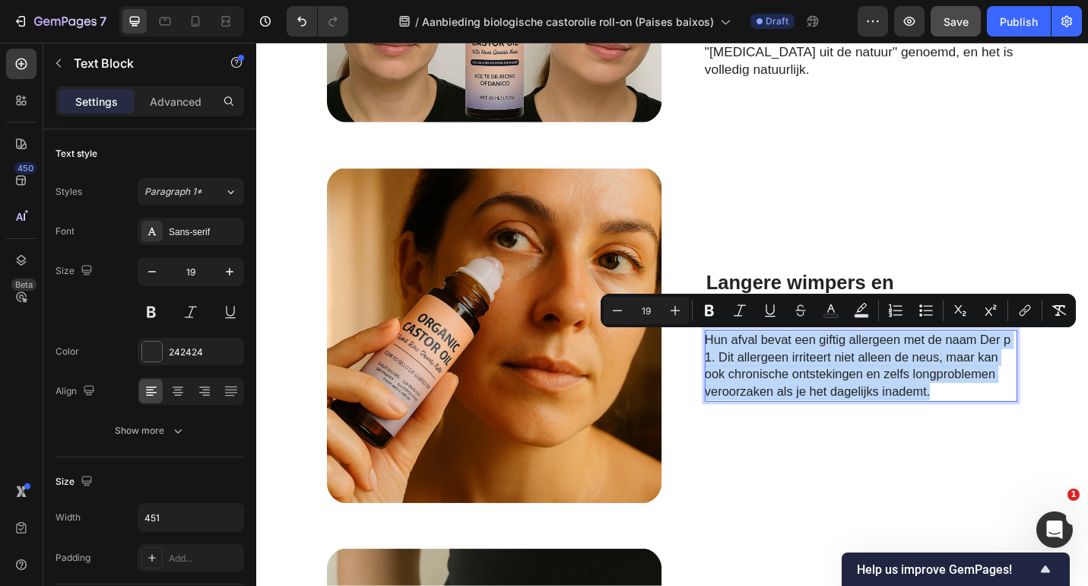
scroll to position [415, 0]
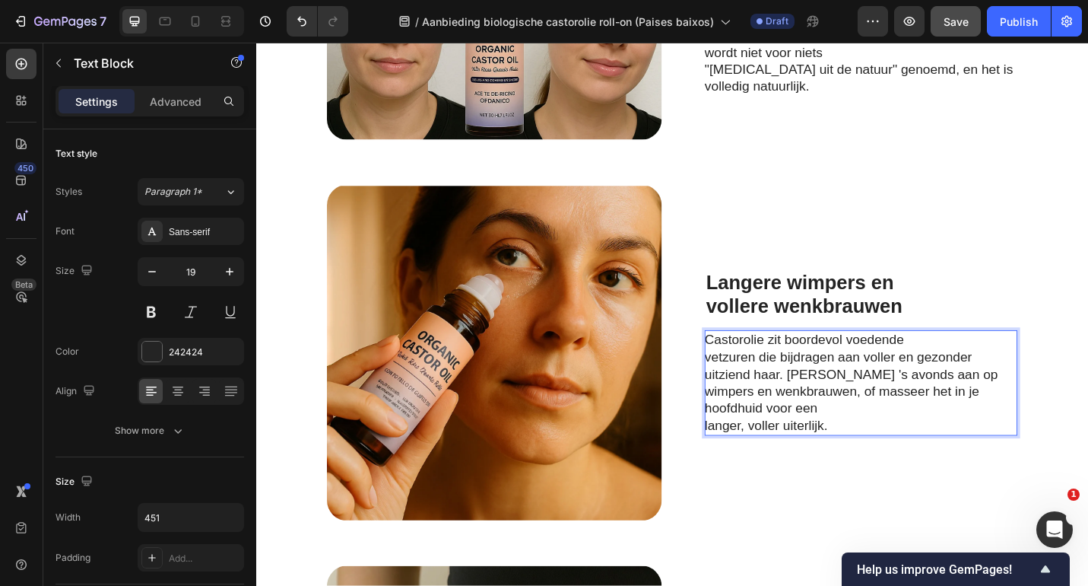
click at [748, 466] on p "langer, voller uiterlijk." at bounding box center [919, 463] width 342 height 19
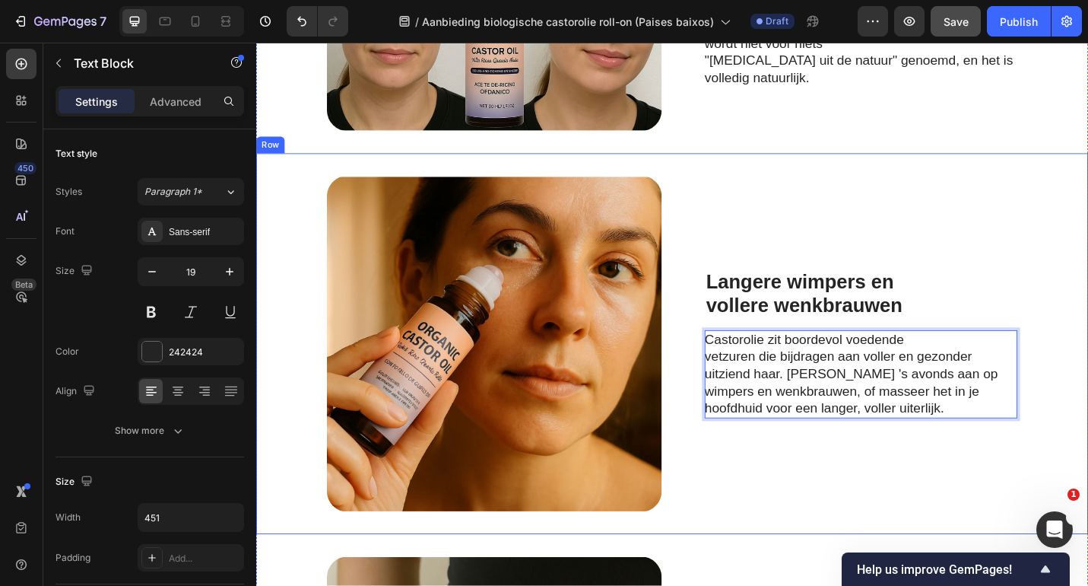
click at [1025, 249] on div "⁠⁠⁠⁠⁠⁠⁠ Langere wimpers en vollere wenkbrauwen Heading Castorolie zit boordevol…" at bounding box center [919, 373] width 343 height 369
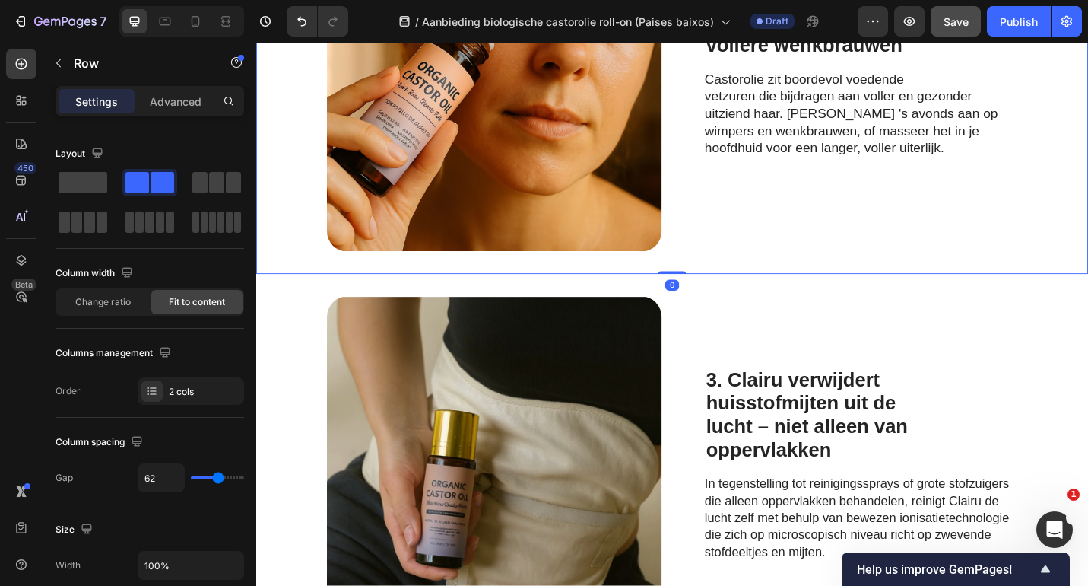
scroll to position [712, 0]
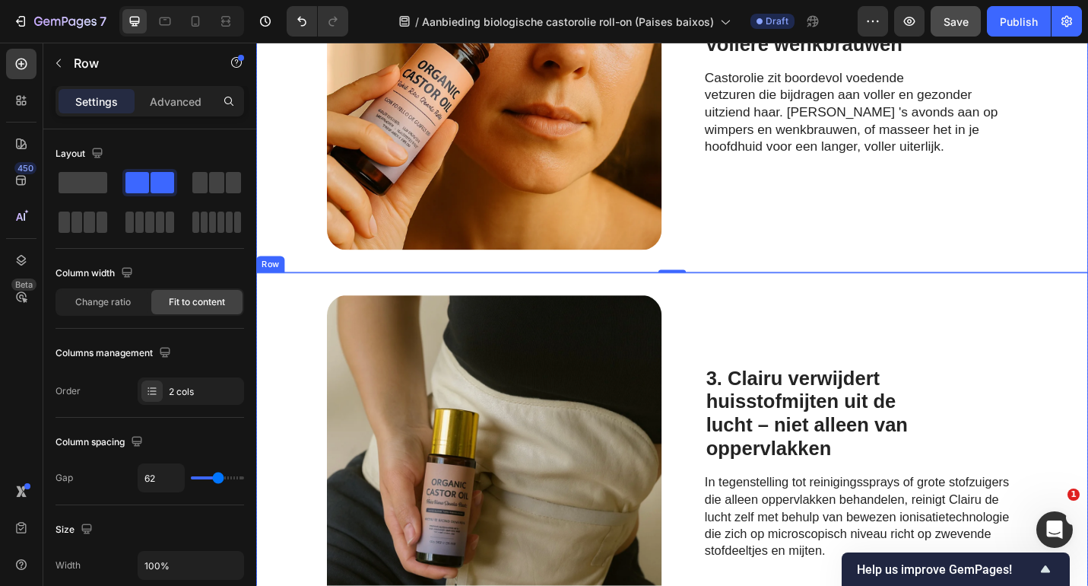
click at [991, 336] on div "3. Clairu verwijdert huisstofmijten uit de lucht – niet alleen van oppervlakken…" at bounding box center [919, 503] width 343 height 369
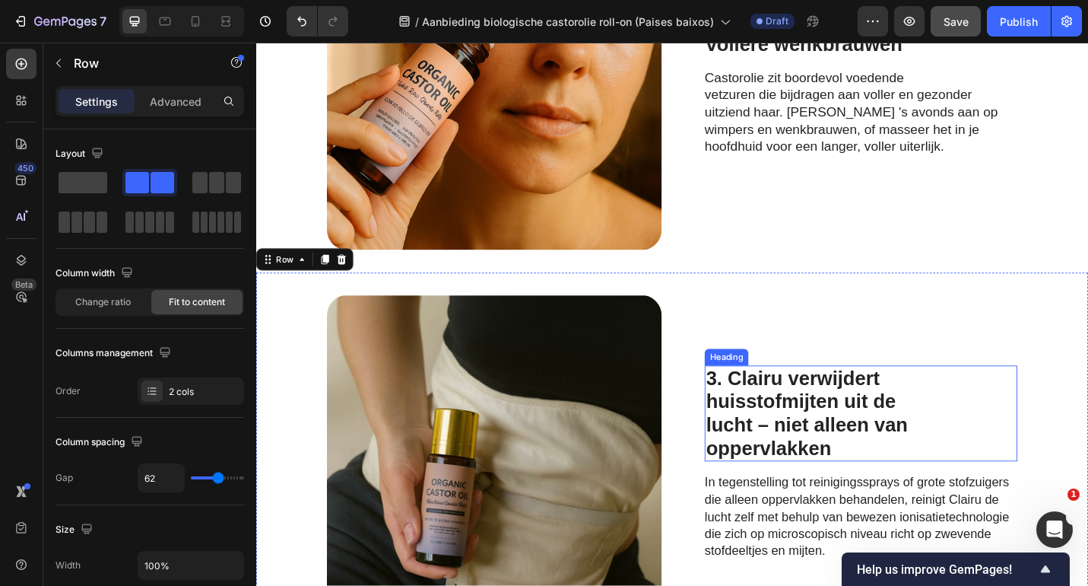
click at [912, 411] on strong "3. Clairu verwijdert" at bounding box center [845, 411] width 191 height 24
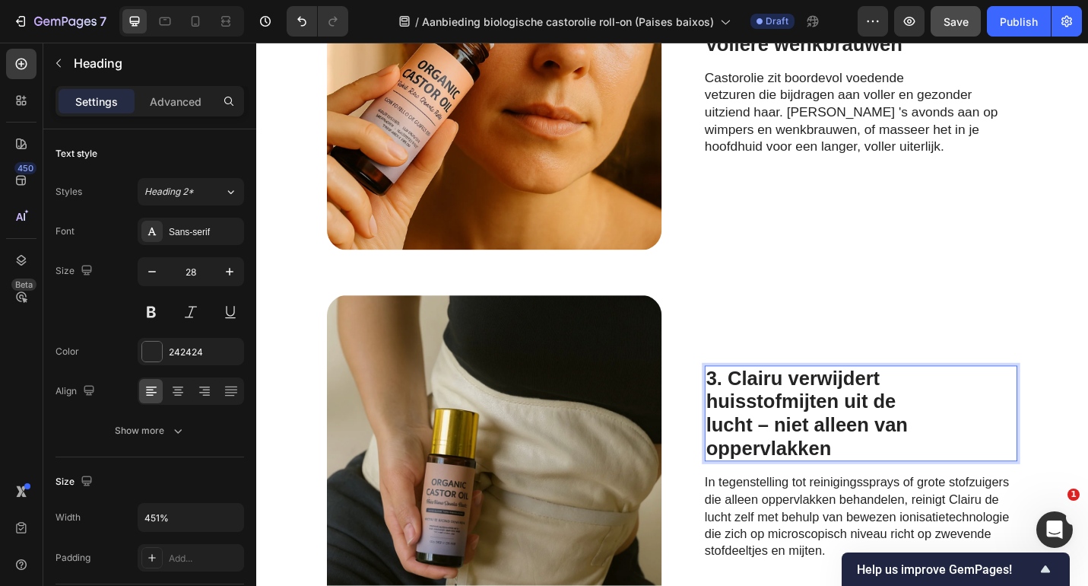
click at [912, 411] on strong "3. Clairu verwijdert" at bounding box center [845, 411] width 191 height 24
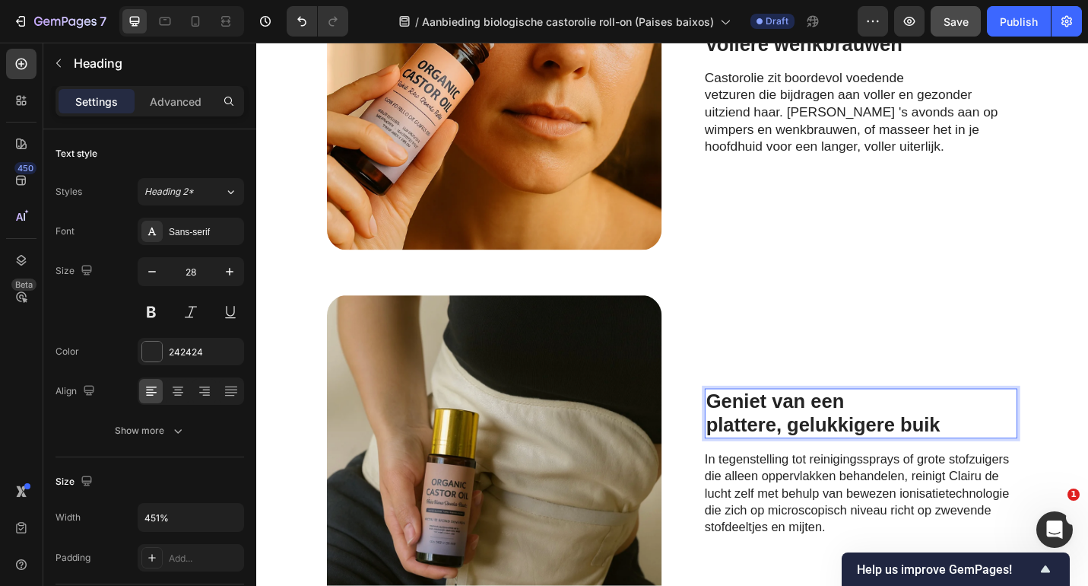
scroll to position [738, 0]
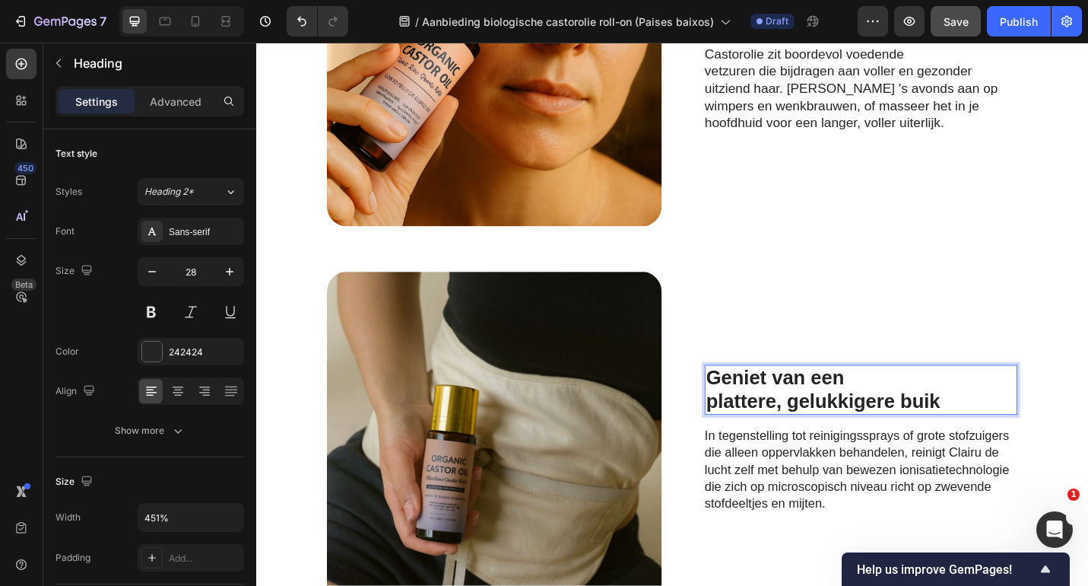
click at [750, 434] on p "plattere, gelukkigere buik" at bounding box center [920, 437] width 340 height 26
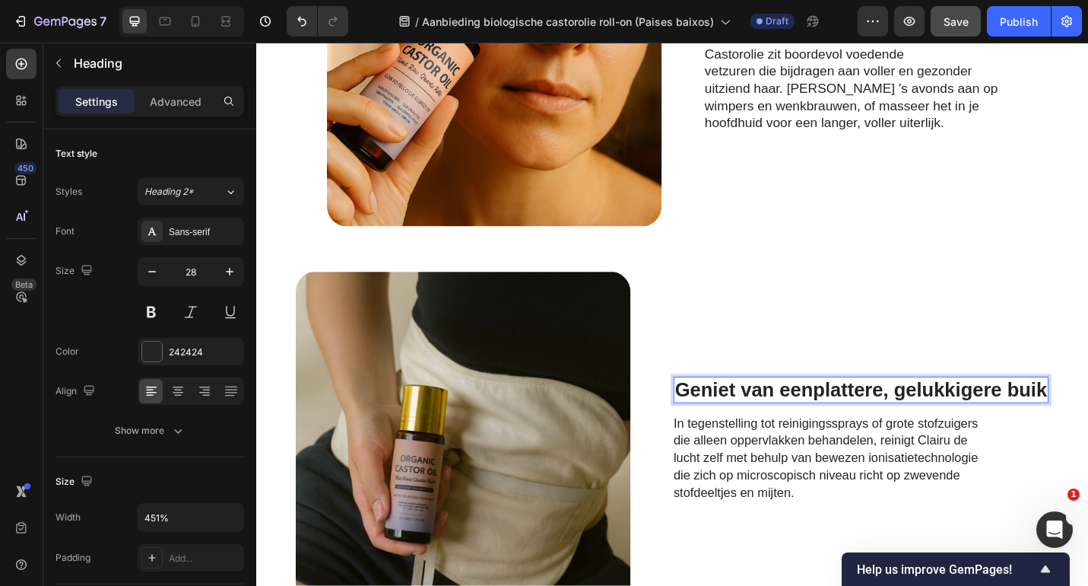
scroll to position [750, 0]
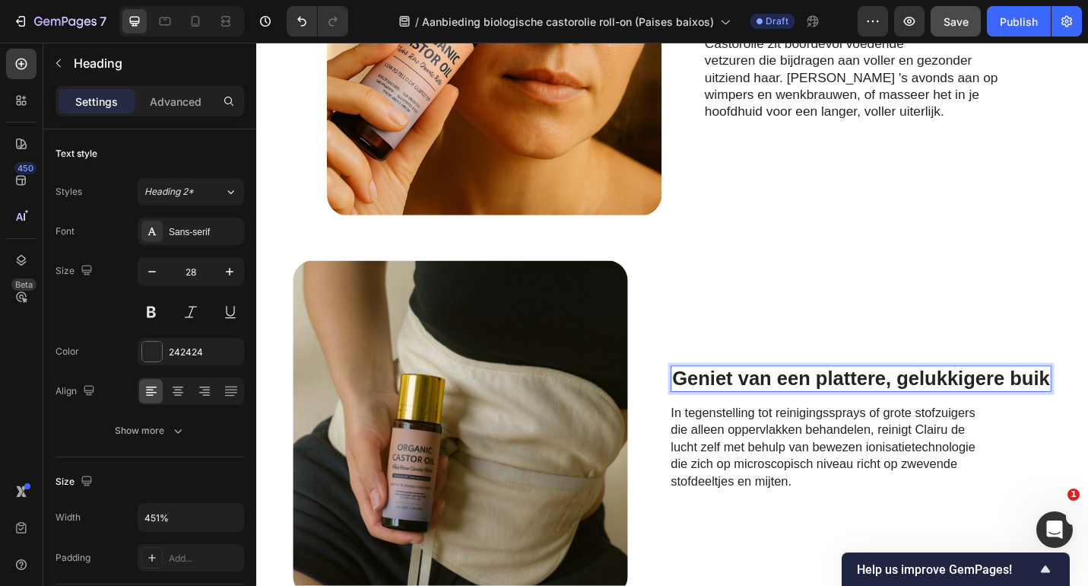
click at [960, 411] on p "Geniet van een plattere, gelukkigere buik" at bounding box center [920, 412] width 415 height 26
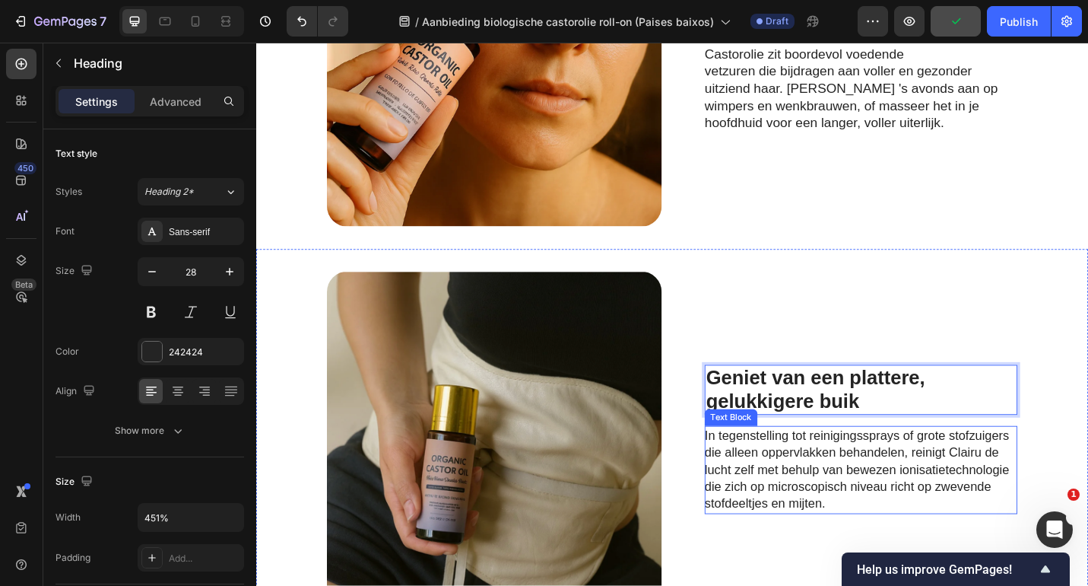
click at [809, 509] on span "In tegenstelling tot reinigingssprays of grote stofzuigers die alleen oppervlak…" at bounding box center [915, 511] width 334 height 91
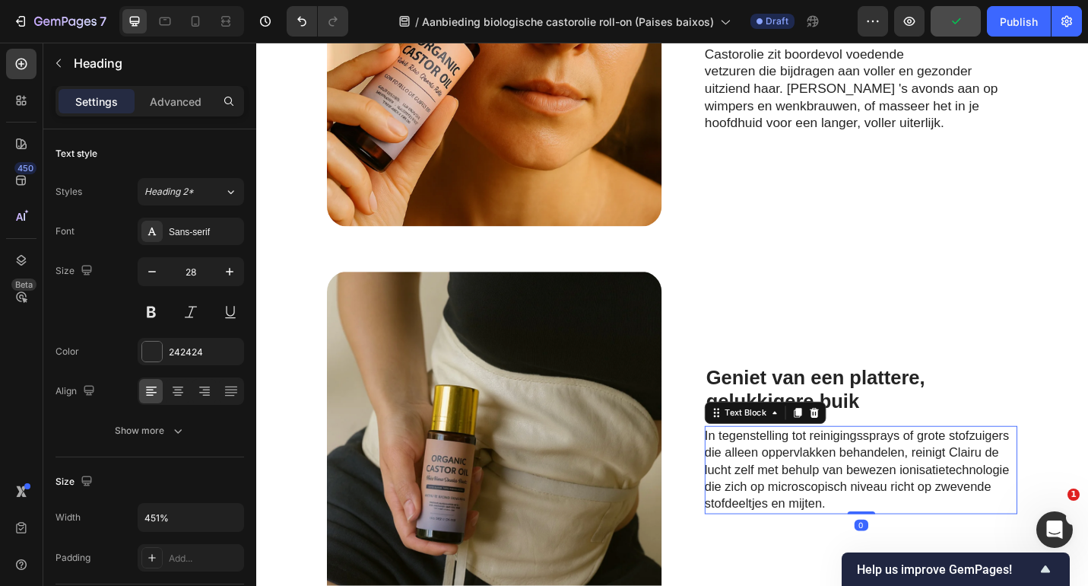
click at [809, 509] on span "In tegenstelling tot reinigingssprays of grote stofzuigers die alleen oppervlak…" at bounding box center [915, 511] width 334 height 91
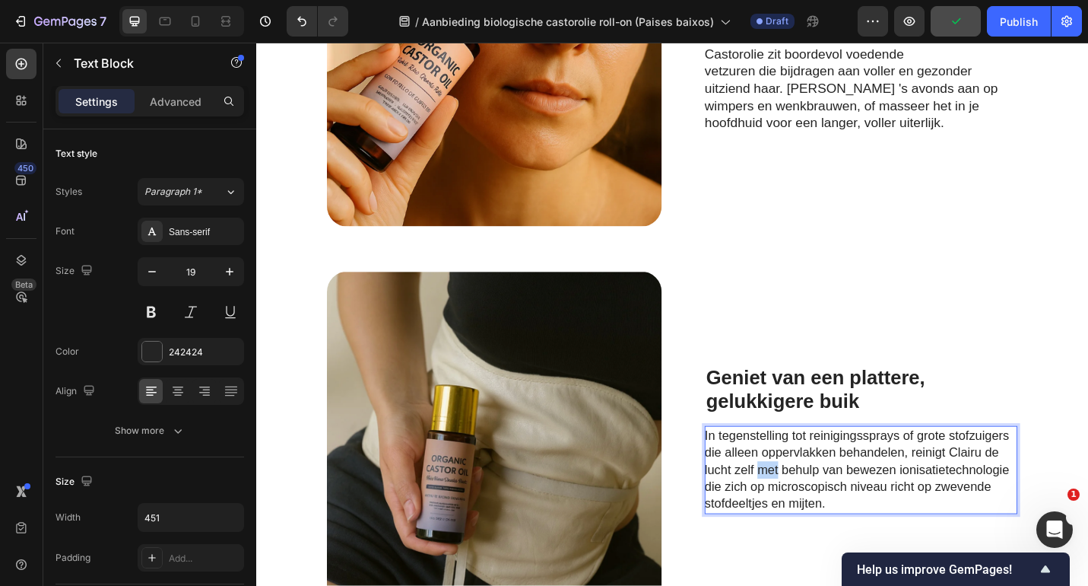
click at [809, 509] on span "In tegenstelling tot reinigingssprays of grote stofzuigers die alleen oppervlak…" at bounding box center [915, 511] width 334 height 91
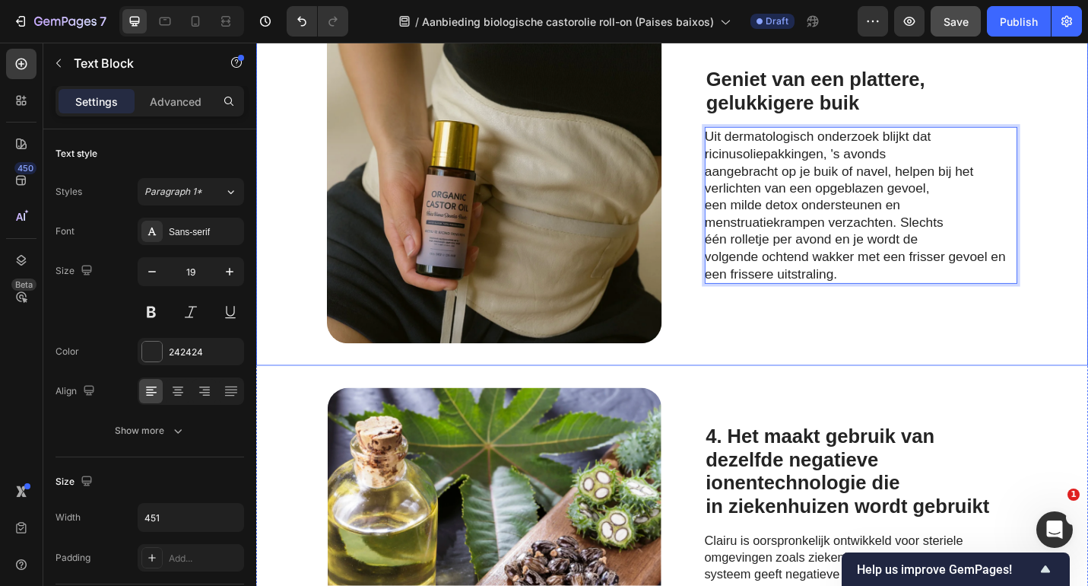
scroll to position [1029, 0]
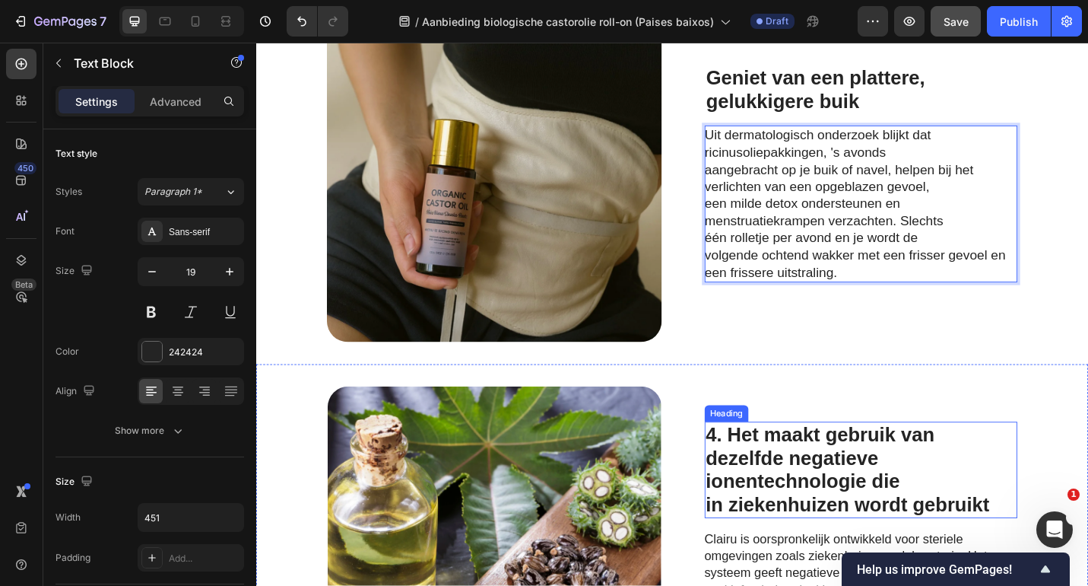
click at [807, 484] on strong "4. Het maakt gebruik van" at bounding box center [875, 473] width 251 height 24
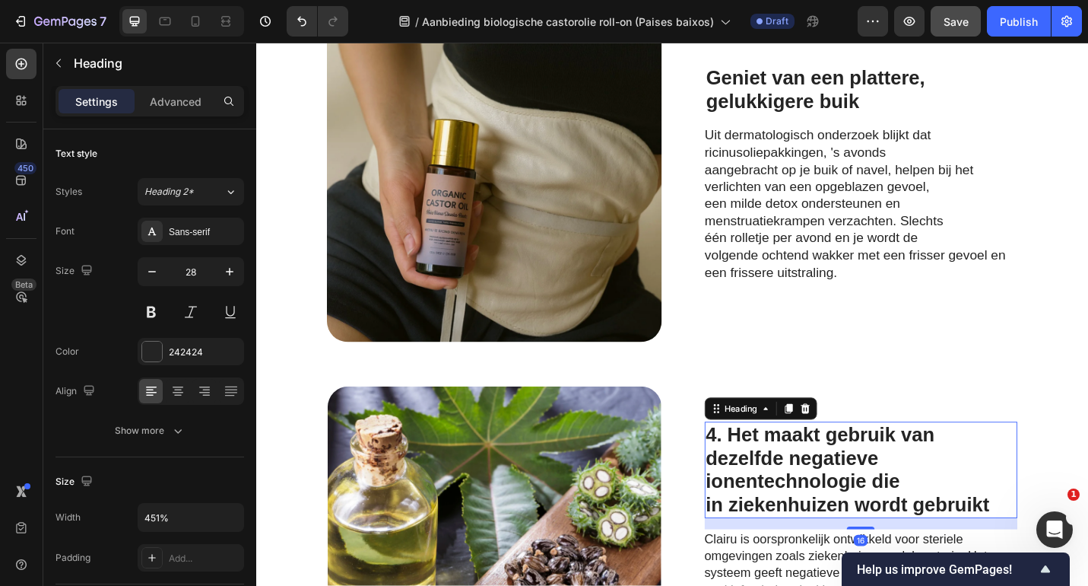
click at [807, 484] on strong "4. Het maakt gebruik van" at bounding box center [875, 473] width 251 height 24
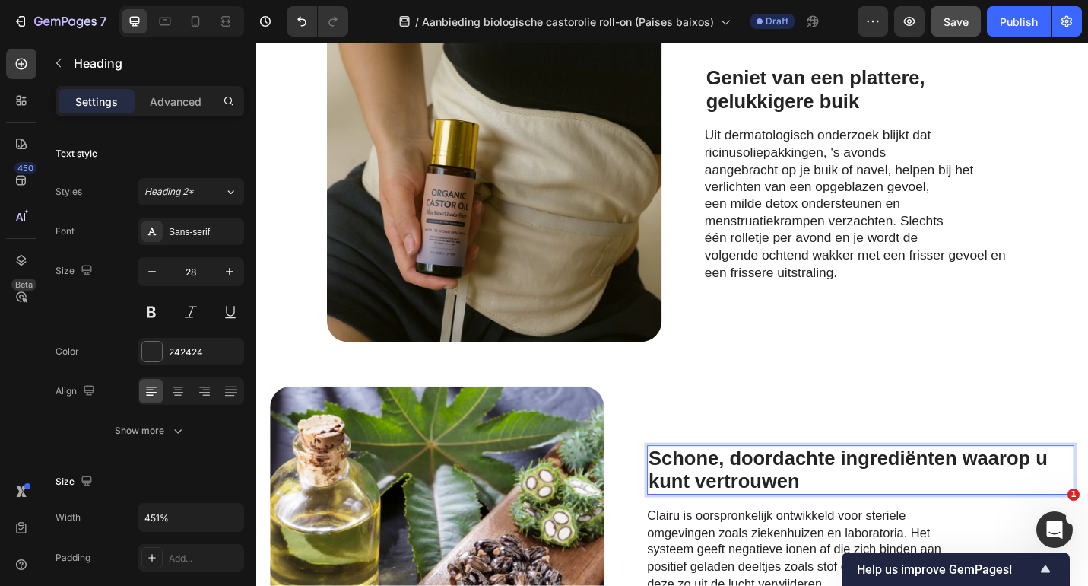
scroll to position [1055, 0]
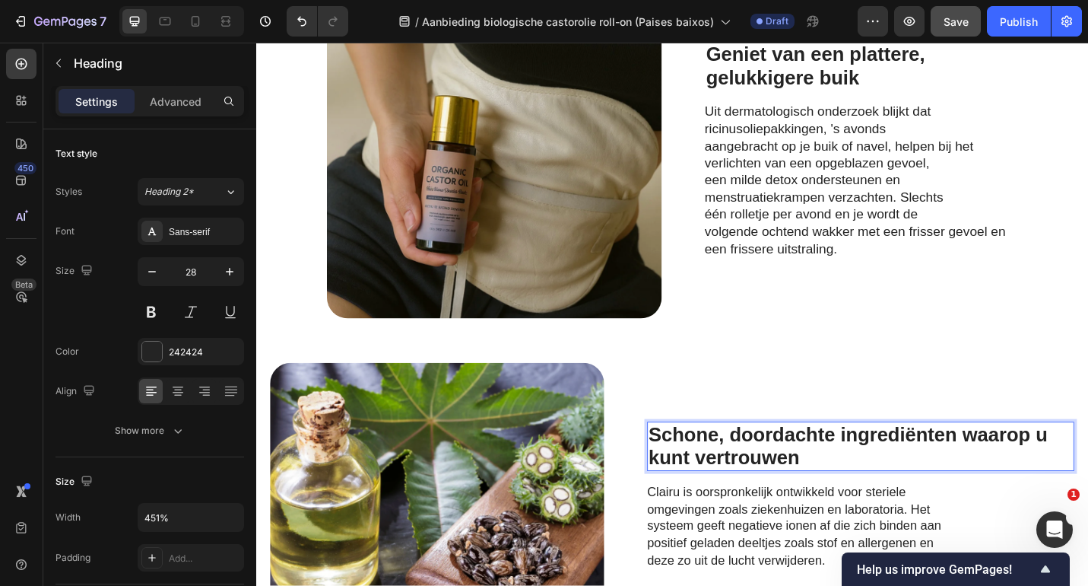
click at [894, 472] on strong "Schone, doordachte ingrediënten waarop u kunt vertrouwen" at bounding box center [906, 485] width 438 height 49
click at [1018, 475] on strong "Schone, doordachte ingrediënten waarop u kunt vertrouwen" at bounding box center [906, 485] width 438 height 49
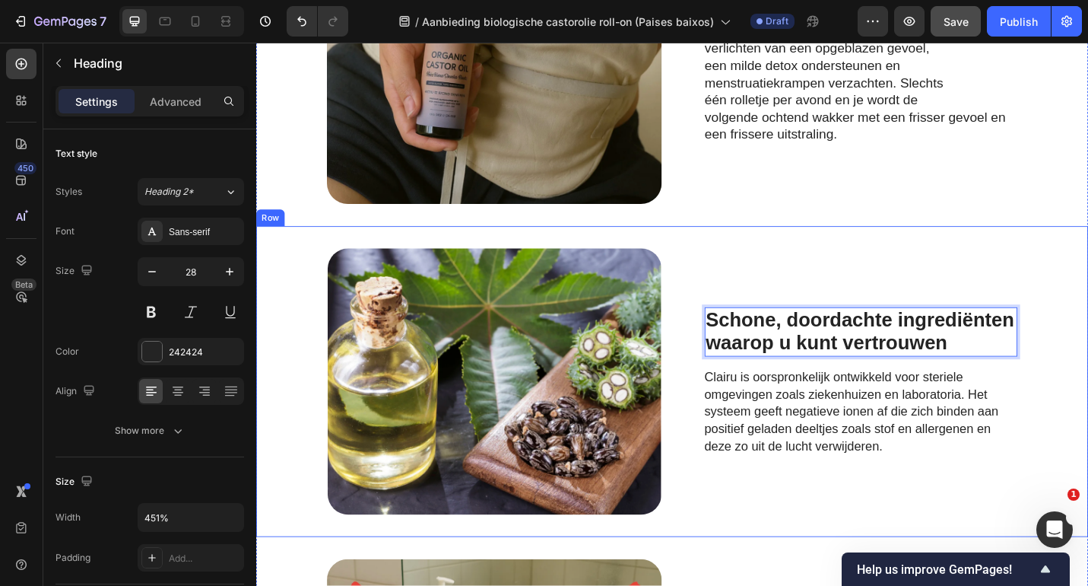
scroll to position [1199, 0]
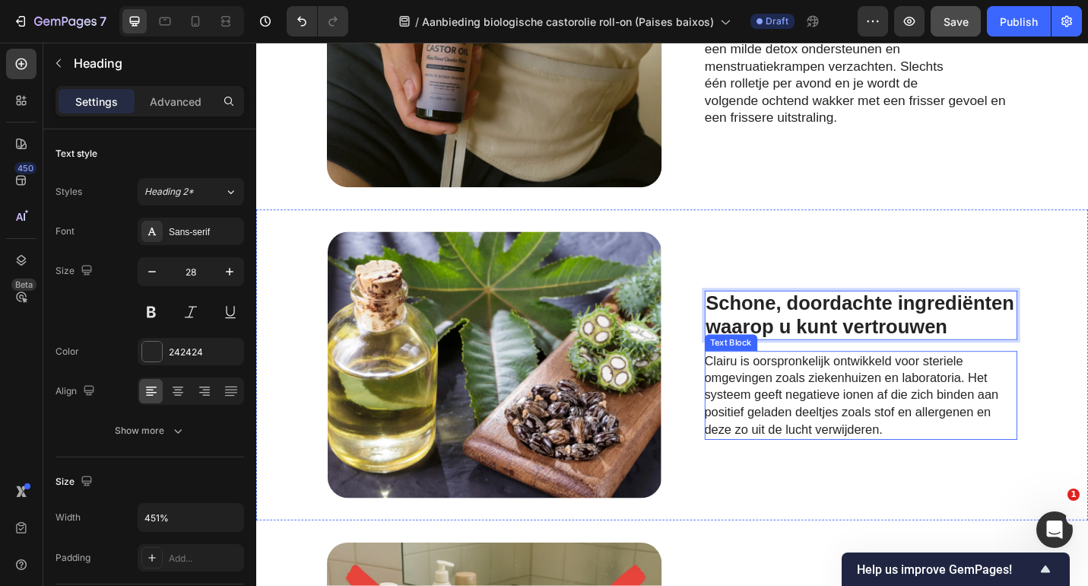
click at [847, 464] on span "Clairu is oorspronkelijk ontwikkeld voor steriele omgevingen zoals ziekenhuizen…" at bounding box center [909, 429] width 323 height 91
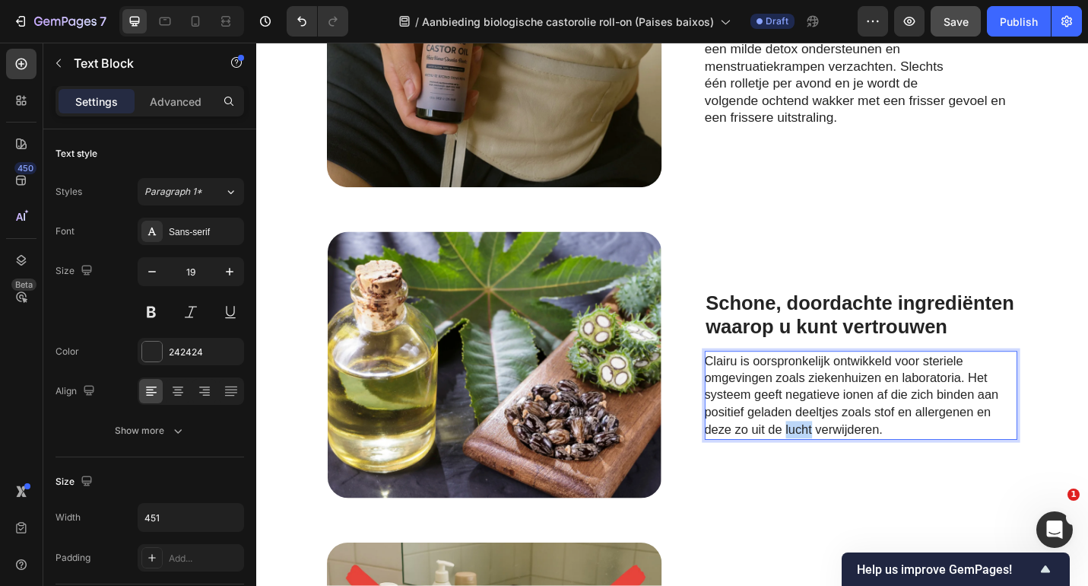
click at [847, 464] on span "Clairu is oorspronkelijk ontwikkeld voor steriele omgevingen zoals ziekenhuizen…" at bounding box center [909, 429] width 323 height 91
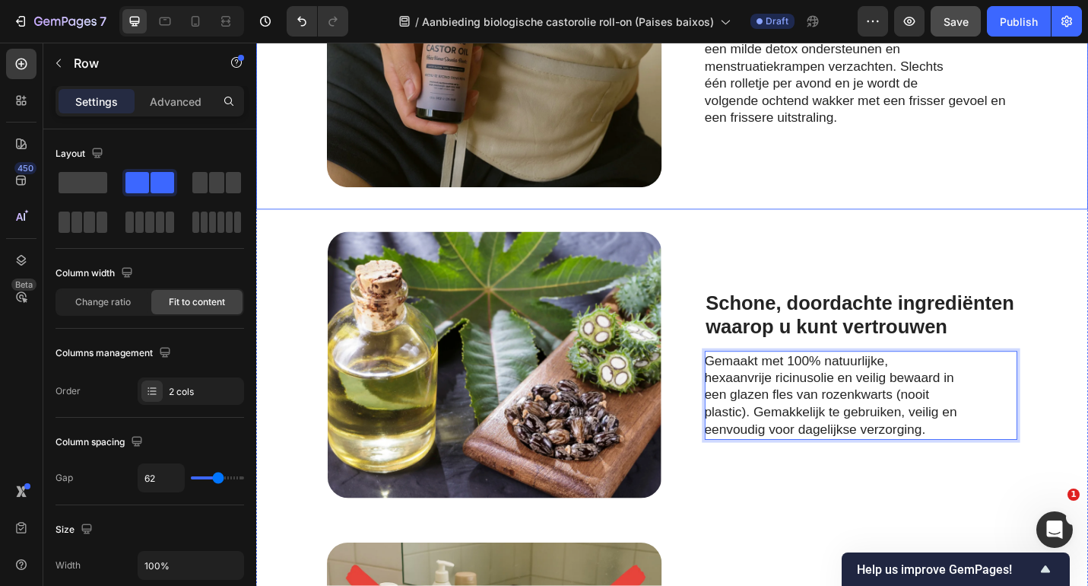
click at [1015, 199] on div "Geniet van een plattere, gelukkigere buik Heading Uit dermatologisch onderzoek …" at bounding box center [919, 17] width 343 height 369
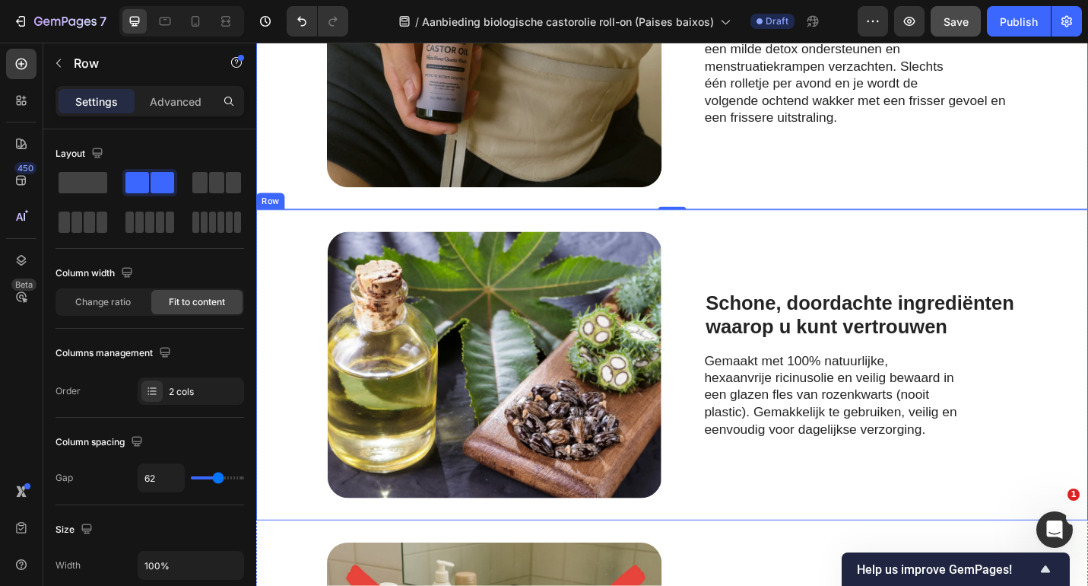
click at [1026, 260] on div "⁠⁠⁠⁠⁠⁠⁠ Schone, doordachte ingrediënten waarop u kunt vertrouwen Heading Gemaak…" at bounding box center [919, 396] width 343 height 292
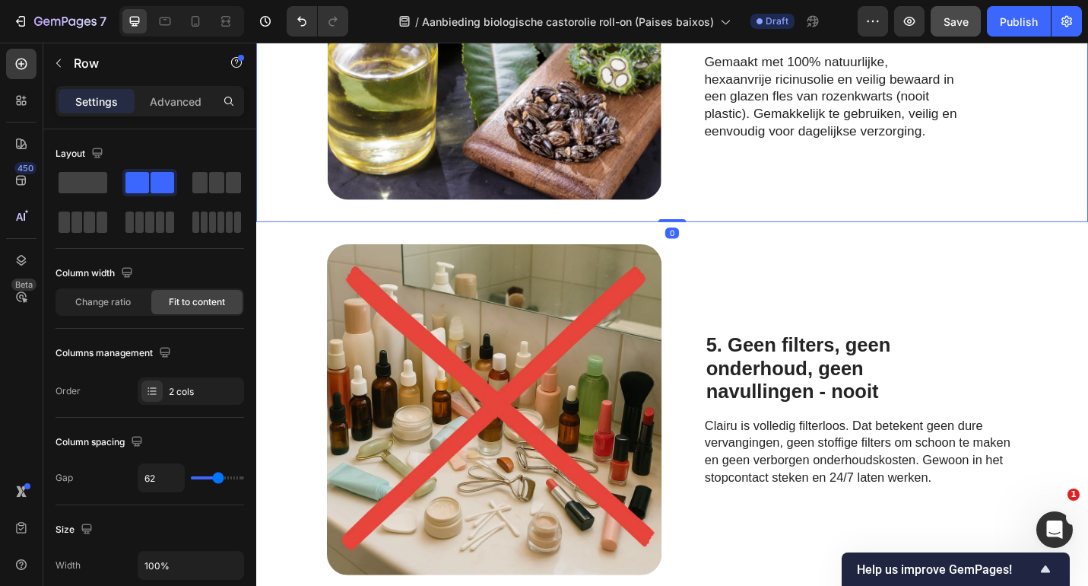
scroll to position [1536, 0]
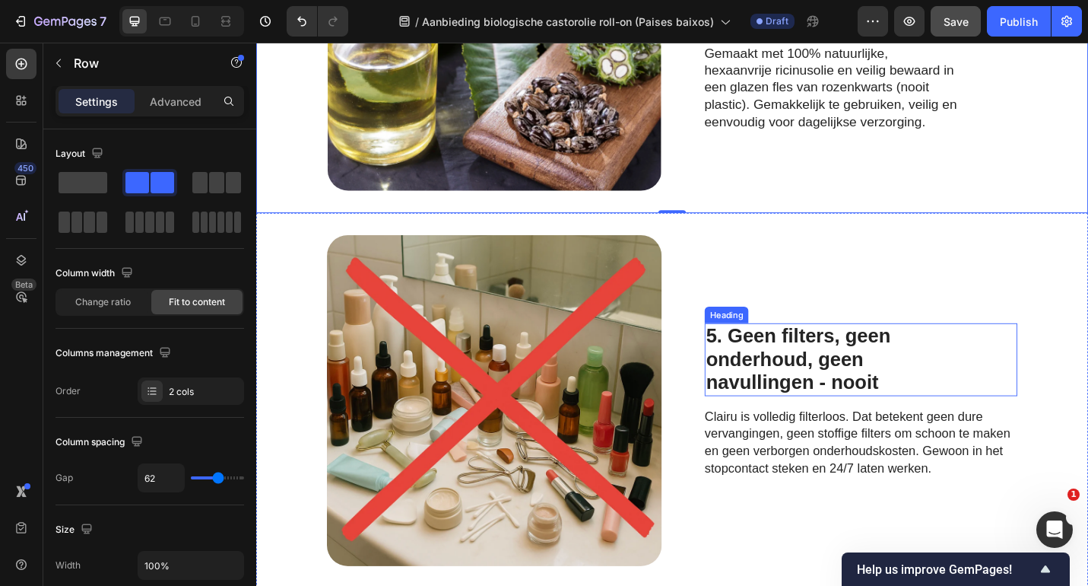
click at [813, 417] on strong "navullingen - nooit" at bounding box center [844, 416] width 189 height 24
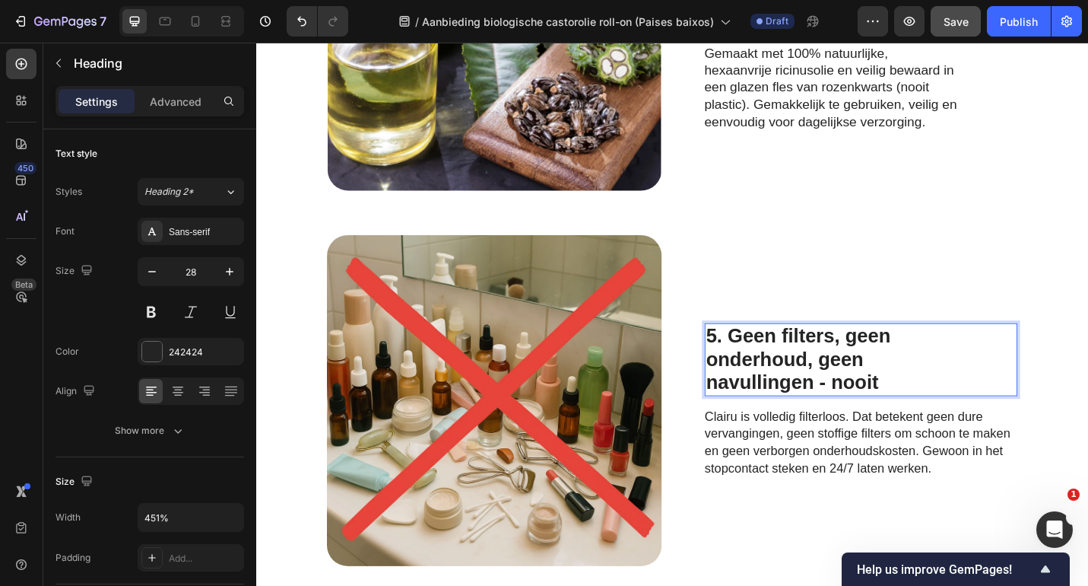
click at [813, 417] on strong "navullingen - nooit" at bounding box center [844, 416] width 189 height 24
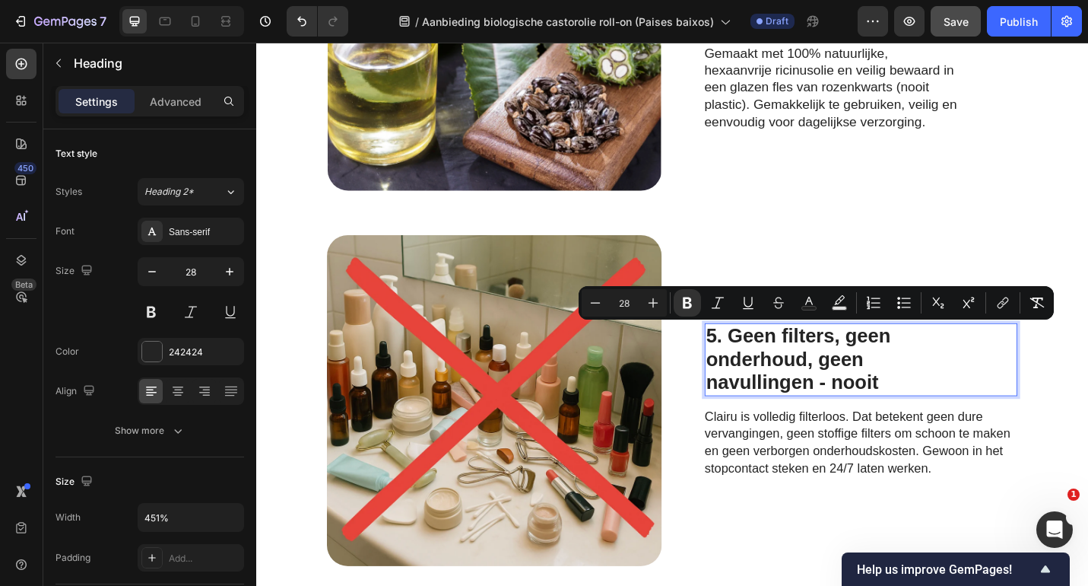
scroll to position [1561, 0]
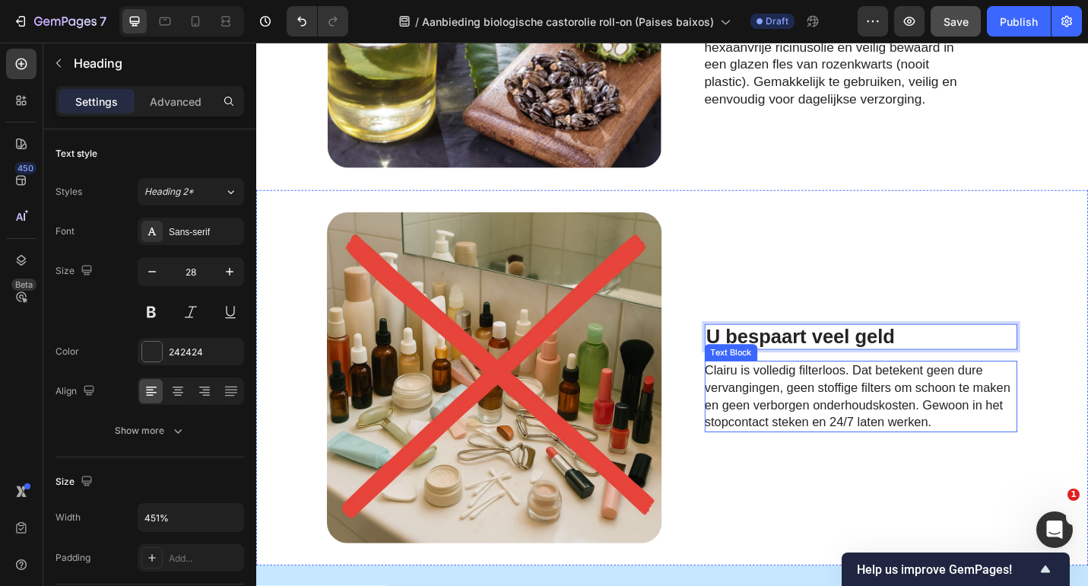
click at [818, 441] on span "Clairu is volledig filterloos. Dat betekent geen dure vervangingen, geen stoffi…" at bounding box center [915, 430] width 335 height 71
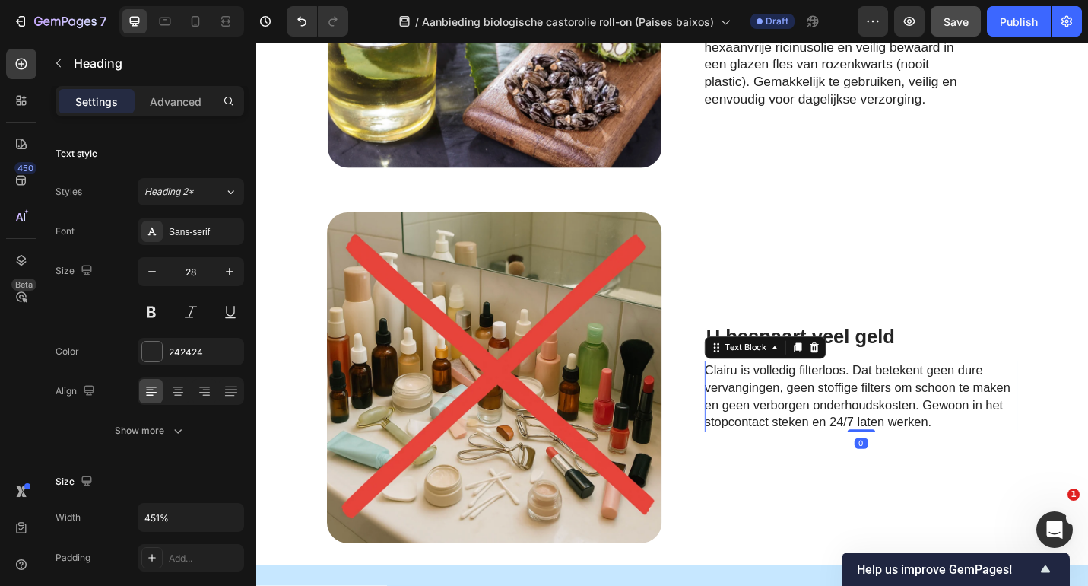
click at [818, 441] on span "Clairu is volledig filterloos. Dat betekent geen dure vervangingen, geen stoffi…" at bounding box center [915, 430] width 335 height 71
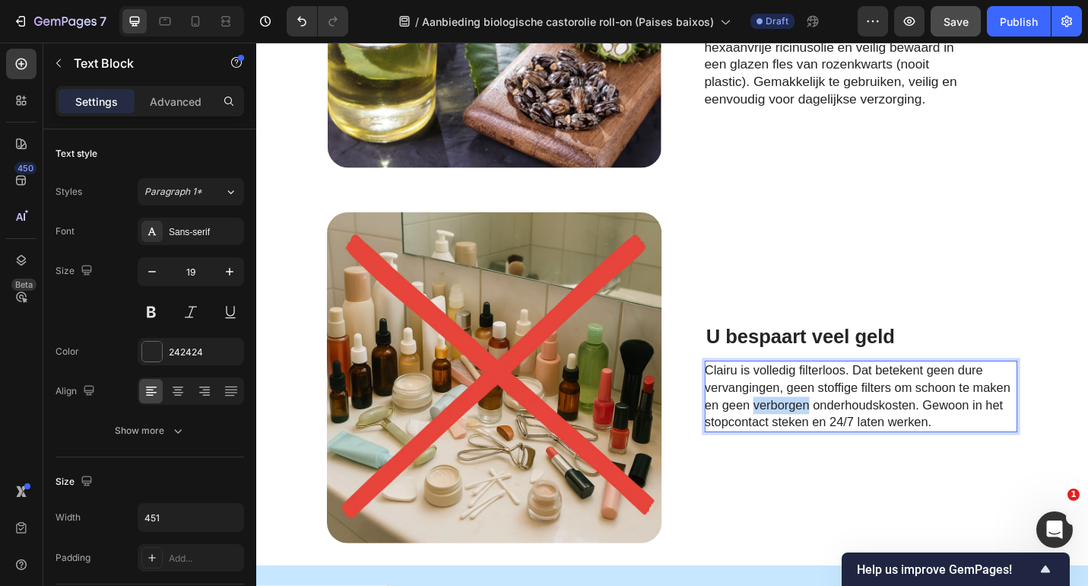
click at [818, 441] on span "Clairu is volledig filterloos. Dat betekent geen dure vervangingen, geen stoffi…" at bounding box center [915, 430] width 335 height 71
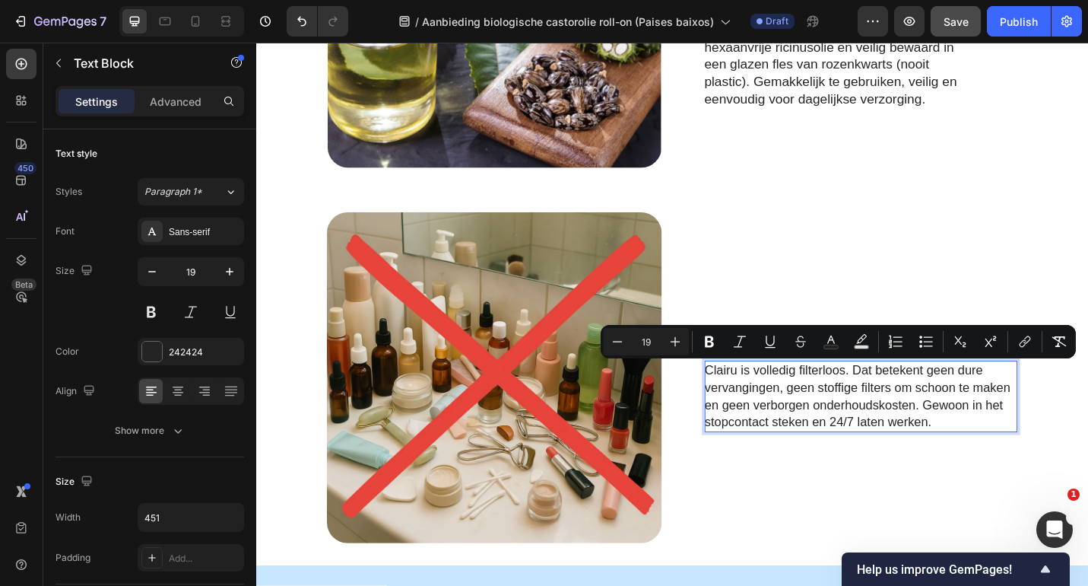
scroll to position [1552, 0]
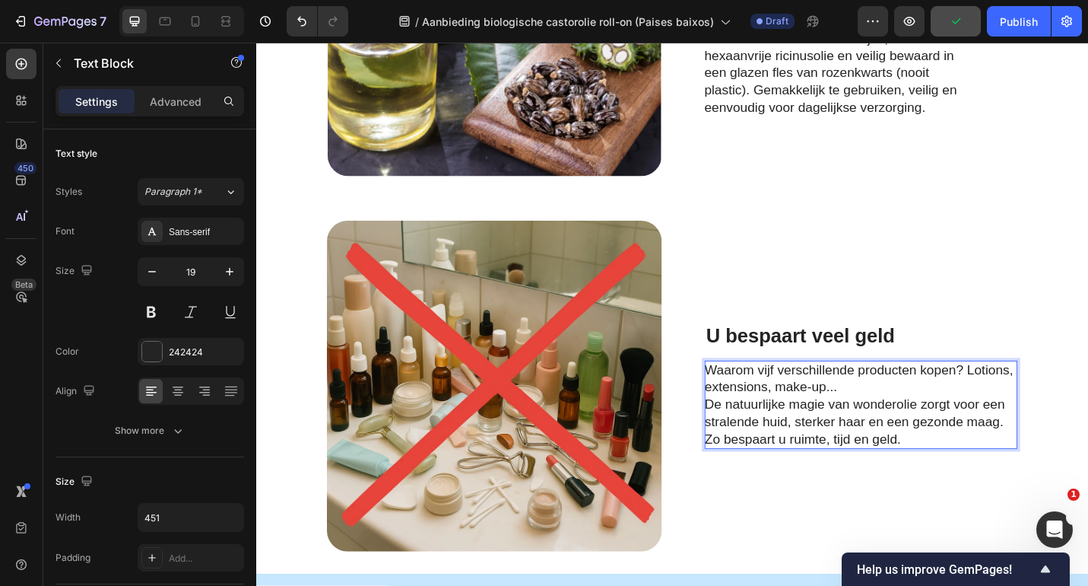
click at [917, 424] on p "Waarom vijf verschillende producten kopen? Lotions, extensions, make-up..." at bounding box center [919, 411] width 342 height 37
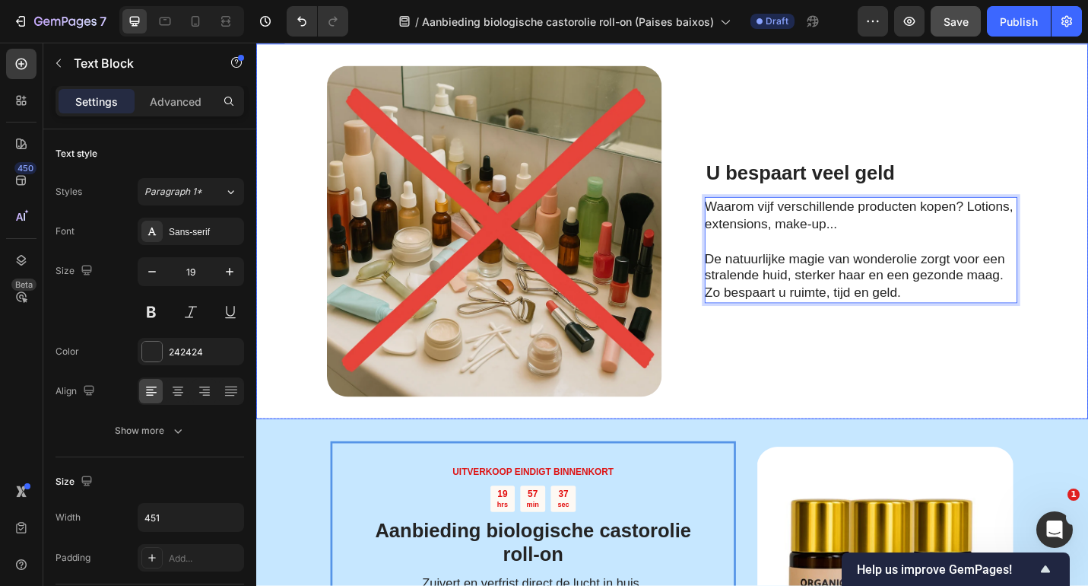
scroll to position [1698, 0]
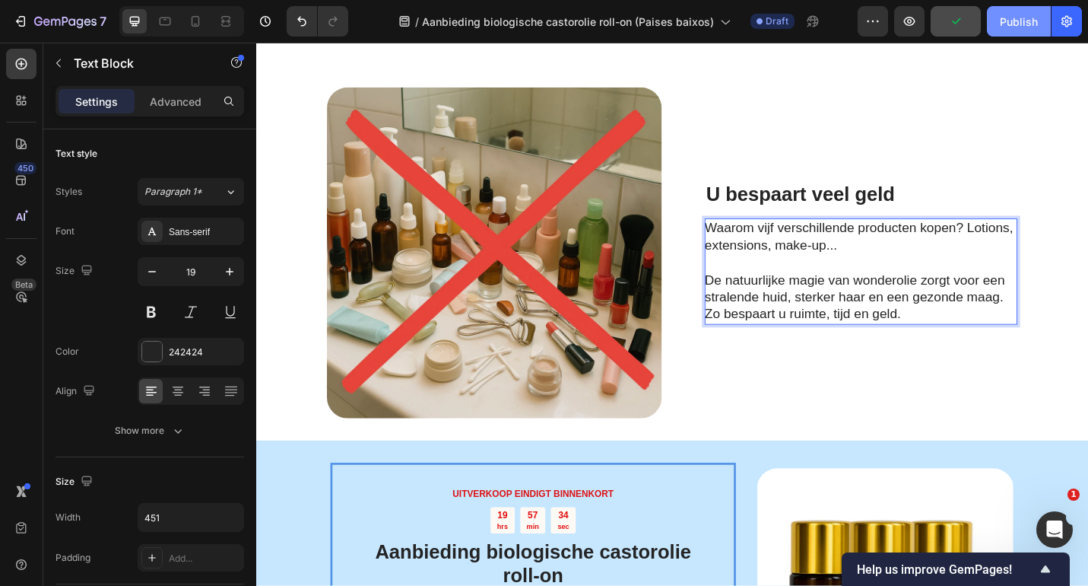
click at [1018, 14] on div "Publish" at bounding box center [1019, 22] width 38 height 16
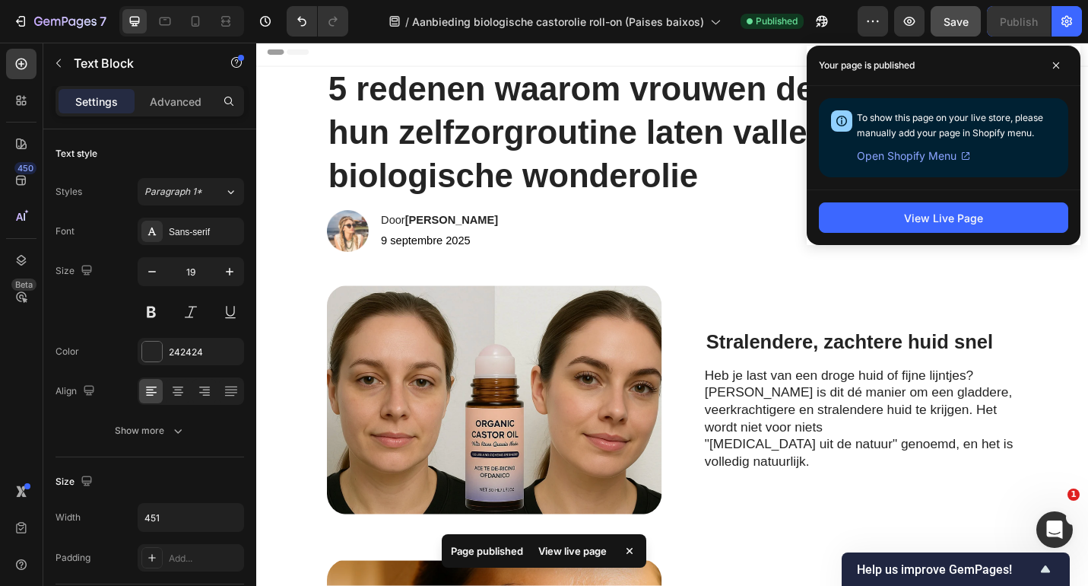
scroll to position [0, 0]
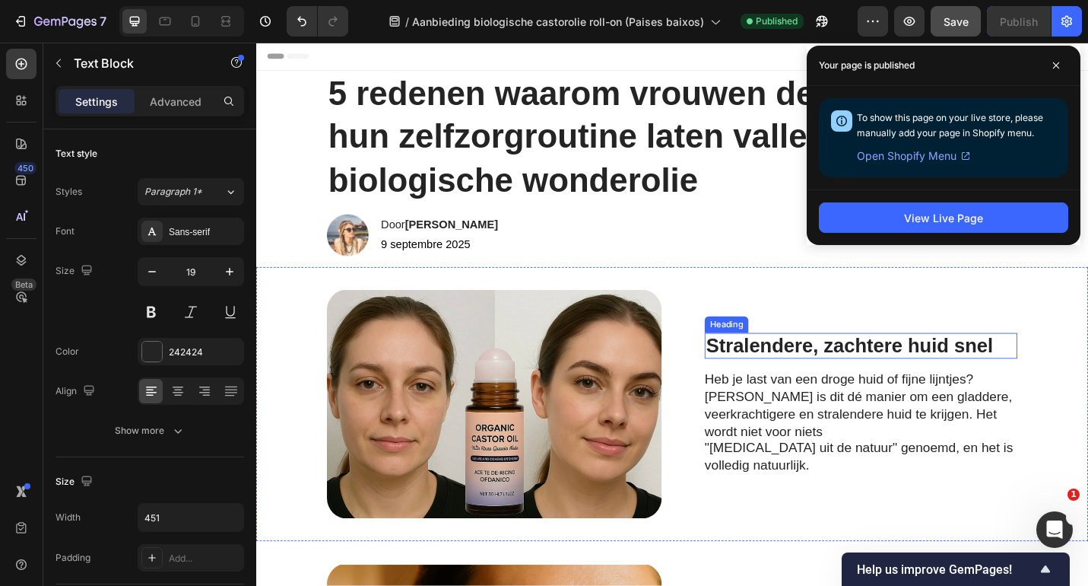
click at [769, 389] on p "Stralendere, zachtere huid snel" at bounding box center [920, 376] width 340 height 26
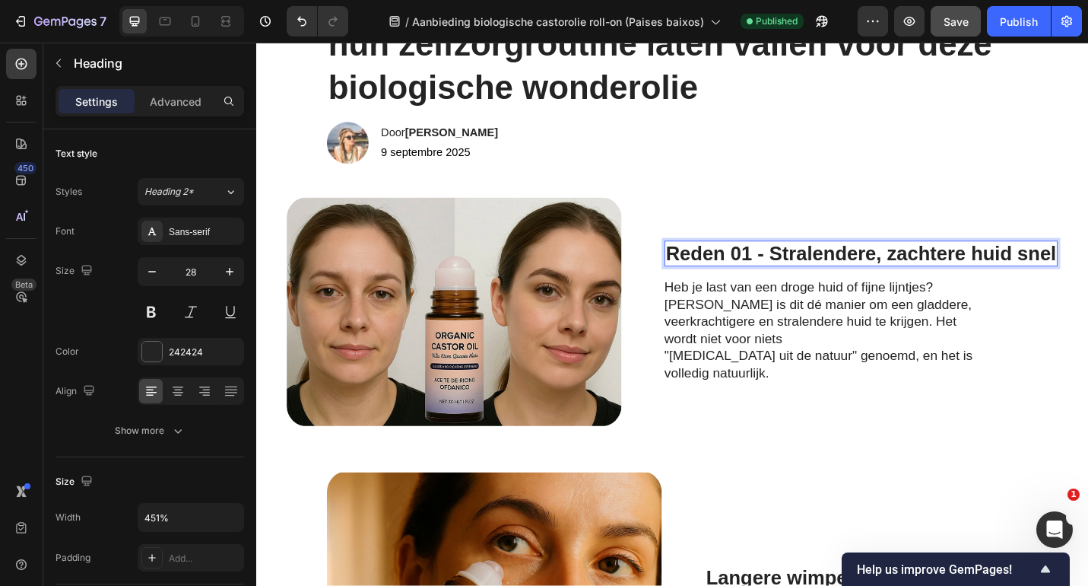
scroll to position [105, 0]
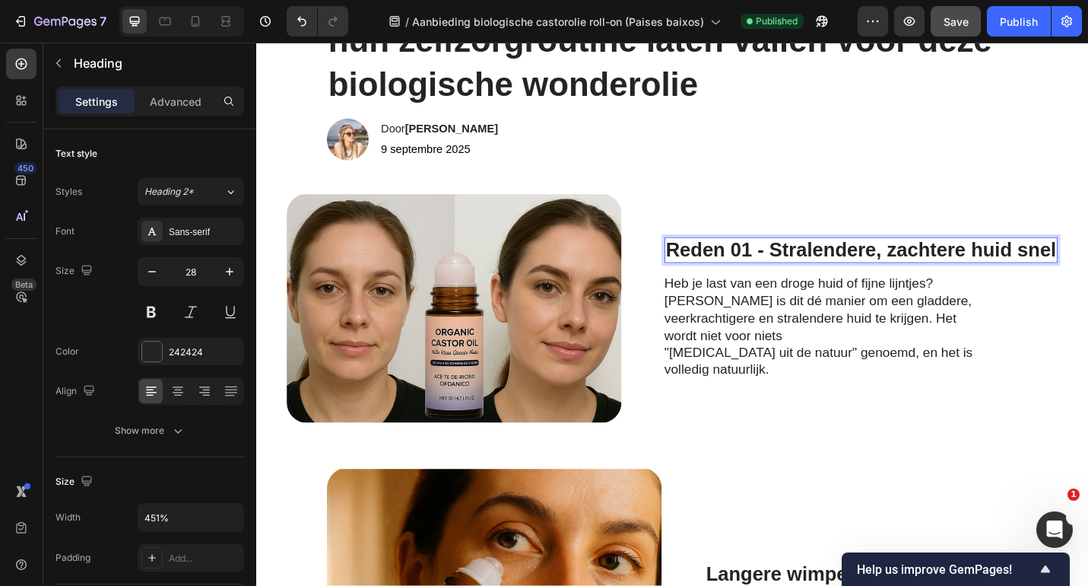
click at [1022, 275] on p "Reden 01 - Stralendere, zachtere huid snel" at bounding box center [920, 271] width 428 height 26
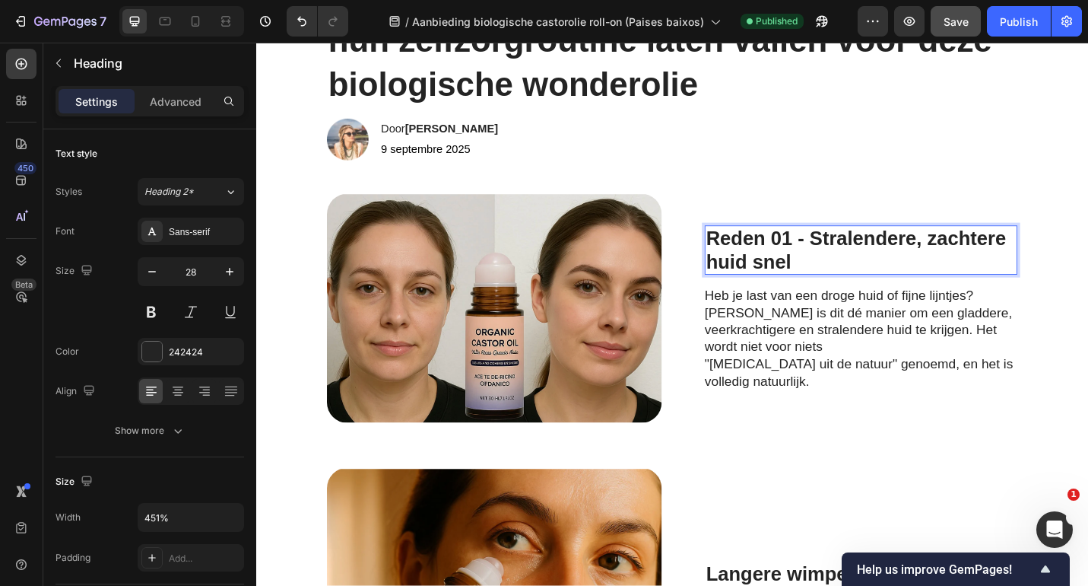
scroll to position [92, 0]
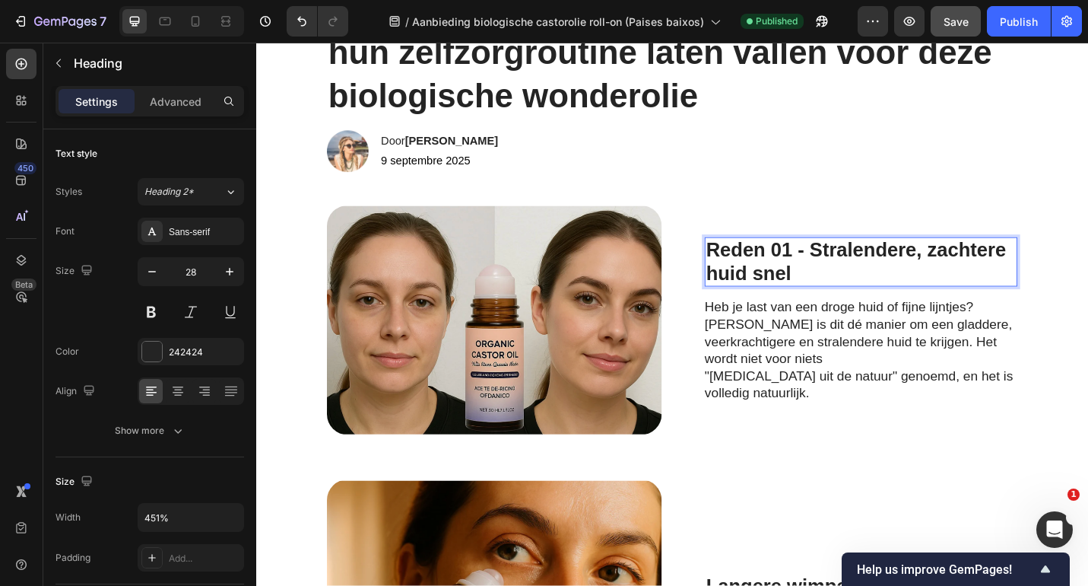
click at [983, 284] on p "Reden 01 - Stralendere, zachtere huid snel" at bounding box center [920, 283] width 340 height 51
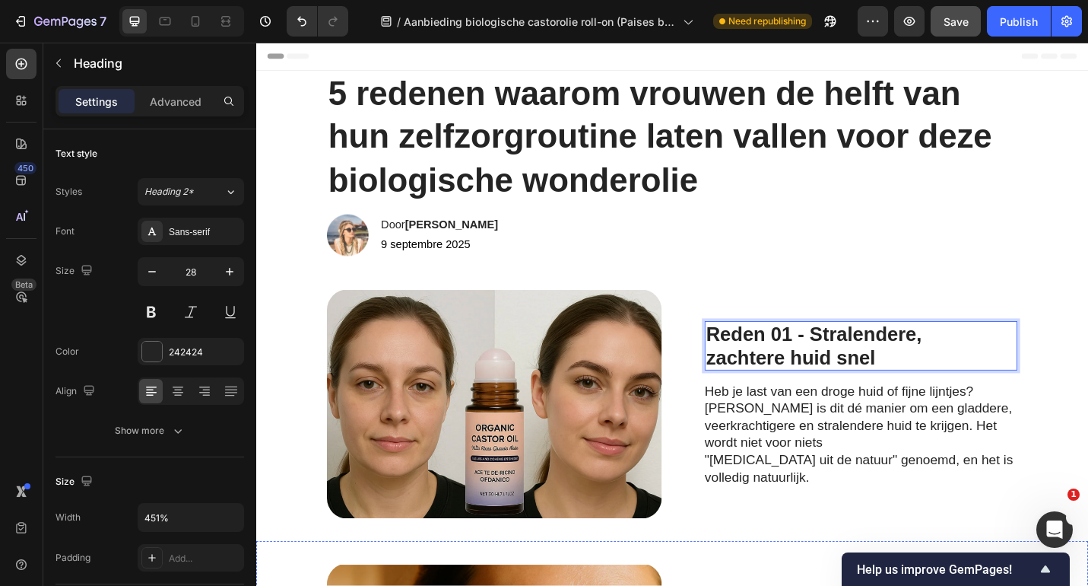
scroll to position [29, 0]
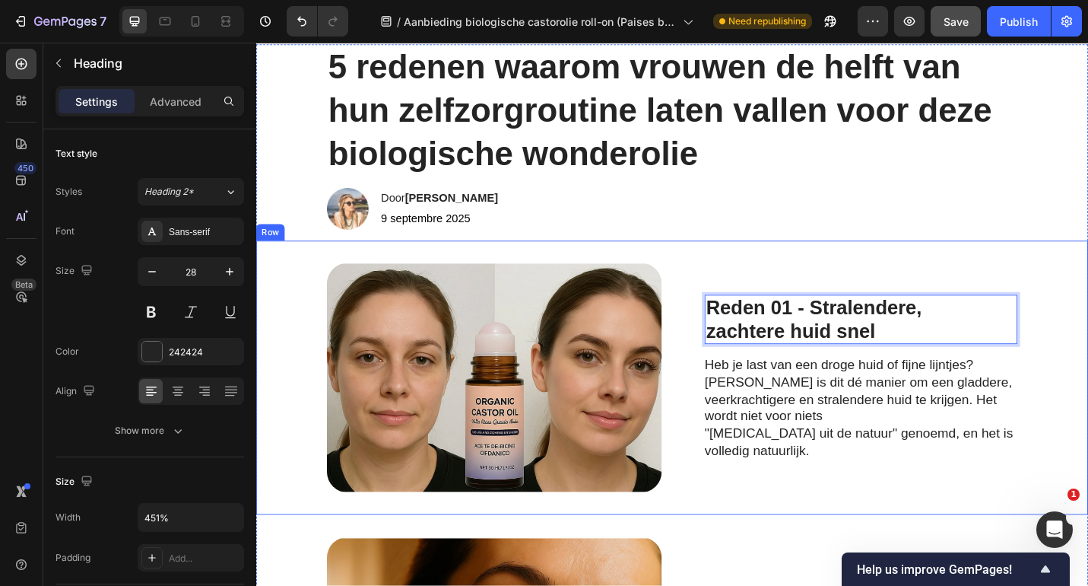
click at [884, 321] on div "Reden 01 - Stralendere, zachtere huid snel Heading 16 Heb je last van een droge…" at bounding box center [919, 410] width 343 height 252
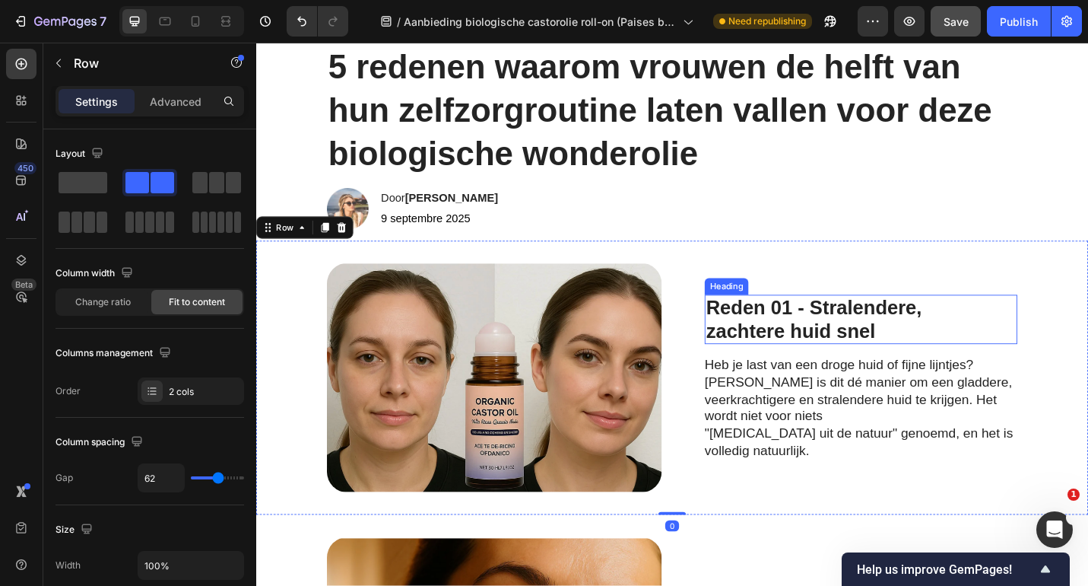
click at [884, 335] on p "Reden 01 - Stralendere, zachtere huid snel" at bounding box center [920, 346] width 340 height 51
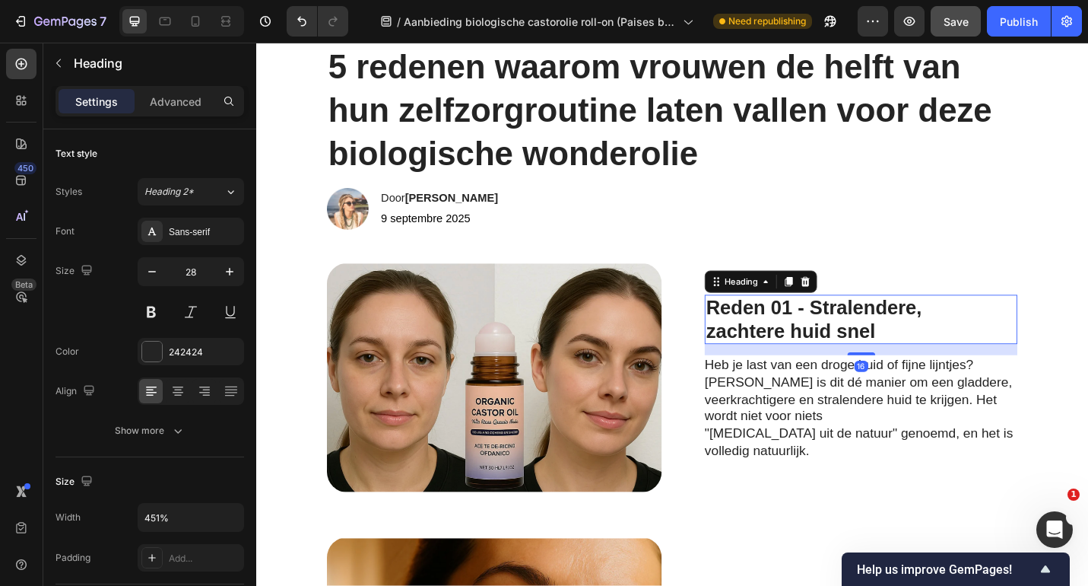
click at [884, 335] on p "Reden 01 - Stralendere, zachtere huid snel" at bounding box center [920, 346] width 340 height 51
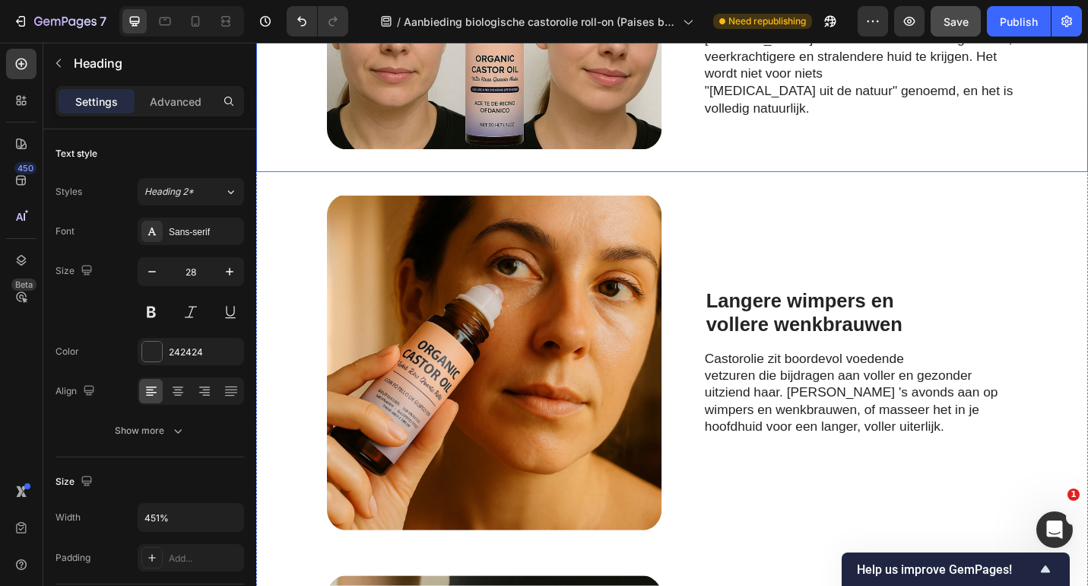
scroll to position [437, 0]
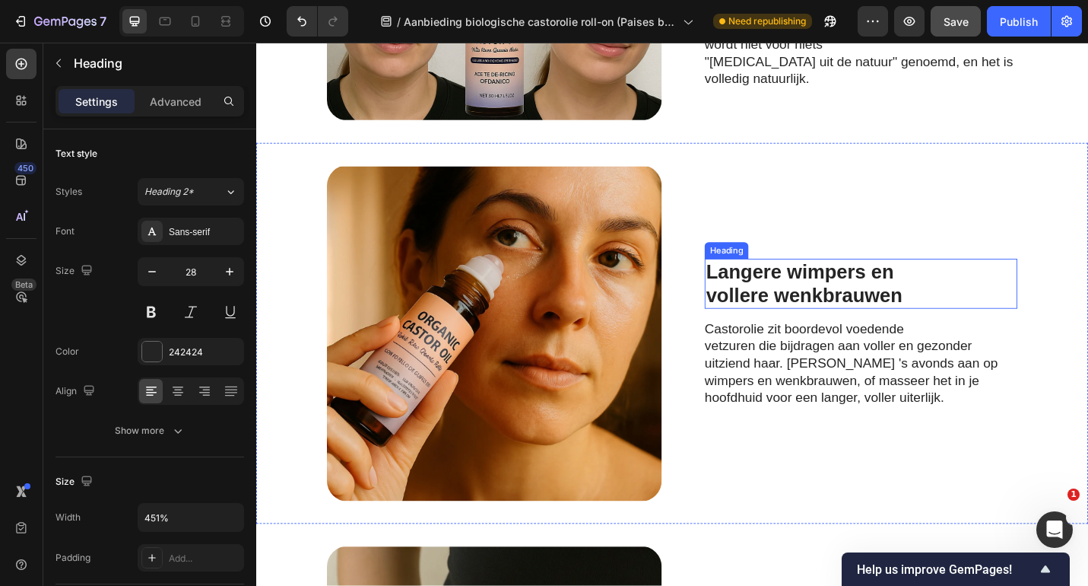
click at [803, 302] on strong "Langere wimpers en" at bounding box center [853, 294] width 206 height 24
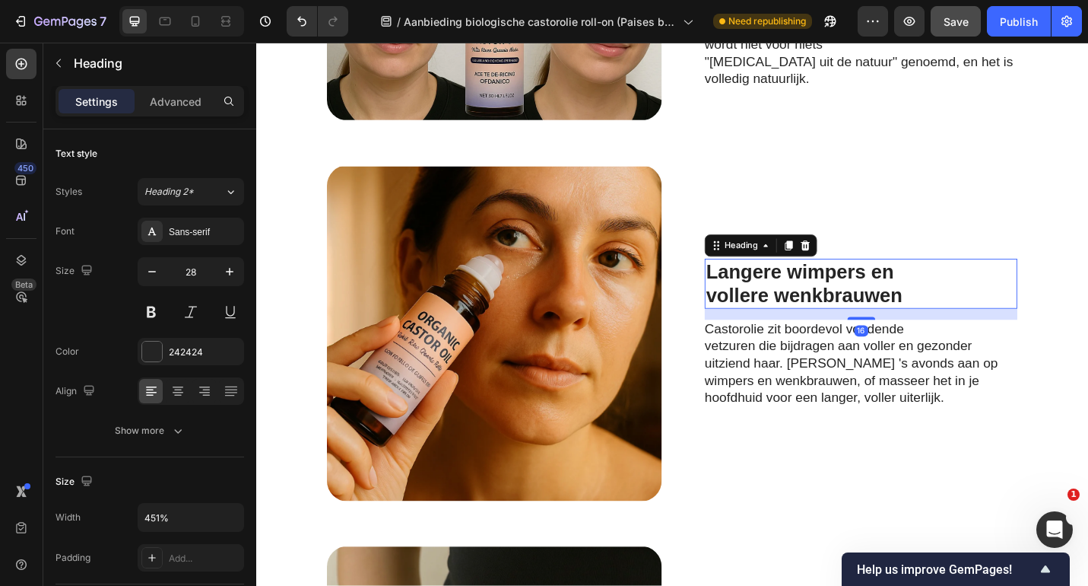
click at [803, 302] on strong "Langere wimpers en" at bounding box center [853, 294] width 206 height 24
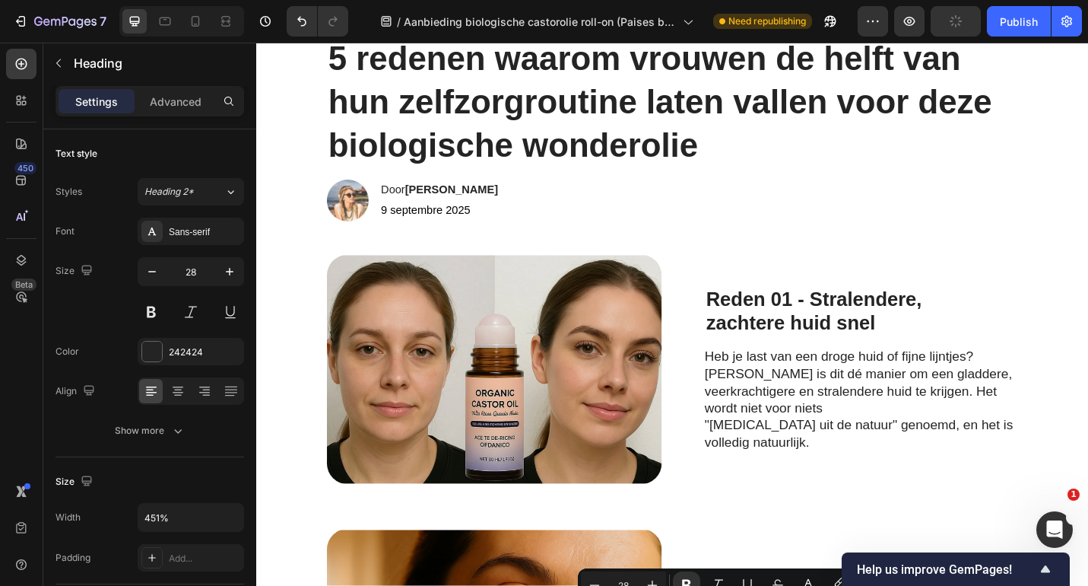
scroll to position [24, 0]
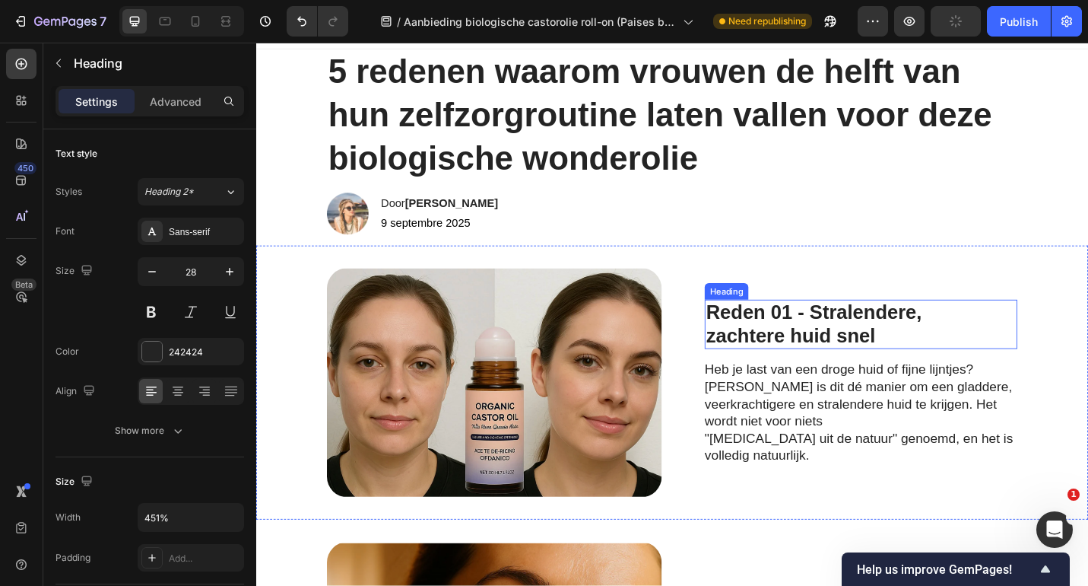
click at [794, 354] on p "Reden 01 - Stralendere, zachtere huid snel" at bounding box center [920, 351] width 340 height 51
click at [799, 349] on p "Reden 01 - Stralendere, zachtere huid snel" at bounding box center [920, 351] width 340 height 51
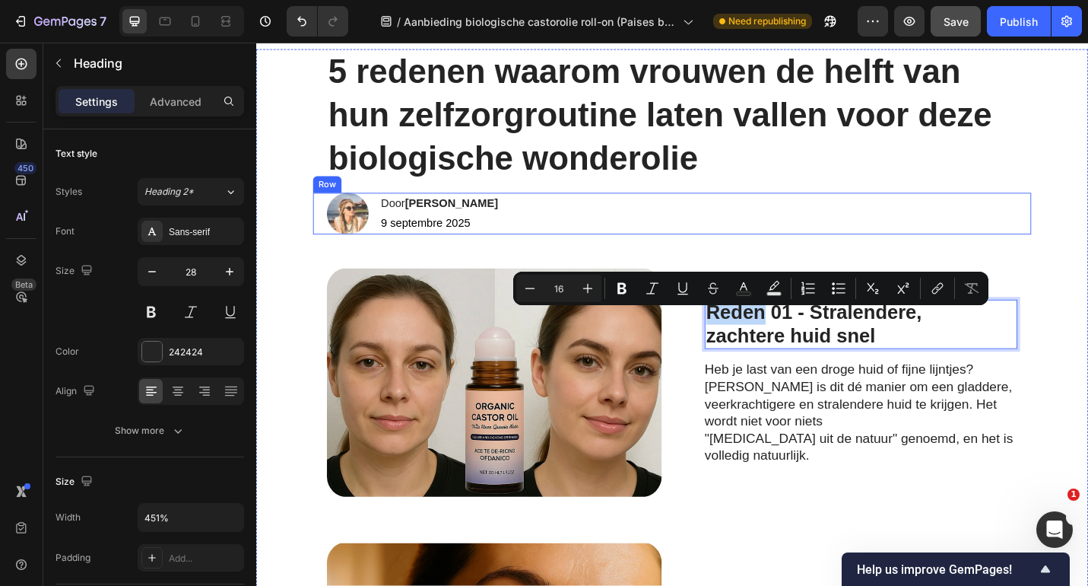
click at [847, 239] on div "Image Door [PERSON_NAME] Heading 9 septembre 2025 Text [GEOGRAPHIC_DATA]" at bounding box center [713, 231] width 788 height 46
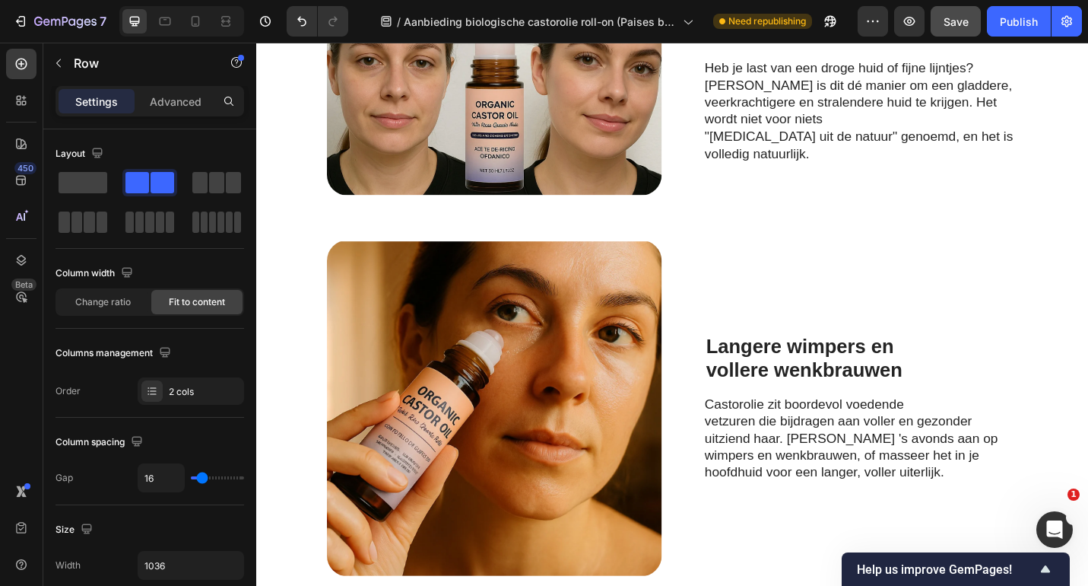
scroll to position [389, 0]
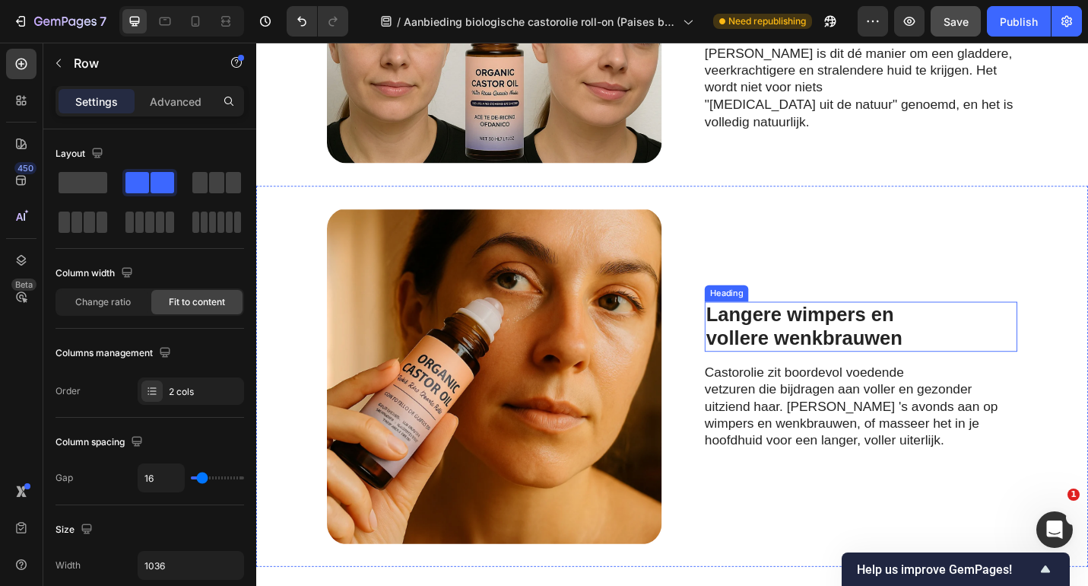
click at [774, 356] on strong "vollere wenkbrauwen" at bounding box center [857, 367] width 215 height 24
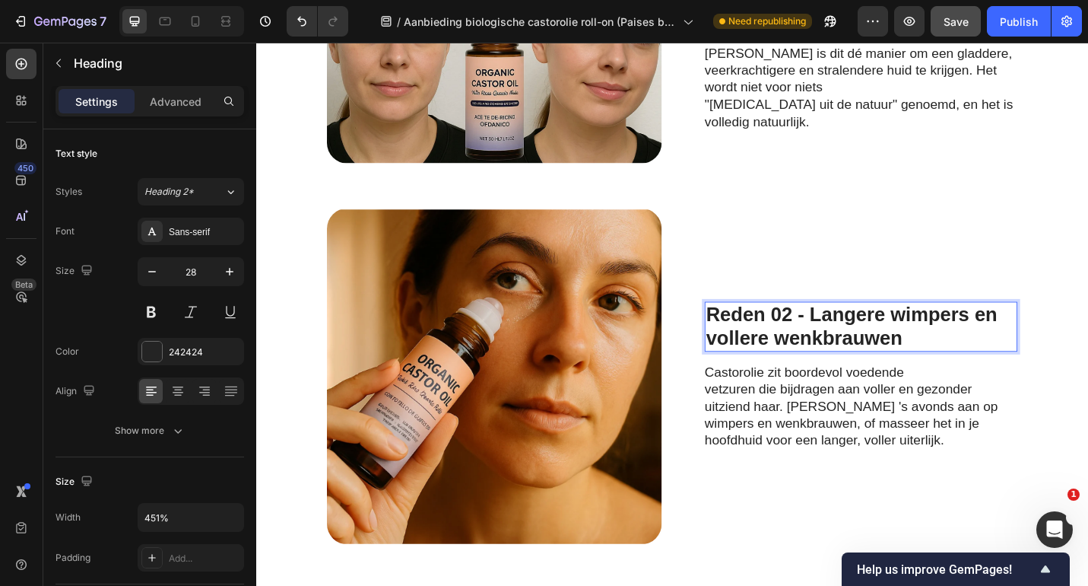
click at [1025, 343] on strong "Reden 02 - Langere wimpers en" at bounding box center [909, 341] width 319 height 24
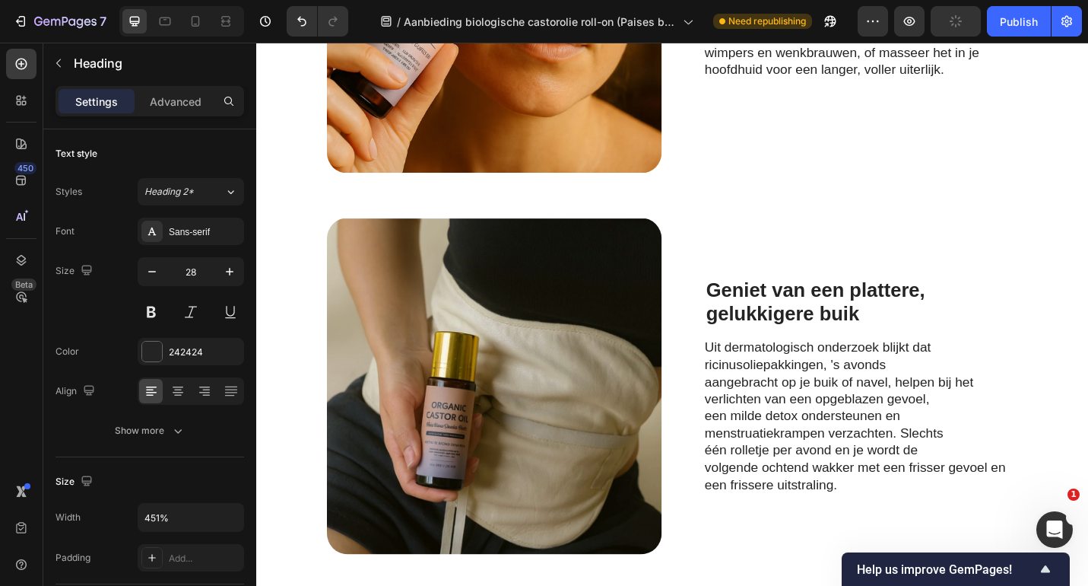
scroll to position [797, 0]
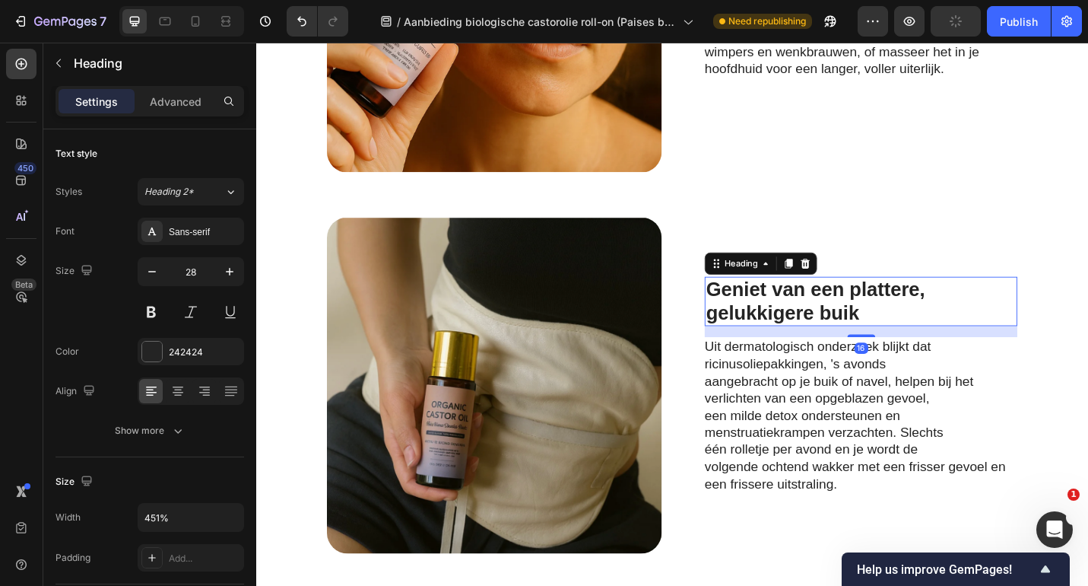
click at [770, 325] on p "Geniet van een plattere, gelukkigere buik" at bounding box center [920, 326] width 340 height 51
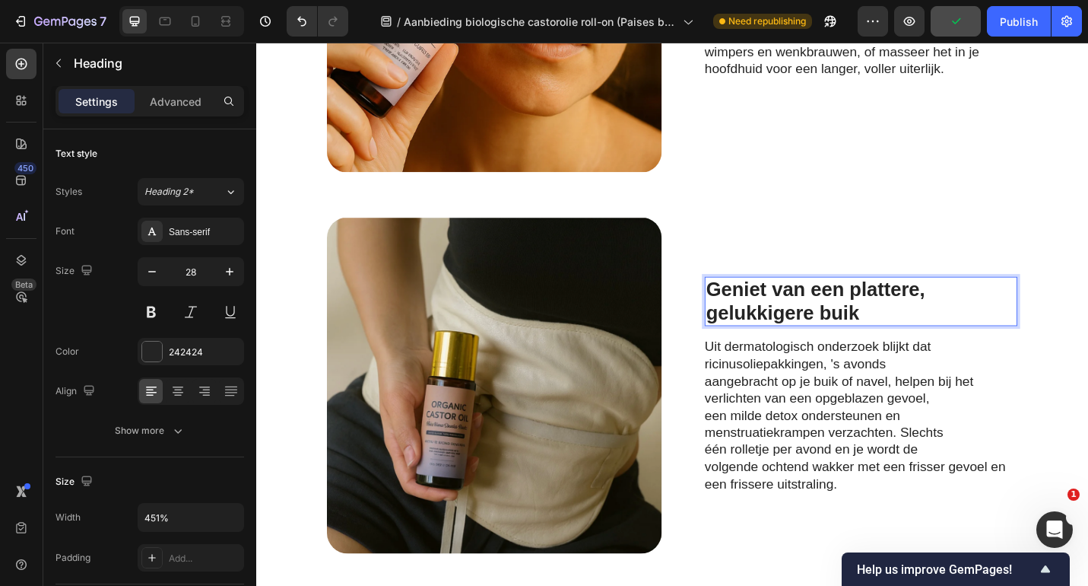
click at [760, 320] on p "Geniet van een plattere, gelukkigere buik" at bounding box center [920, 326] width 340 height 51
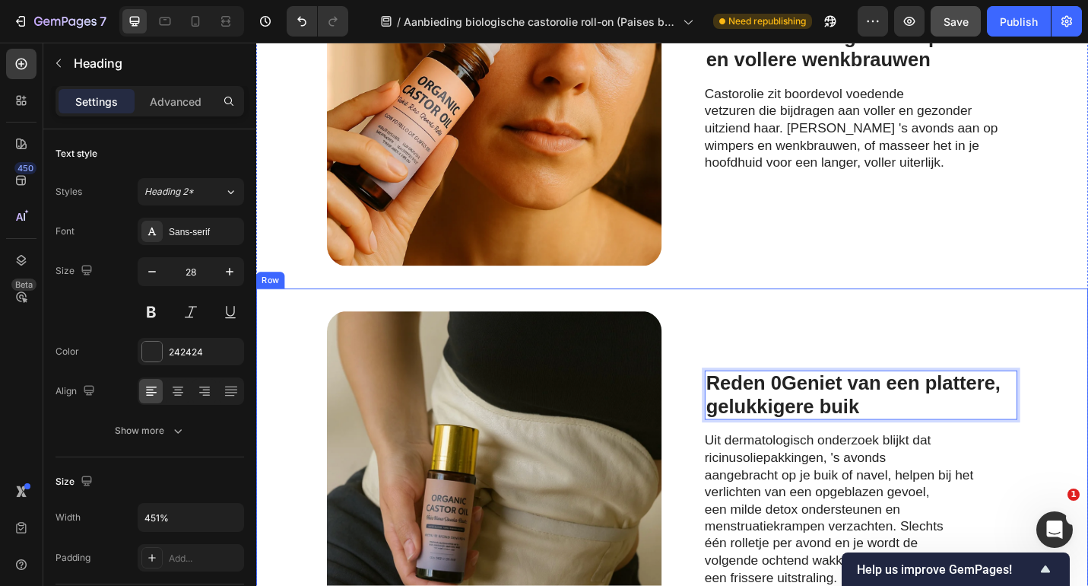
scroll to position [693, 0]
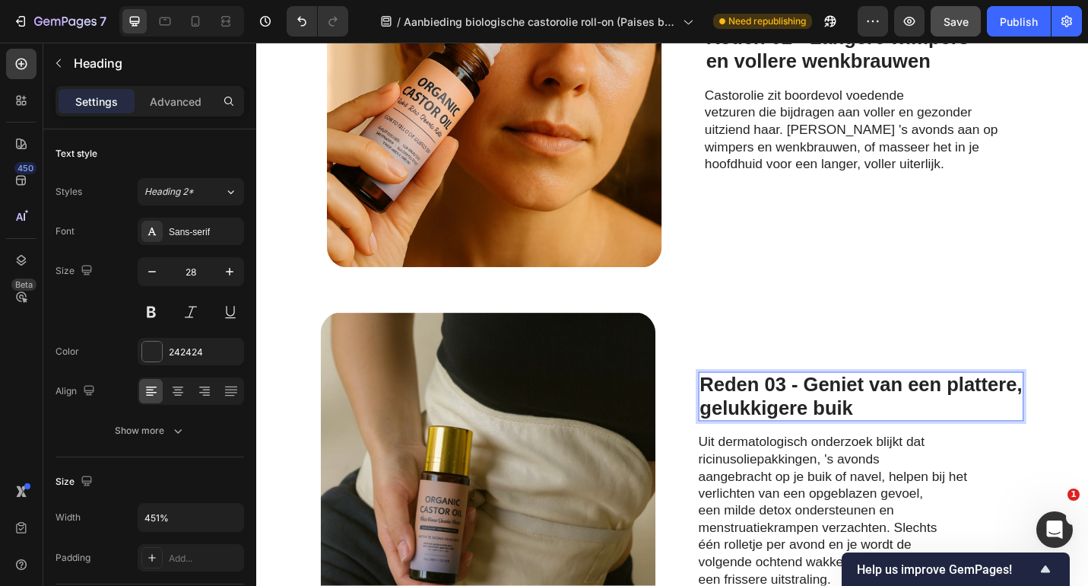
click at [1007, 411] on p "Reden 03 - Geniet van een plattere, gelukkigere buik" at bounding box center [920, 430] width 354 height 51
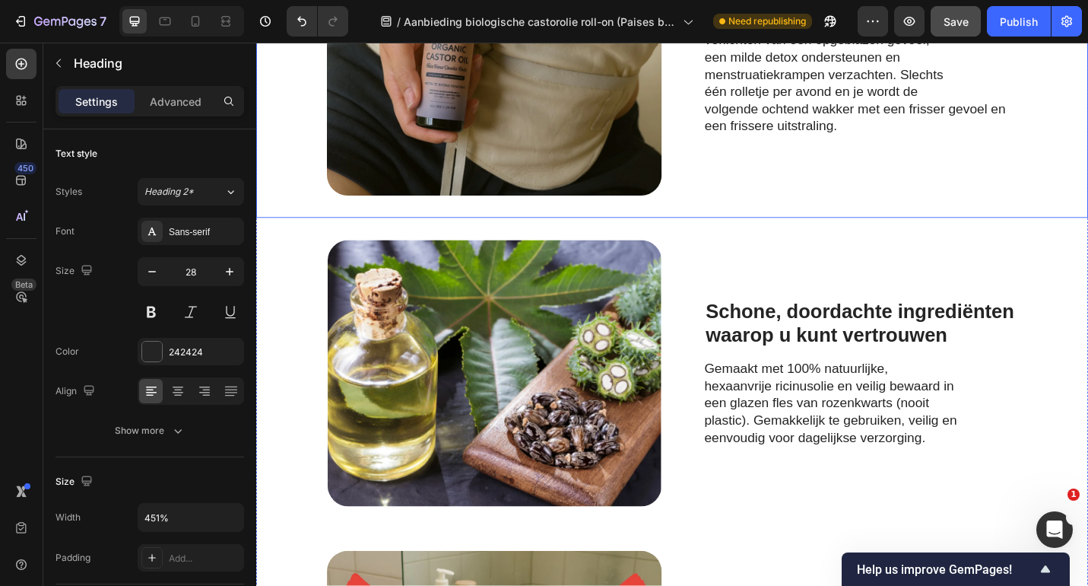
scroll to position [1201, 0]
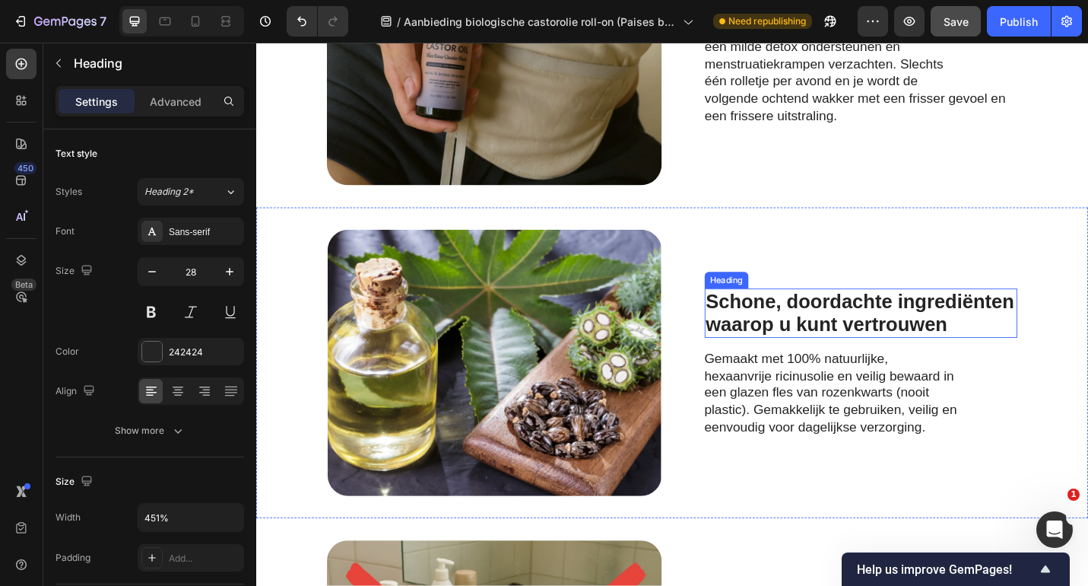
click at [875, 337] on strong "Schone, doordachte ingrediënten" at bounding box center [919, 327] width 338 height 24
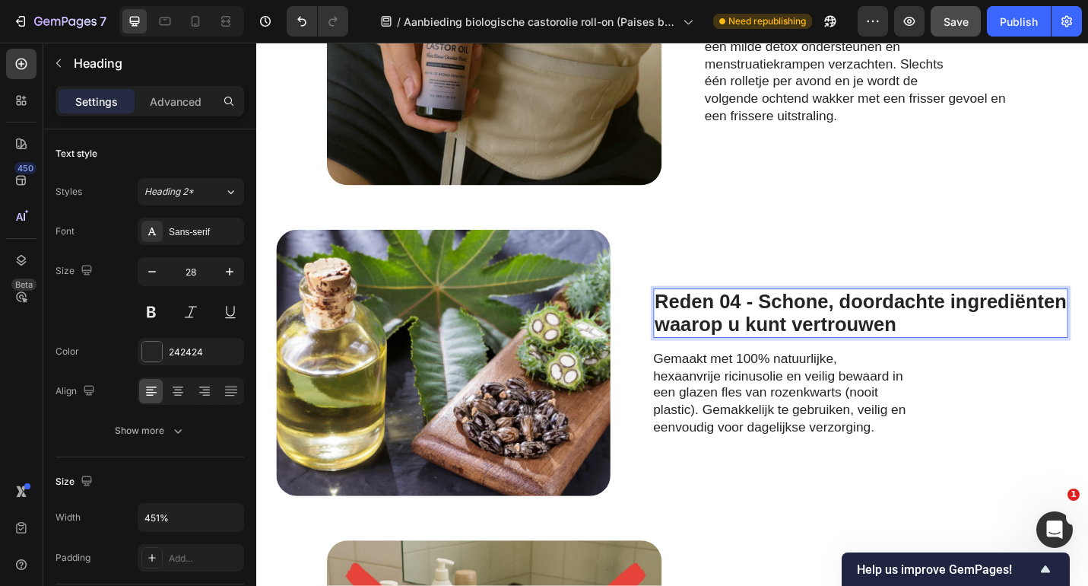
click at [1009, 325] on strong "Reden 04 - Schone, doordachte ingrediënten" at bounding box center [920, 327] width 452 height 24
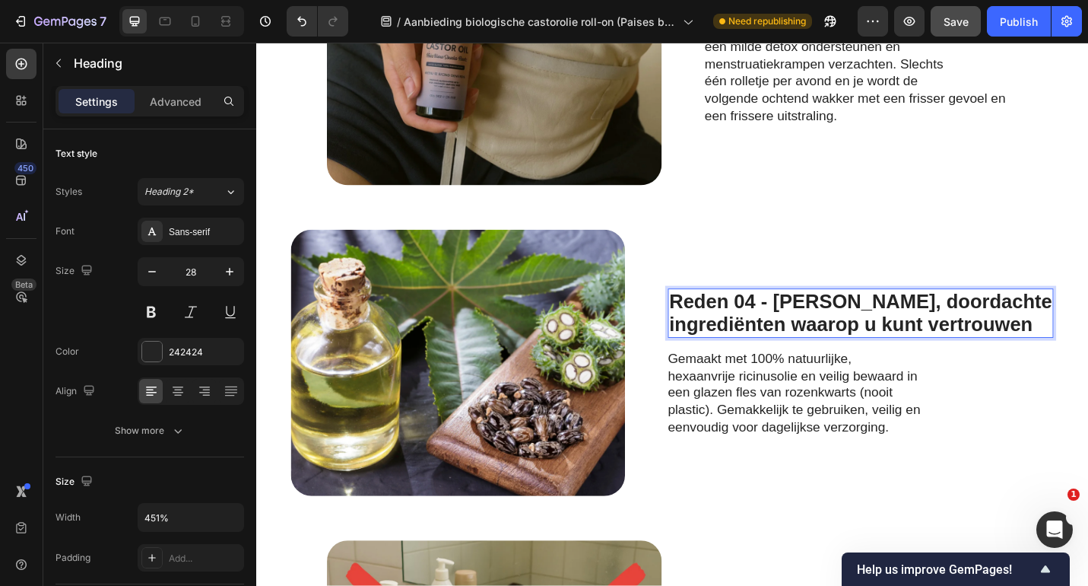
click at [1010, 352] on strong "ingrediënten waarop u kunt vertrouwen" at bounding box center [909, 352] width 399 height 24
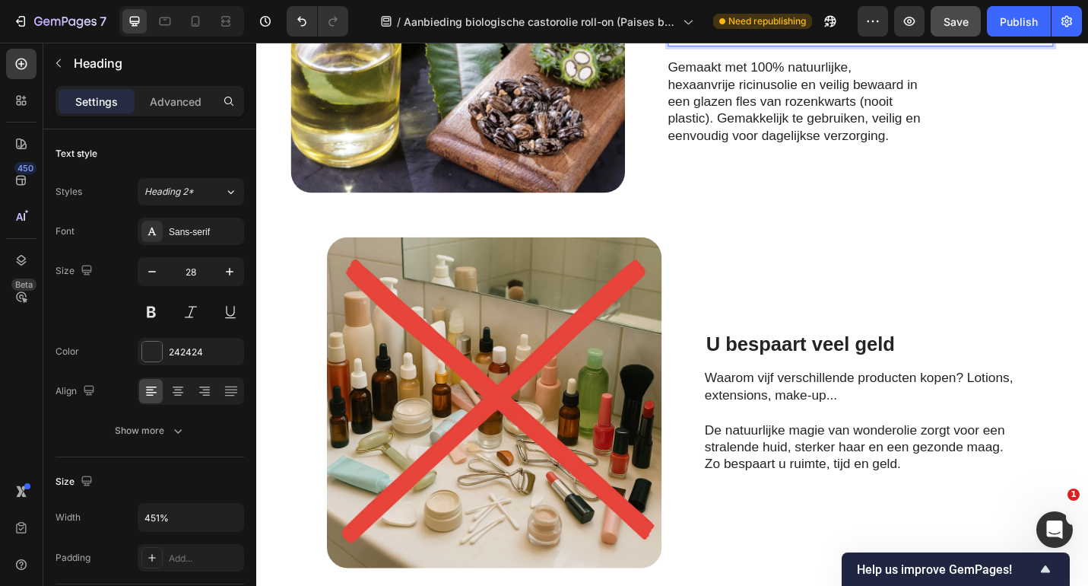
scroll to position [1553, 0]
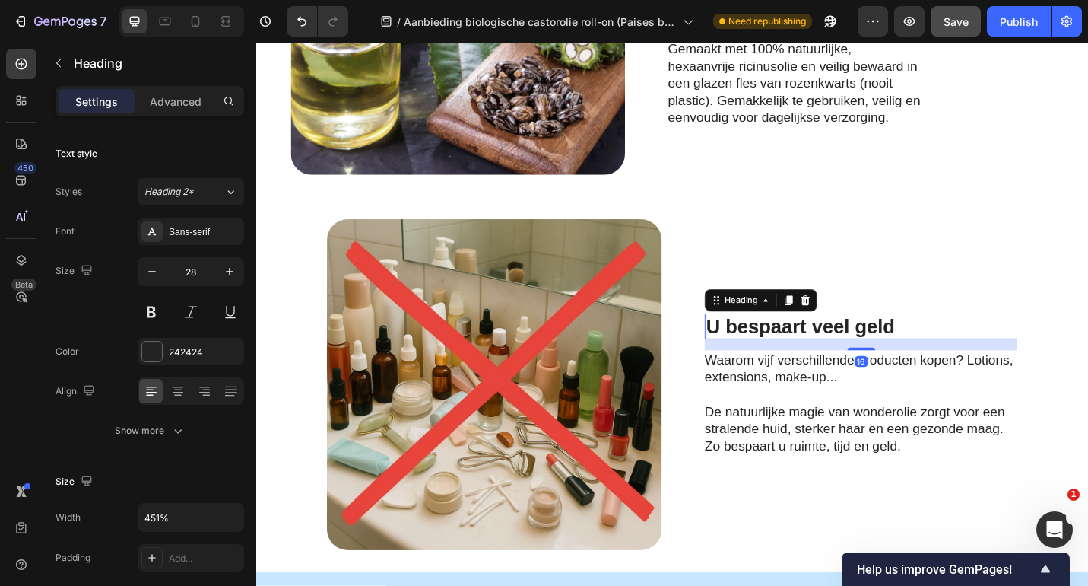
click at [821, 367] on p "⁠⁠⁠⁠⁠⁠⁠ U bespaart veel geld" at bounding box center [920, 355] width 340 height 26
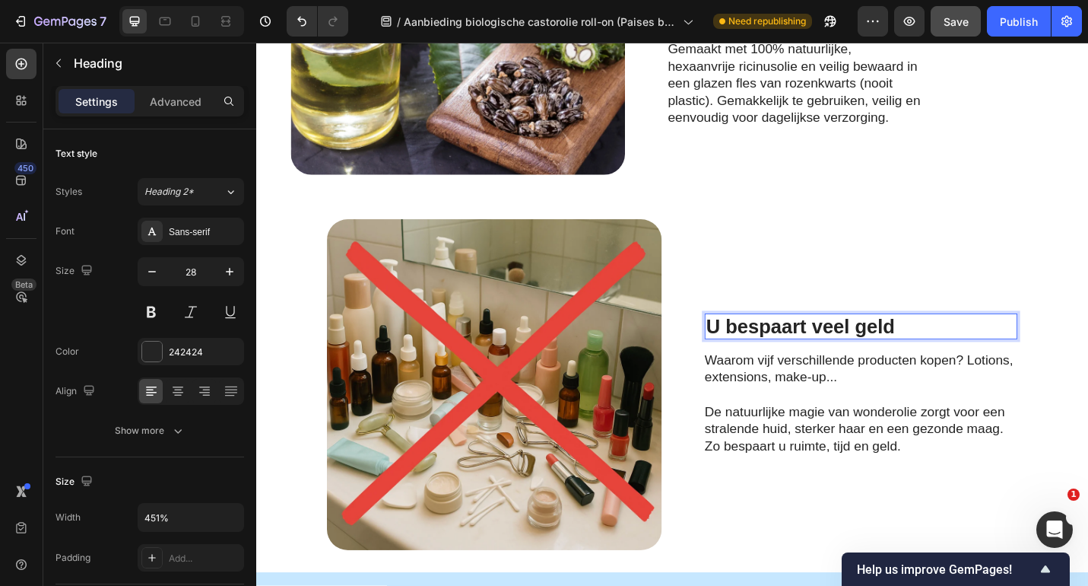
click at [772, 361] on strong "U bespaart veel geld" at bounding box center [853, 354] width 207 height 24
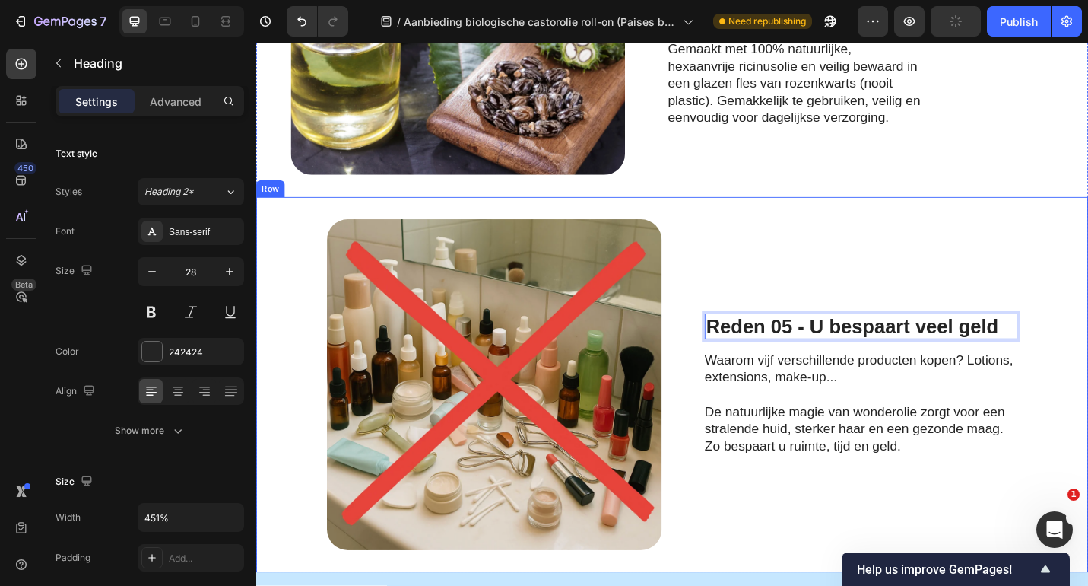
click at [834, 283] on div "Reden 05 - U bespaart veel geld Heading 16 Waarom vijf verschillende producten …" at bounding box center [919, 418] width 343 height 363
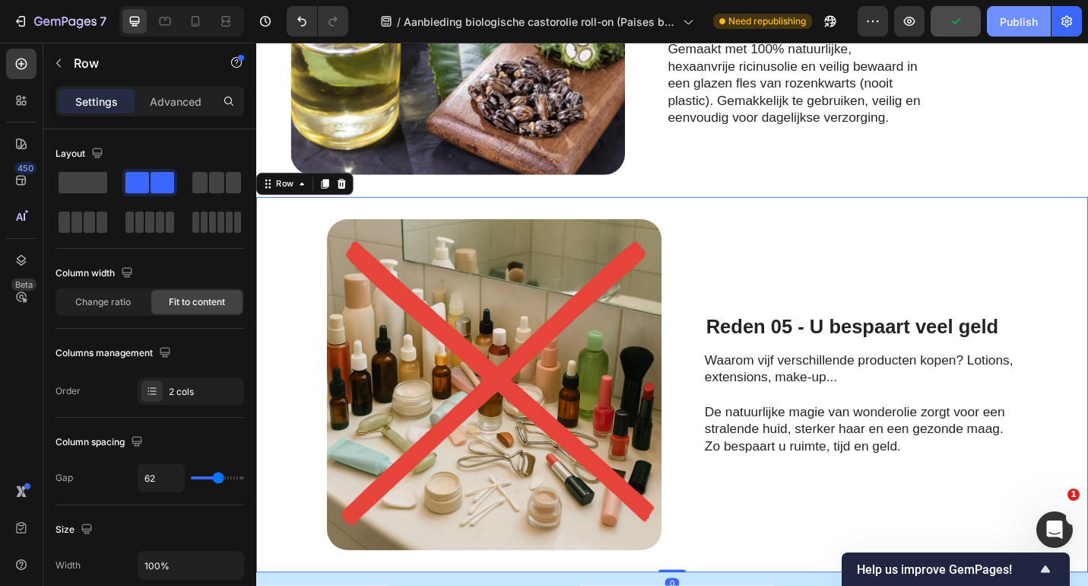
click at [1008, 18] on div "Publish" at bounding box center [1019, 22] width 38 height 16
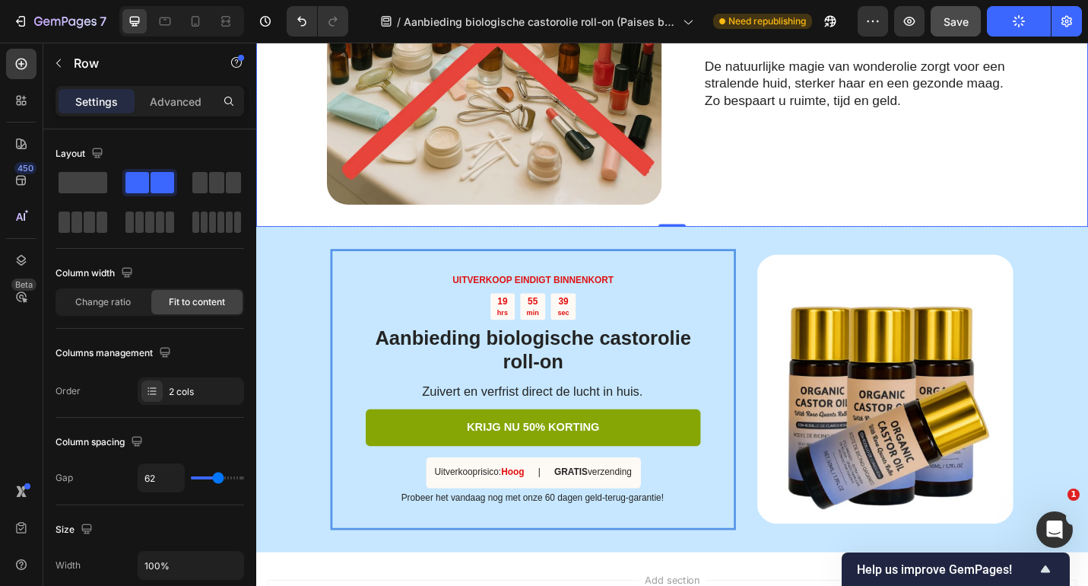
scroll to position [2077, 0]
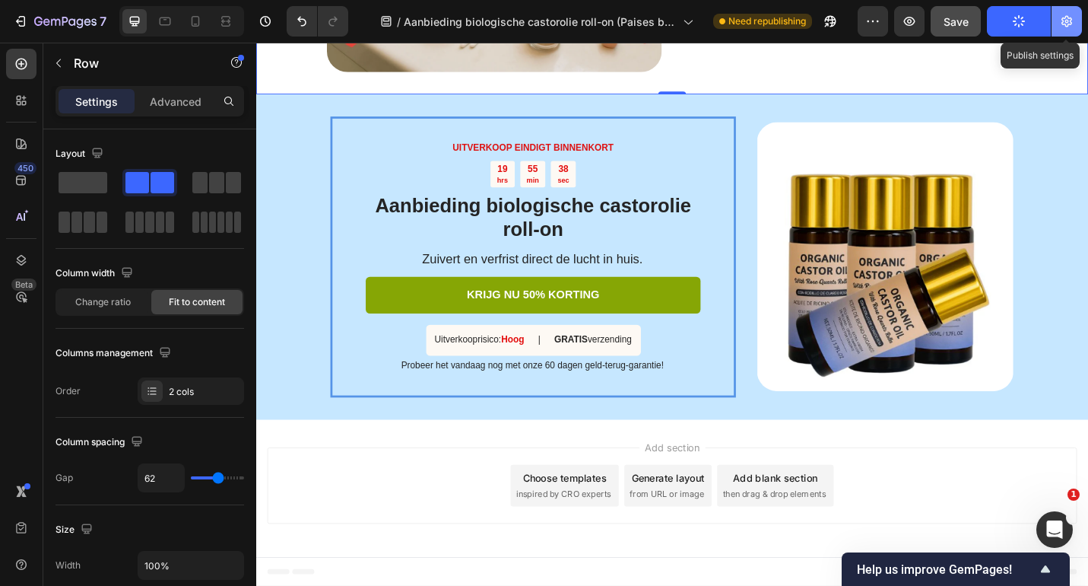
click at [1059, 27] on button "button" at bounding box center [1067, 21] width 30 height 30
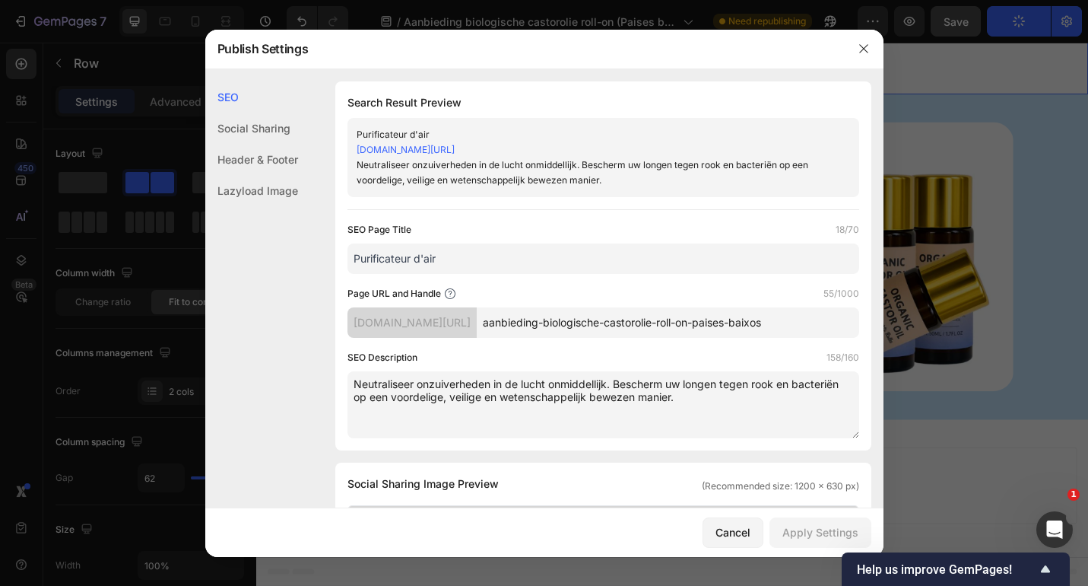
click at [728, 321] on input "aanbieding-biologische-castorolie-roll-on-paises-baixos" at bounding box center [668, 322] width 383 height 30
click at [831, 326] on input "aanbieding-biologische-castorolie-roll-on-paises-baixos" at bounding box center [668, 322] width 383 height 30
click at [615, 314] on input "aanbieding-biologische-castorolie-roll-on-paises-baixos" at bounding box center [668, 322] width 383 height 30
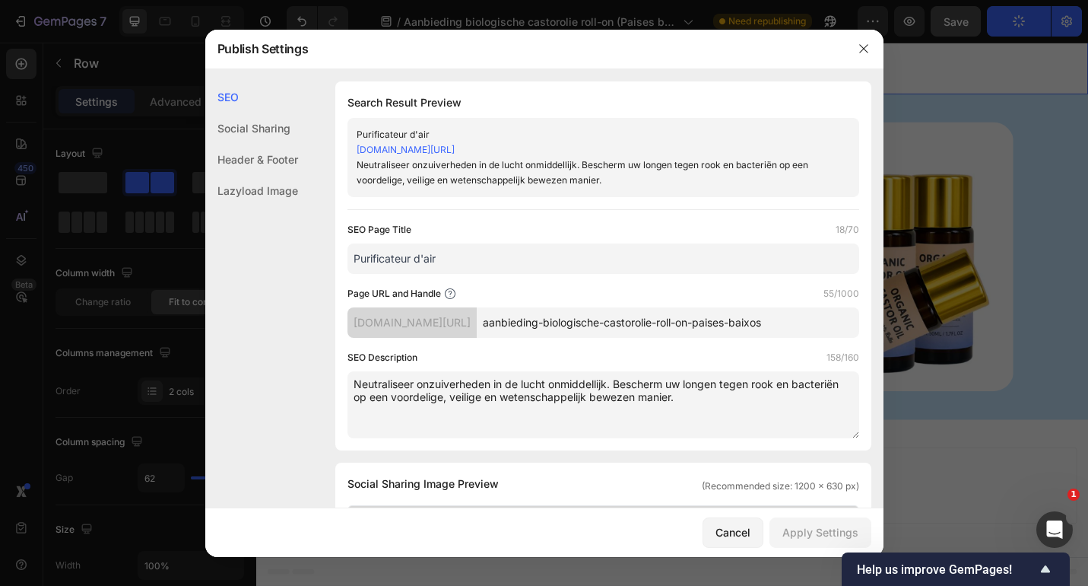
click at [615, 314] on input "aanbieding-biologische-castorolie-roll-on-paises-baixos" at bounding box center [668, 322] width 383 height 30
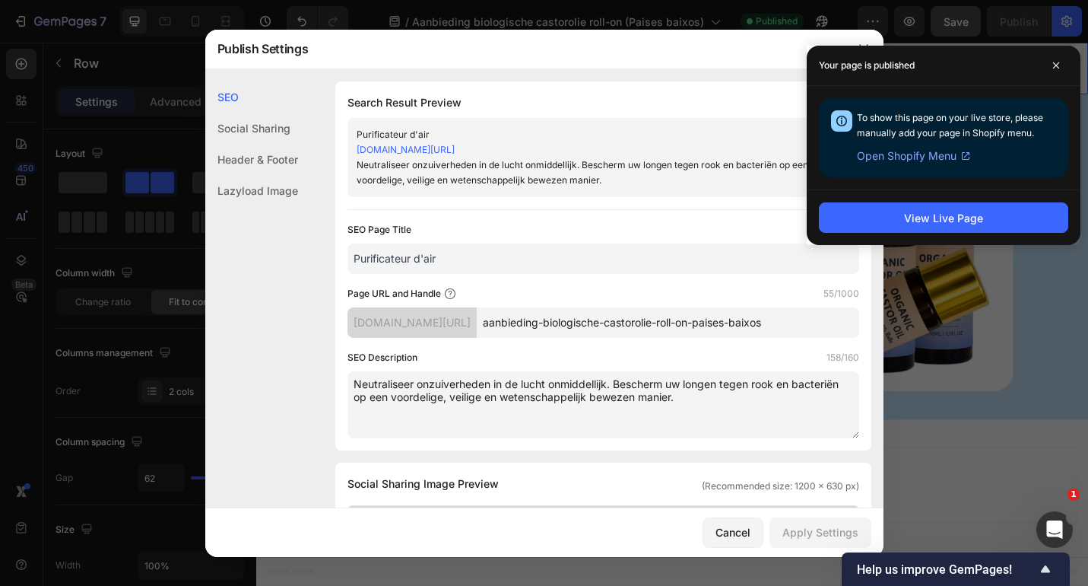
click at [827, 326] on input "aanbieding-biologische-castorolie-roll-on-paises-baixos" at bounding box center [668, 322] width 383 height 30
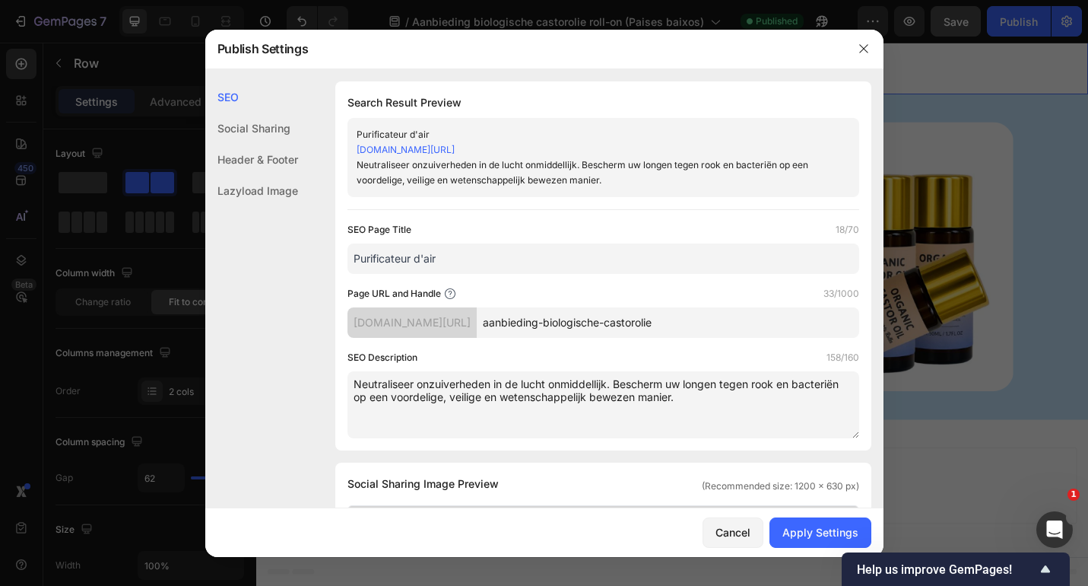
type input "aanbieding-biologische-castorolie"
click at [706, 414] on textarea "Neutraliseer onzuiverheden in de lucht onmiddellijk. Bescherm uw longen tegen r…" at bounding box center [604, 404] width 512 height 67
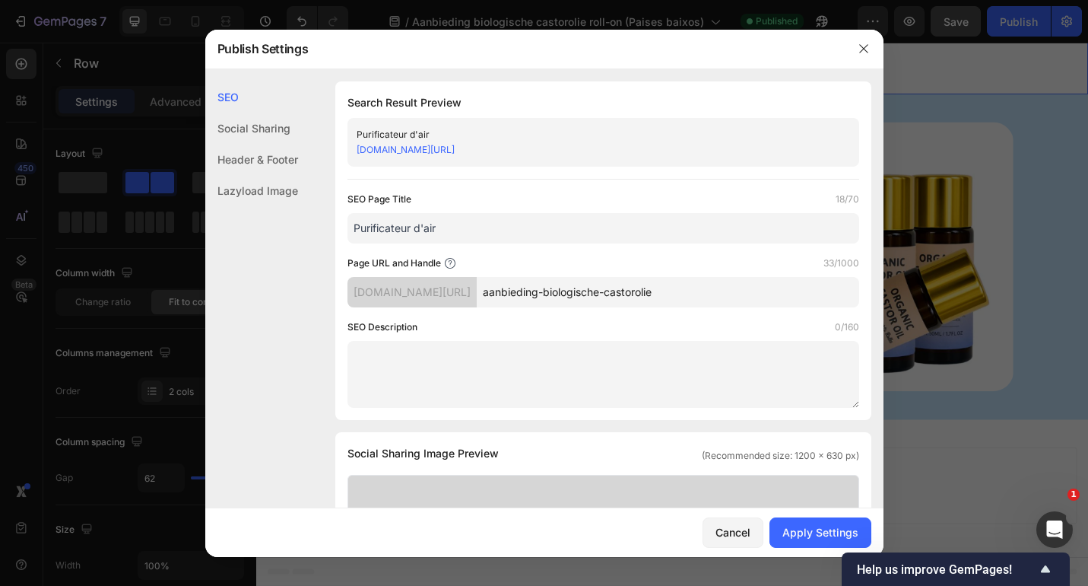
paste textarea "Ervaar een zachtere huid, voller haar en een blijere buik - allemaal in slechts…"
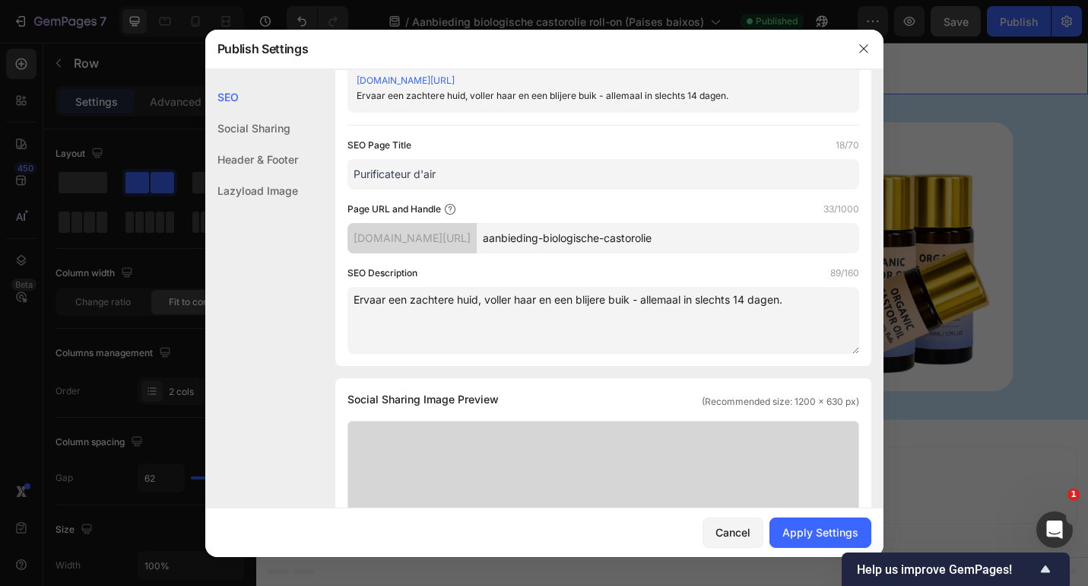
scroll to position [0, 0]
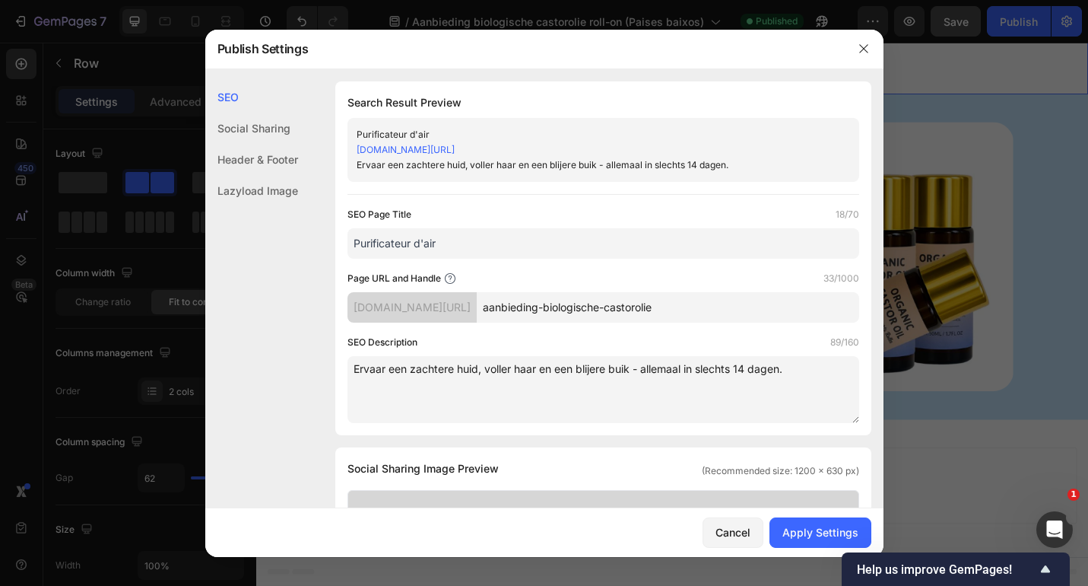
type textarea "Ervaar een zachtere huid, voller haar en een blijere buik - allemaal in slechts…"
click at [707, 313] on input "aanbieding-biologische-castorolie" at bounding box center [668, 307] width 383 height 30
click at [830, 538] on div "Apply Settings" at bounding box center [821, 532] width 76 height 16
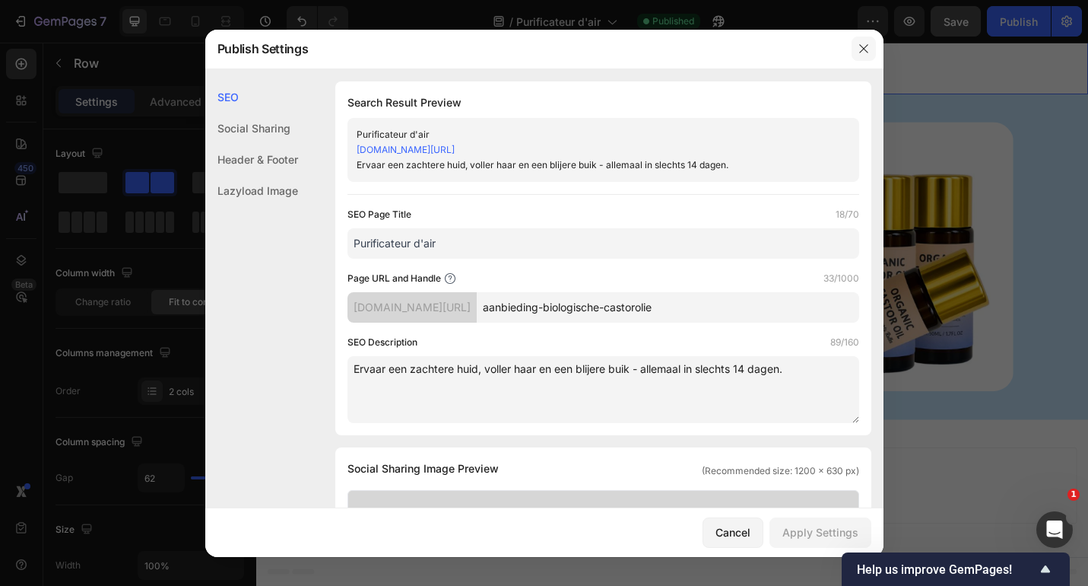
click at [860, 46] on icon "button" at bounding box center [863, 48] width 8 height 8
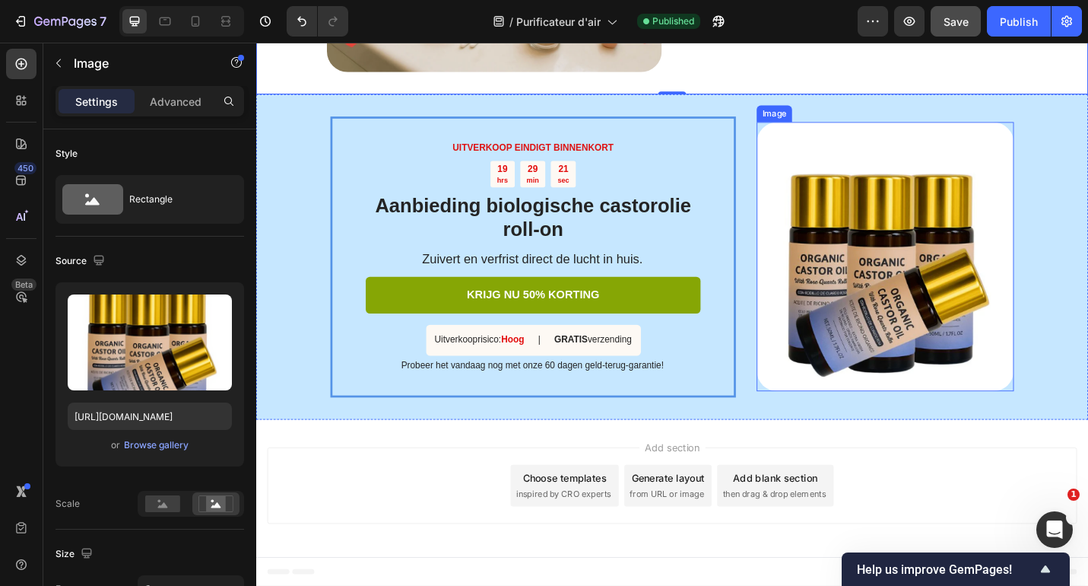
click at [1002, 258] on img at bounding box center [946, 277] width 282 height 295
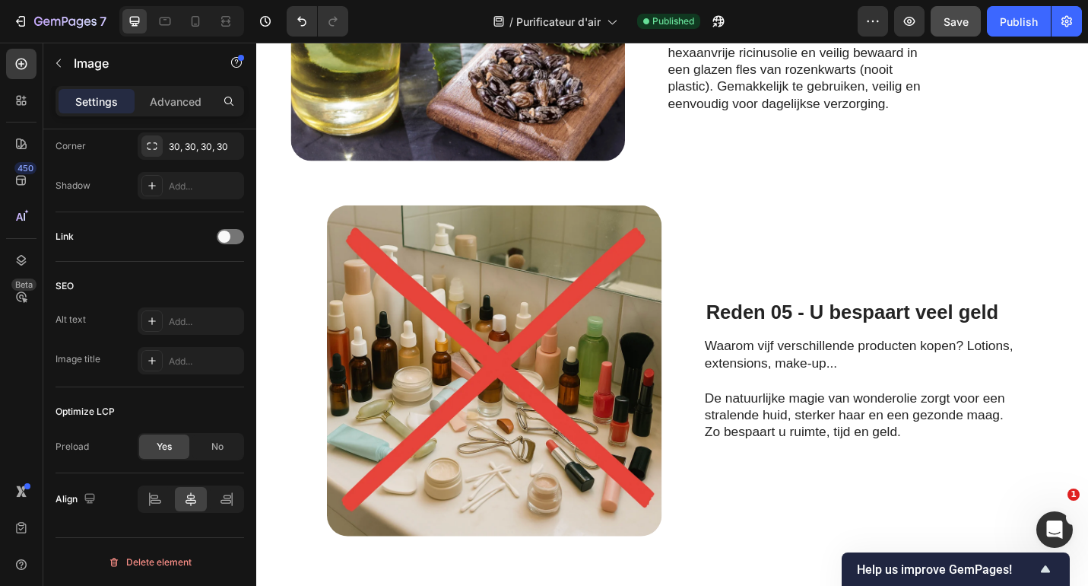
scroll to position [1344, 0]
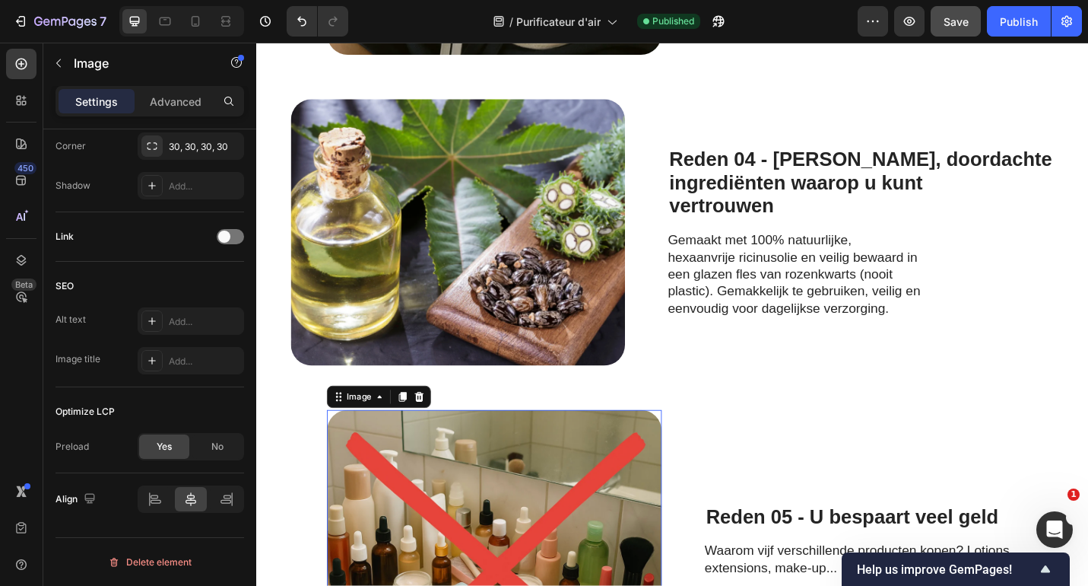
click at [474, 216] on img at bounding box center [477, 251] width 367 height 292
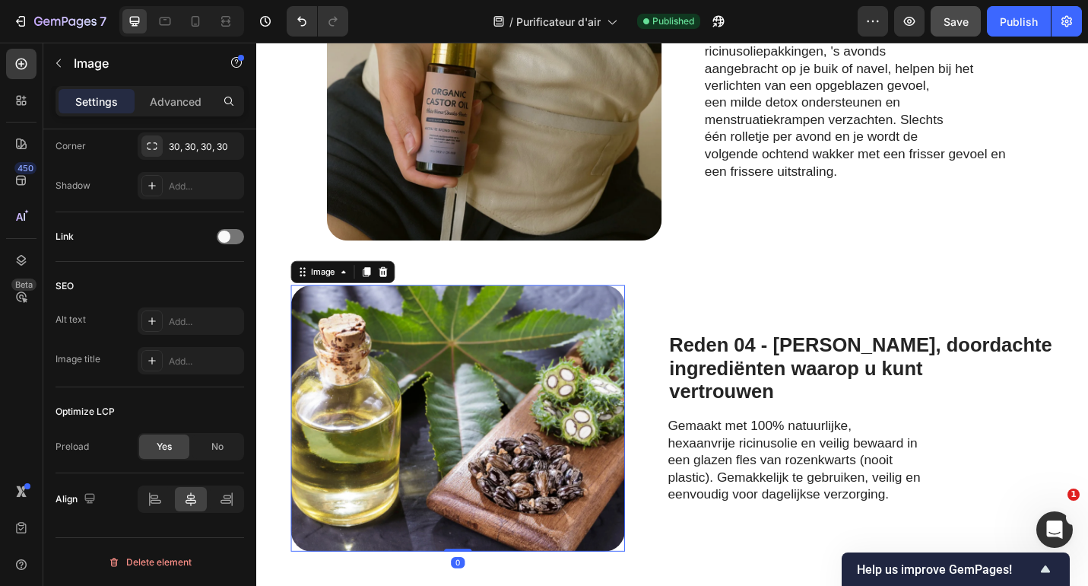
click at [506, 185] on img at bounding box center [517, 75] width 367 height 369
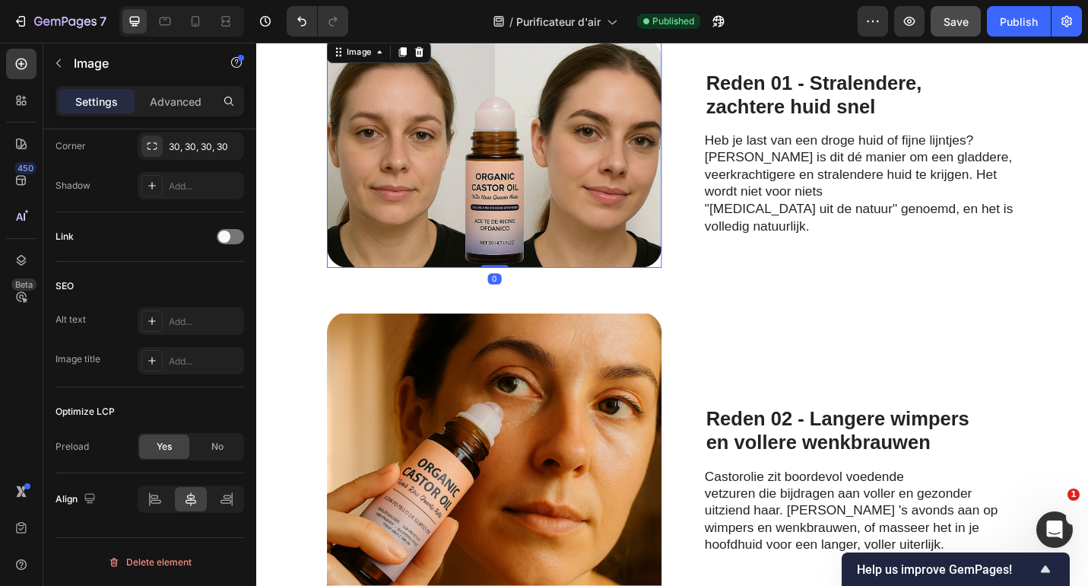
click at [509, 168] on img at bounding box center [517, 164] width 367 height 252
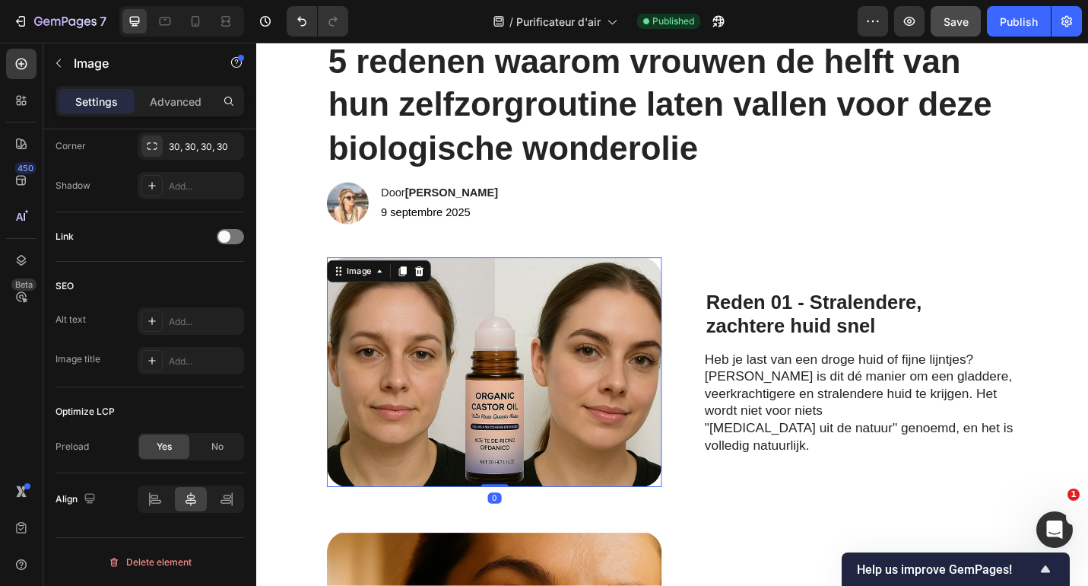
scroll to position [9, 0]
